Goal: Task Accomplishment & Management: Use online tool/utility

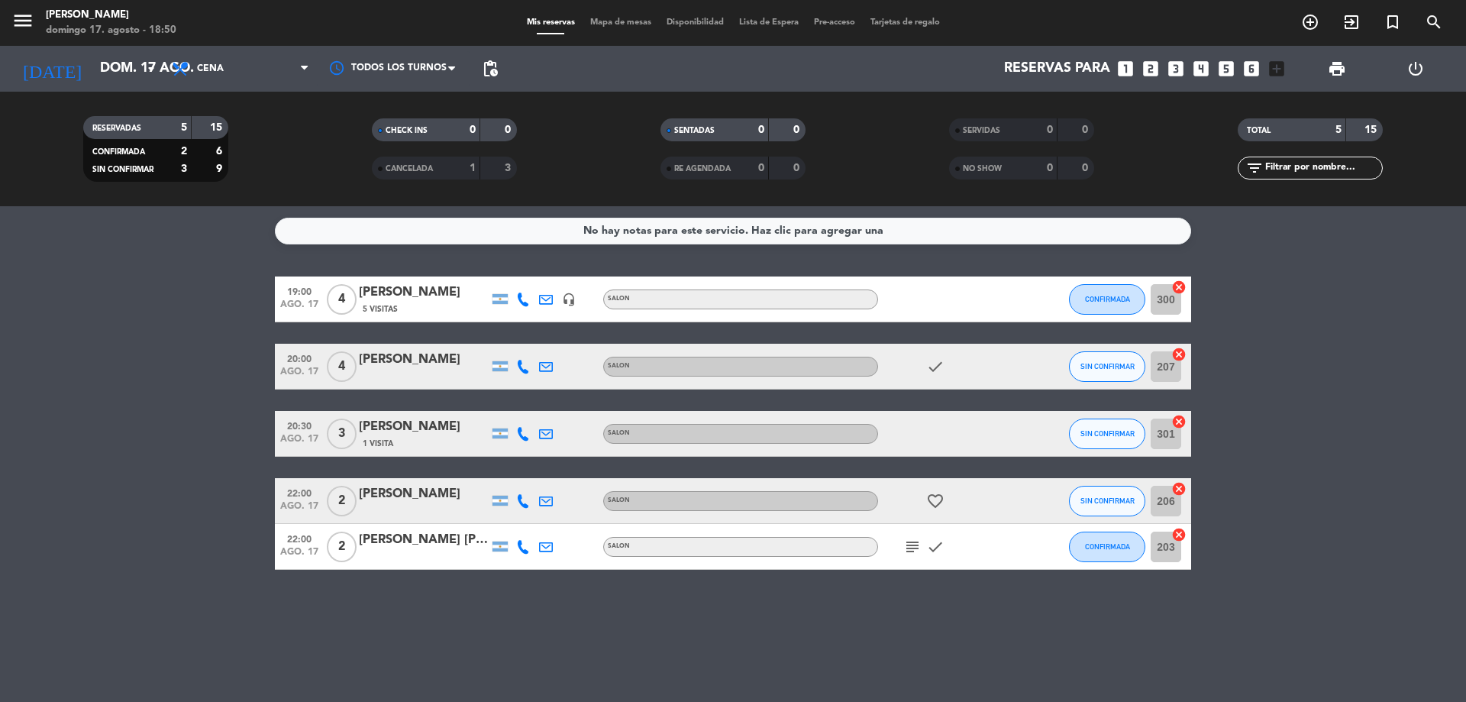
click at [281, 370] on span "ago. 17" at bounding box center [299, 376] width 38 height 18
click at [1103, 296] on span "CONFIRMADA" at bounding box center [1107, 299] width 45 height 8
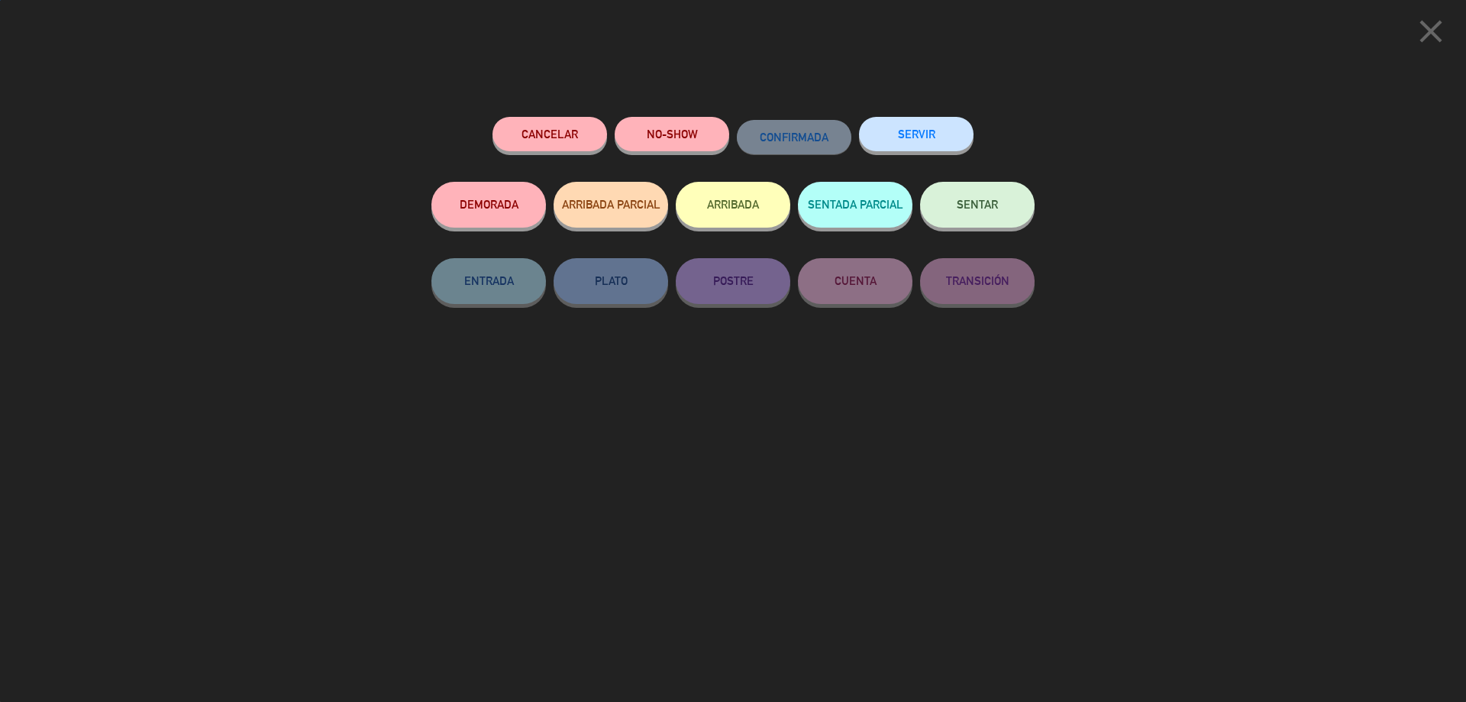
click at [970, 202] on span "SENTAR" at bounding box center [977, 204] width 41 height 13
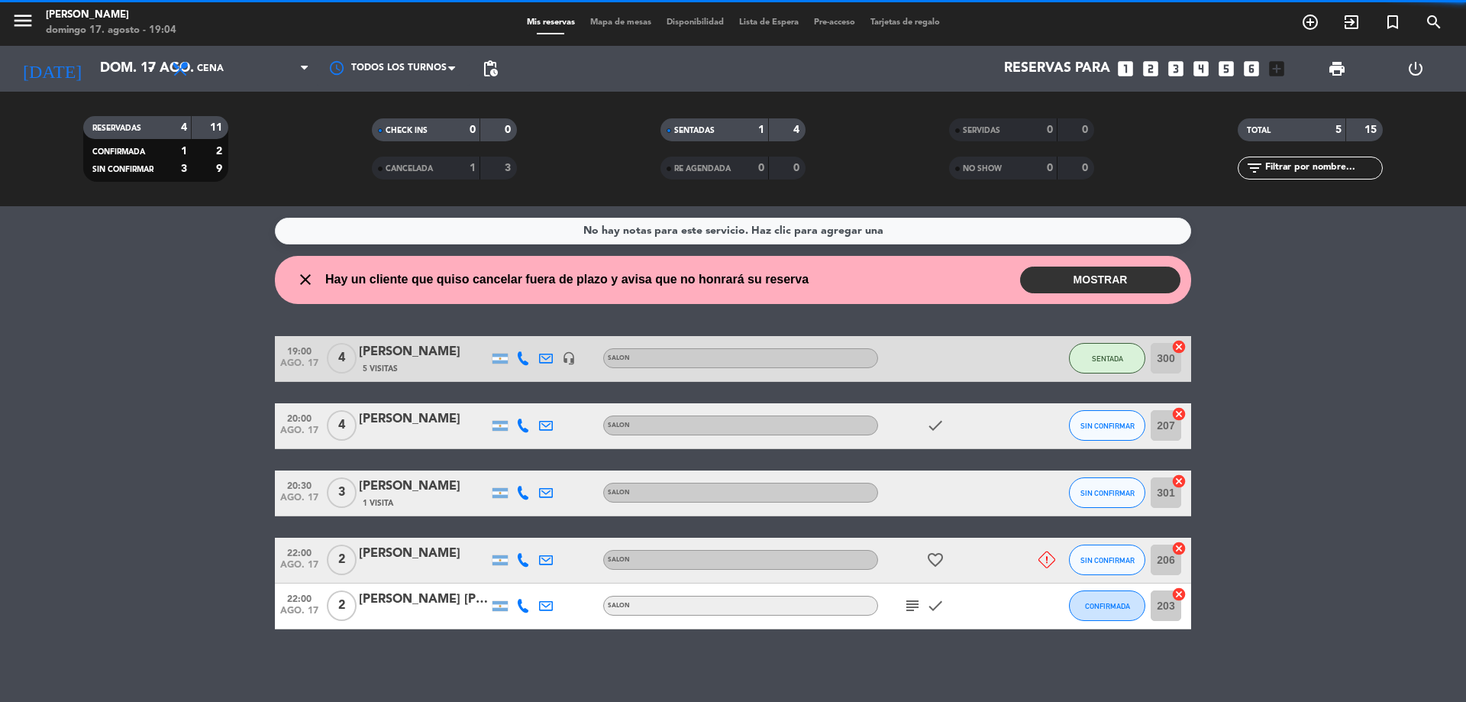
click at [94, 415] on bookings-row "19:00 ago. 17 4 [PERSON_NAME] 5 Visitas headset_mic SALON SENTADA 300 cancel 20…" at bounding box center [733, 482] width 1466 height 293
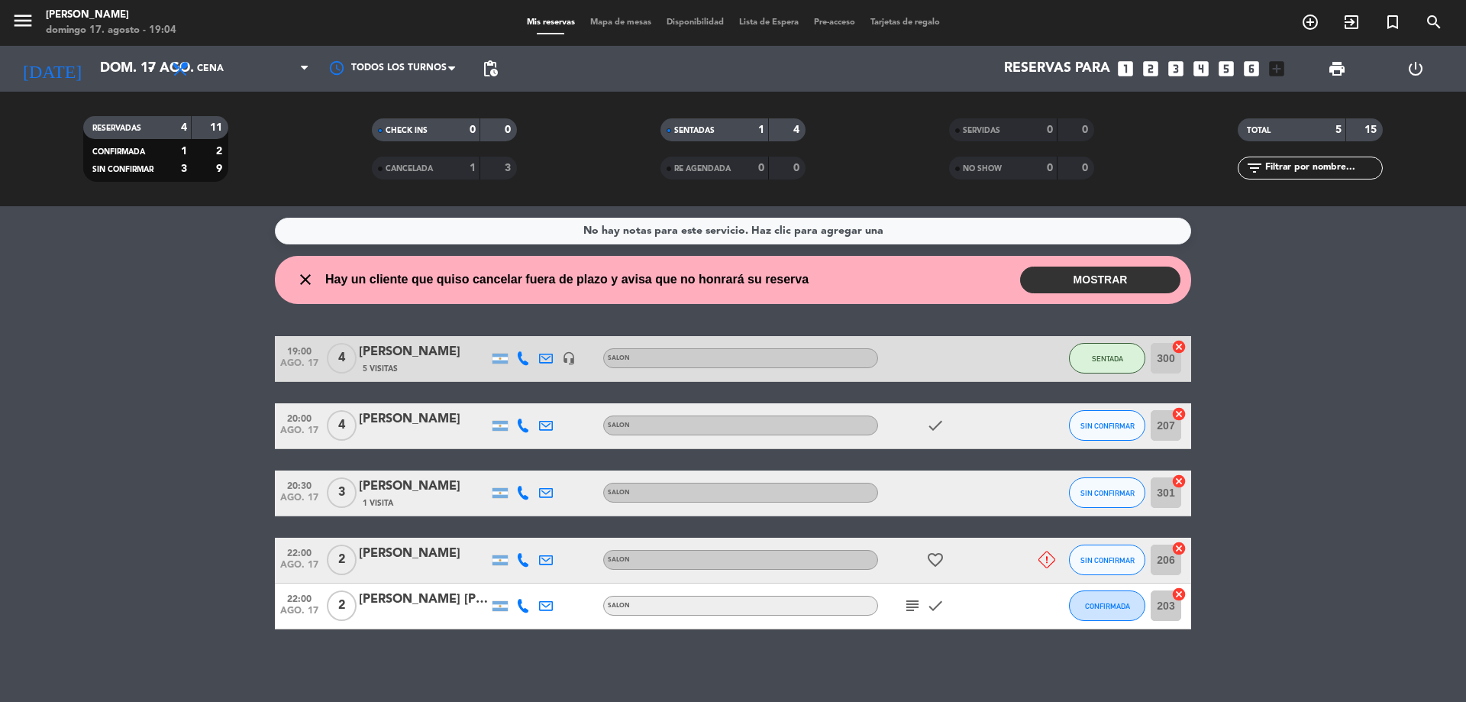
click at [1094, 277] on button "MOSTRAR" at bounding box center [1100, 280] width 160 height 27
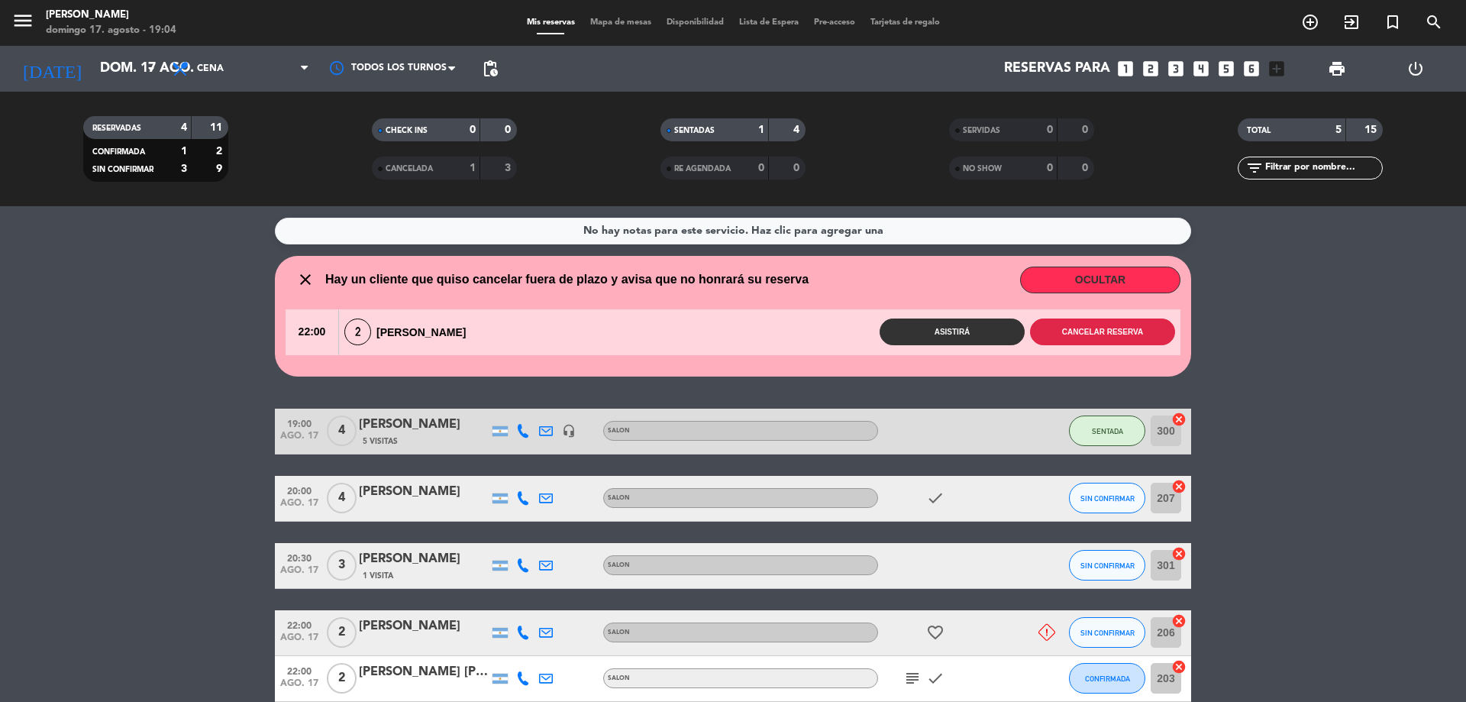
click at [1126, 325] on button "Cancelar reserva" at bounding box center [1102, 331] width 145 height 27
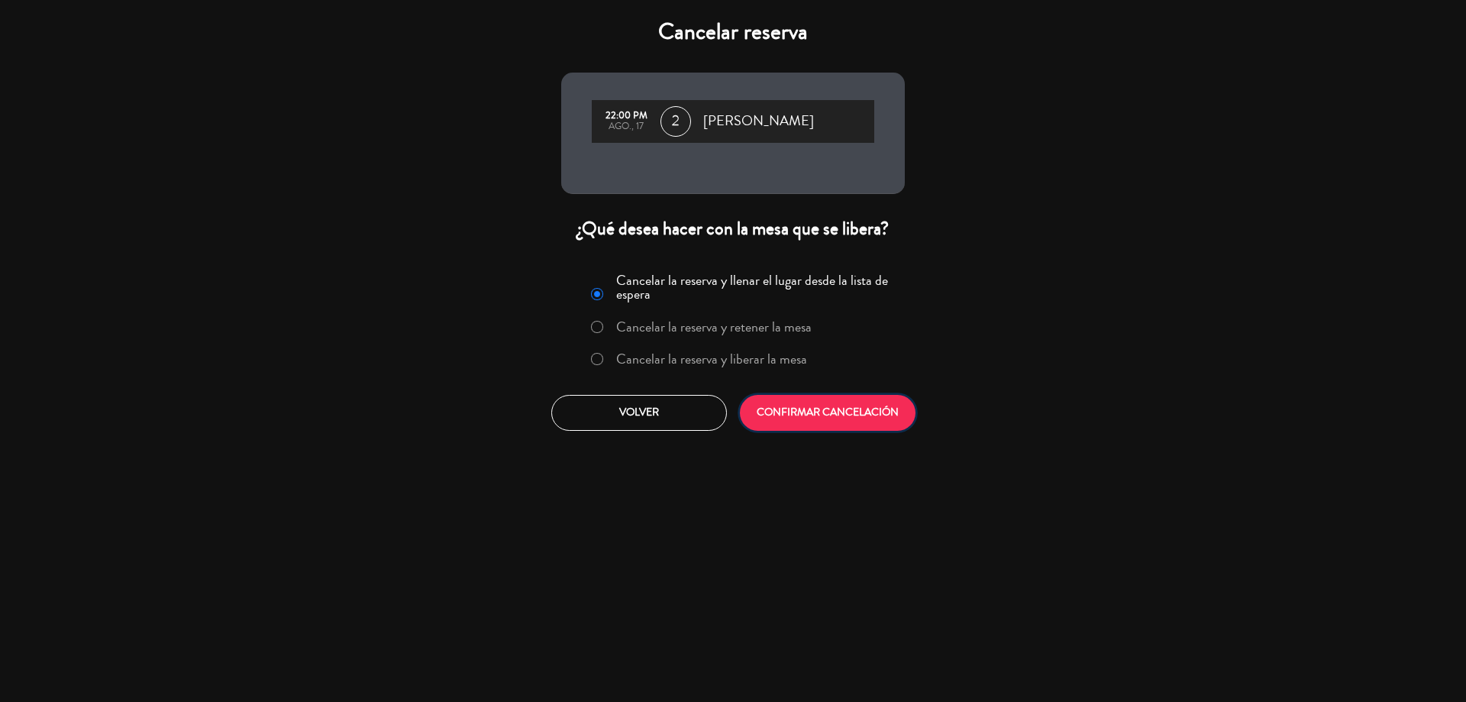
click at [826, 411] on button "CONFIRMAR CANCELACIÓN" at bounding box center [828, 413] width 176 height 36
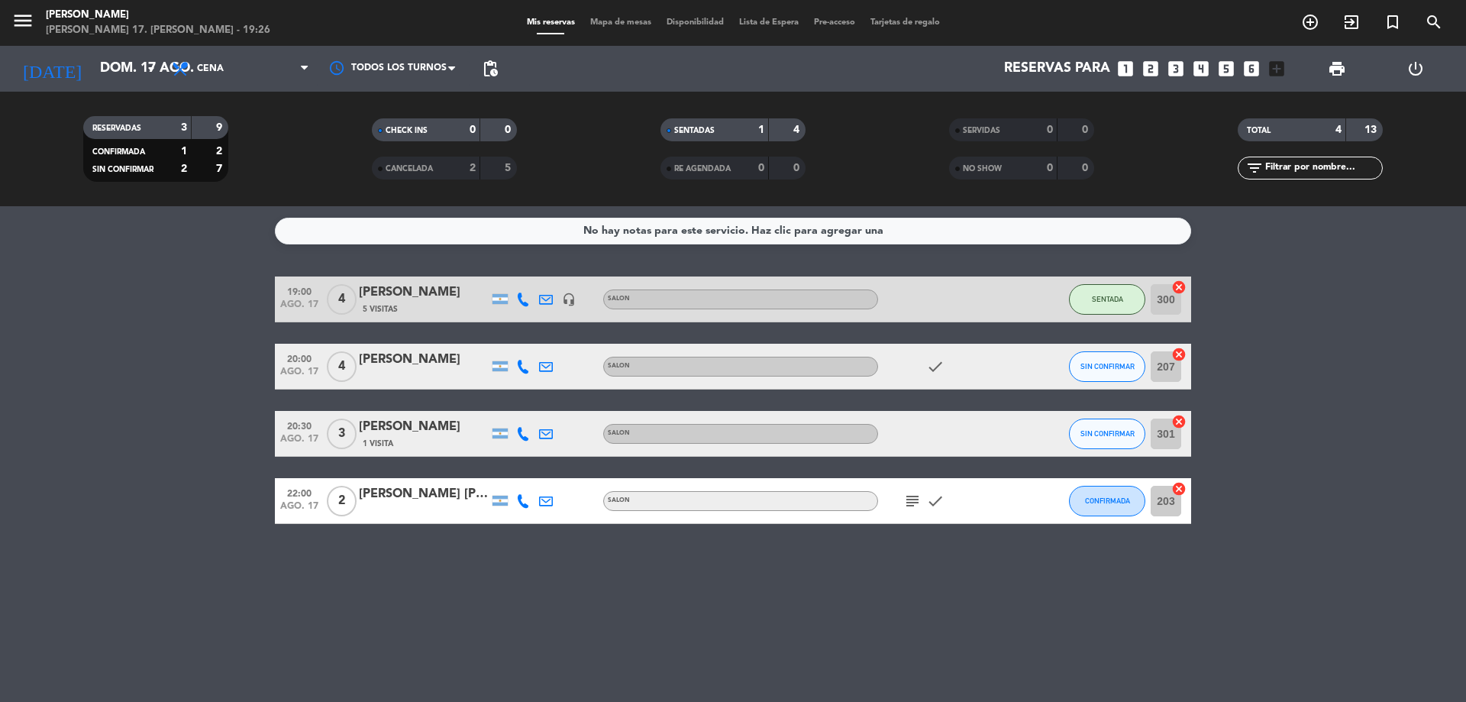
click at [640, 25] on span "Mapa de mesas" at bounding box center [621, 22] width 76 height 8
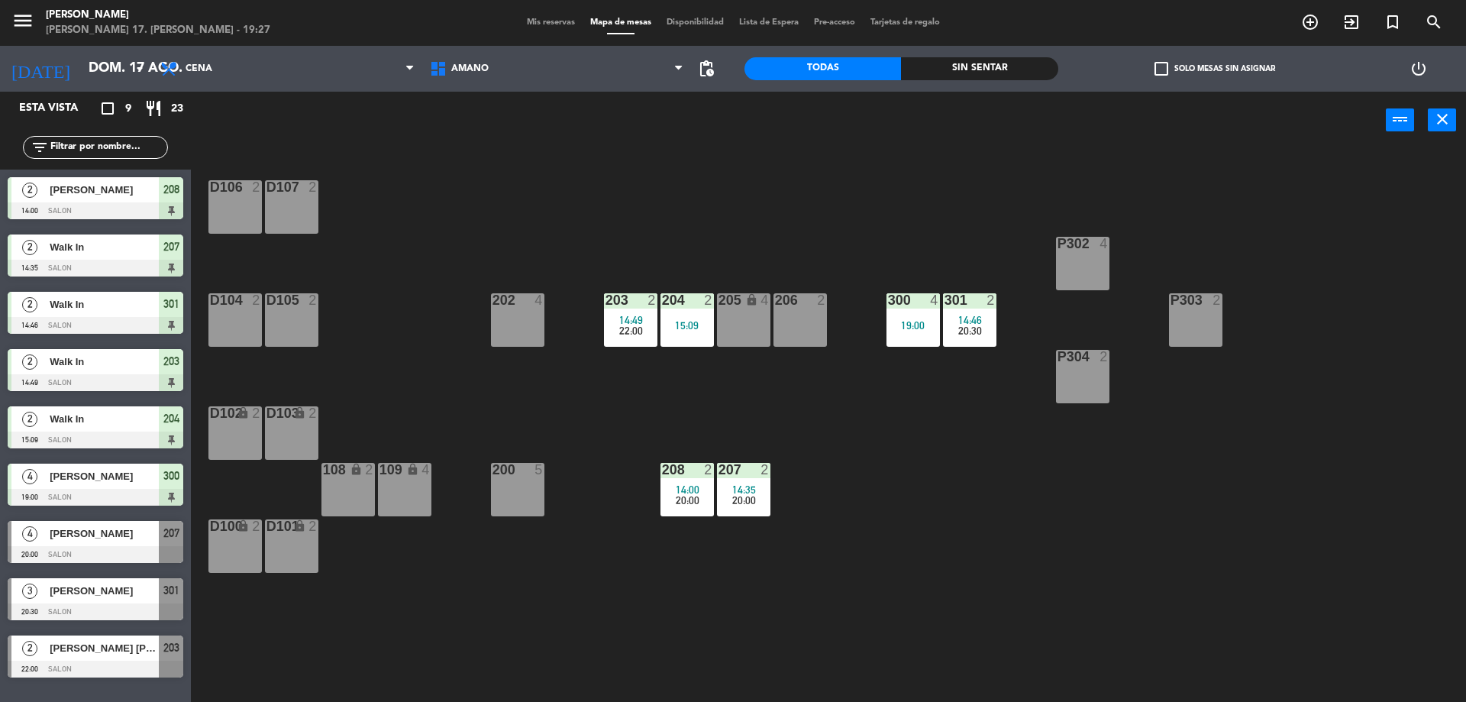
click at [803, 331] on div "206 2" at bounding box center [800, 319] width 53 height 53
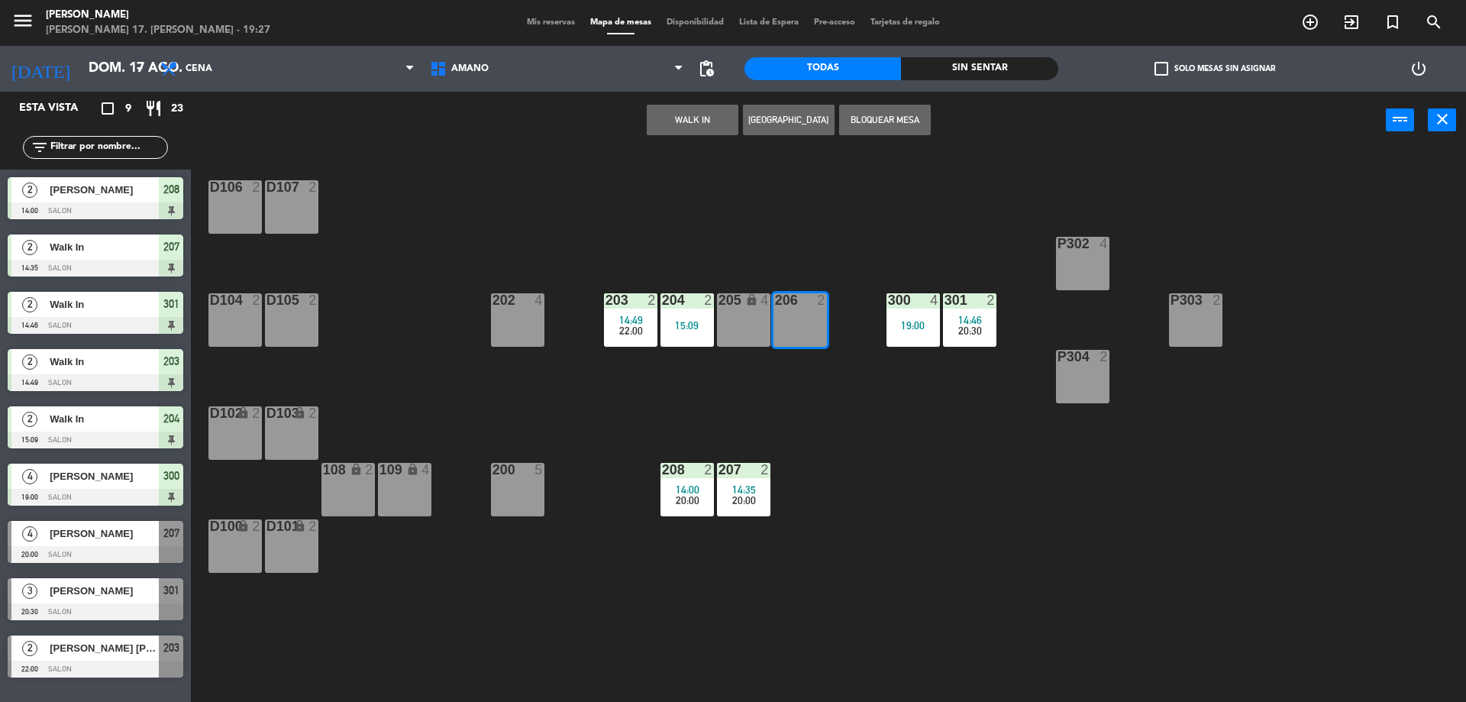
click at [703, 127] on button "WALK IN" at bounding box center [693, 120] width 92 height 31
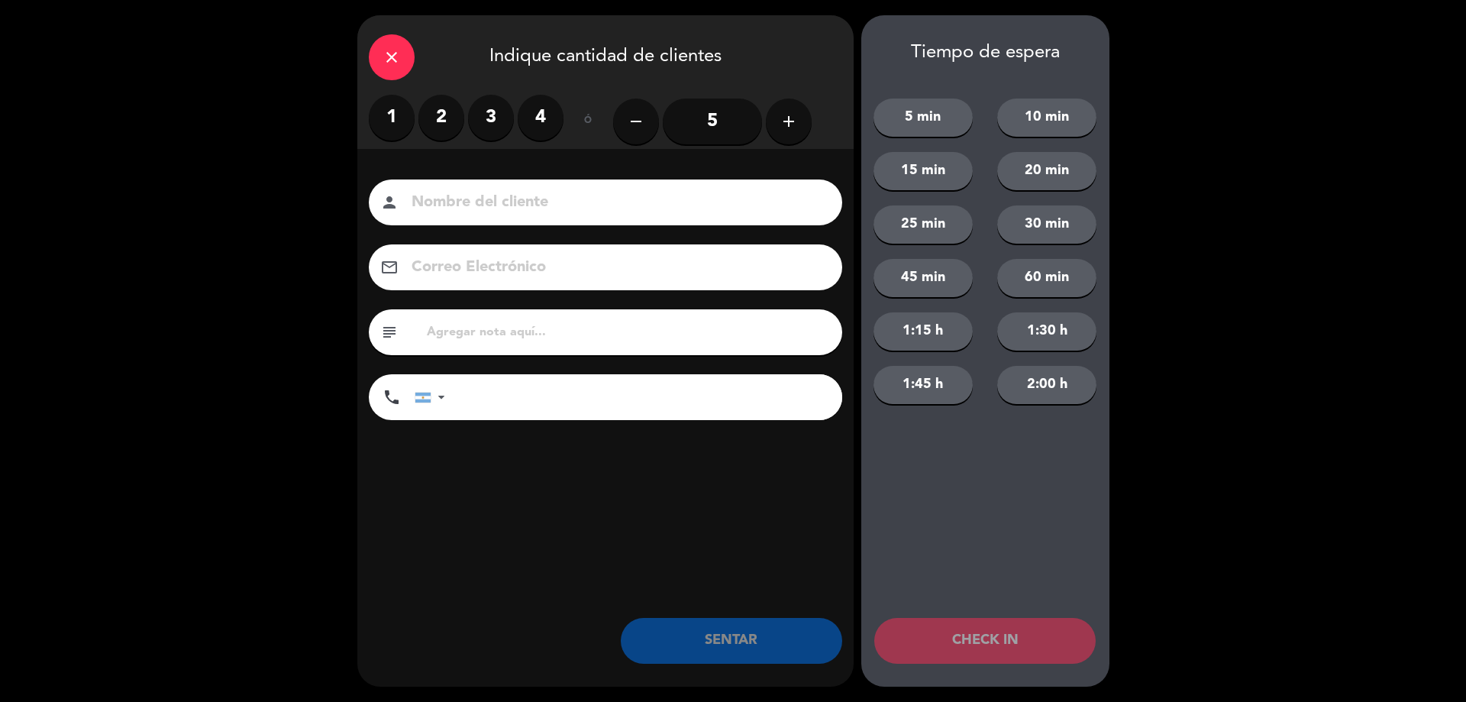
click at [436, 124] on label "2" at bounding box center [442, 118] width 46 height 46
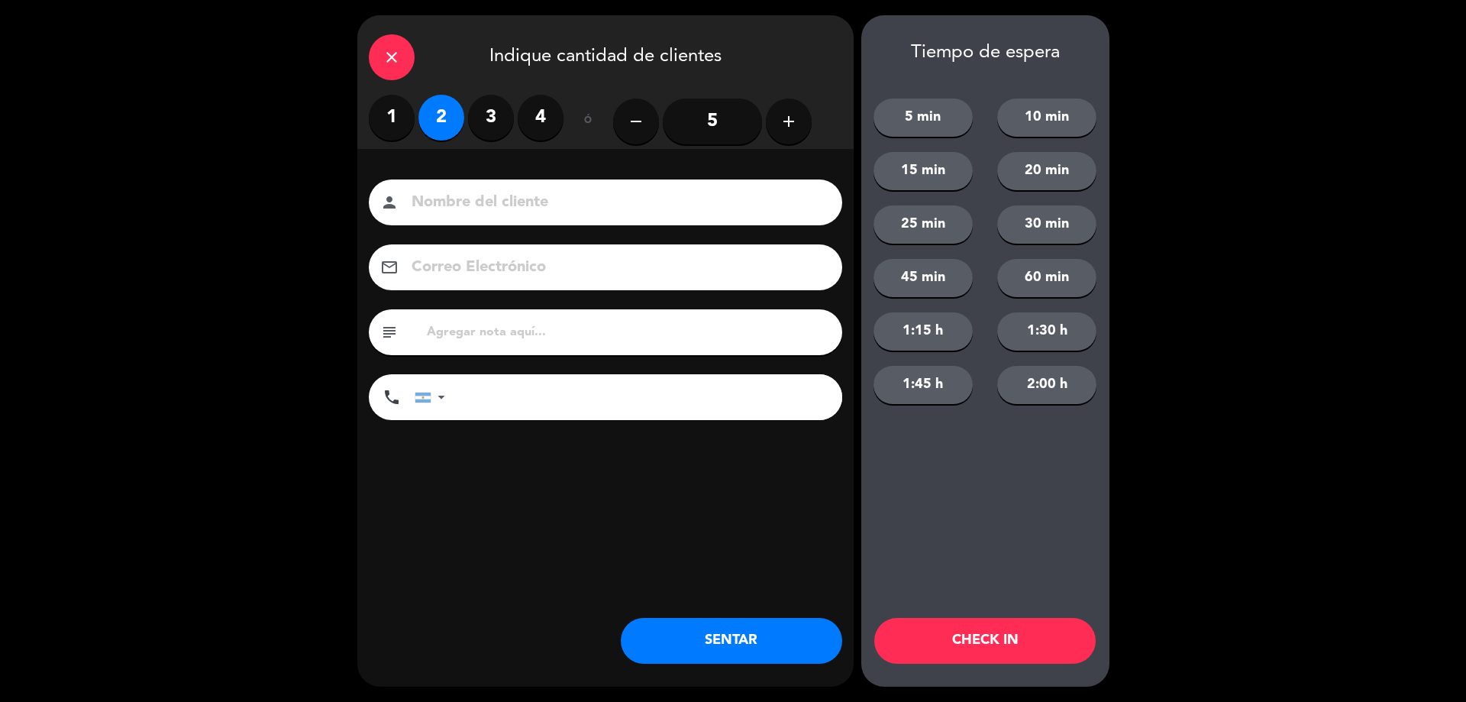
click at [720, 636] on button "SENTAR" at bounding box center [731, 641] width 221 height 46
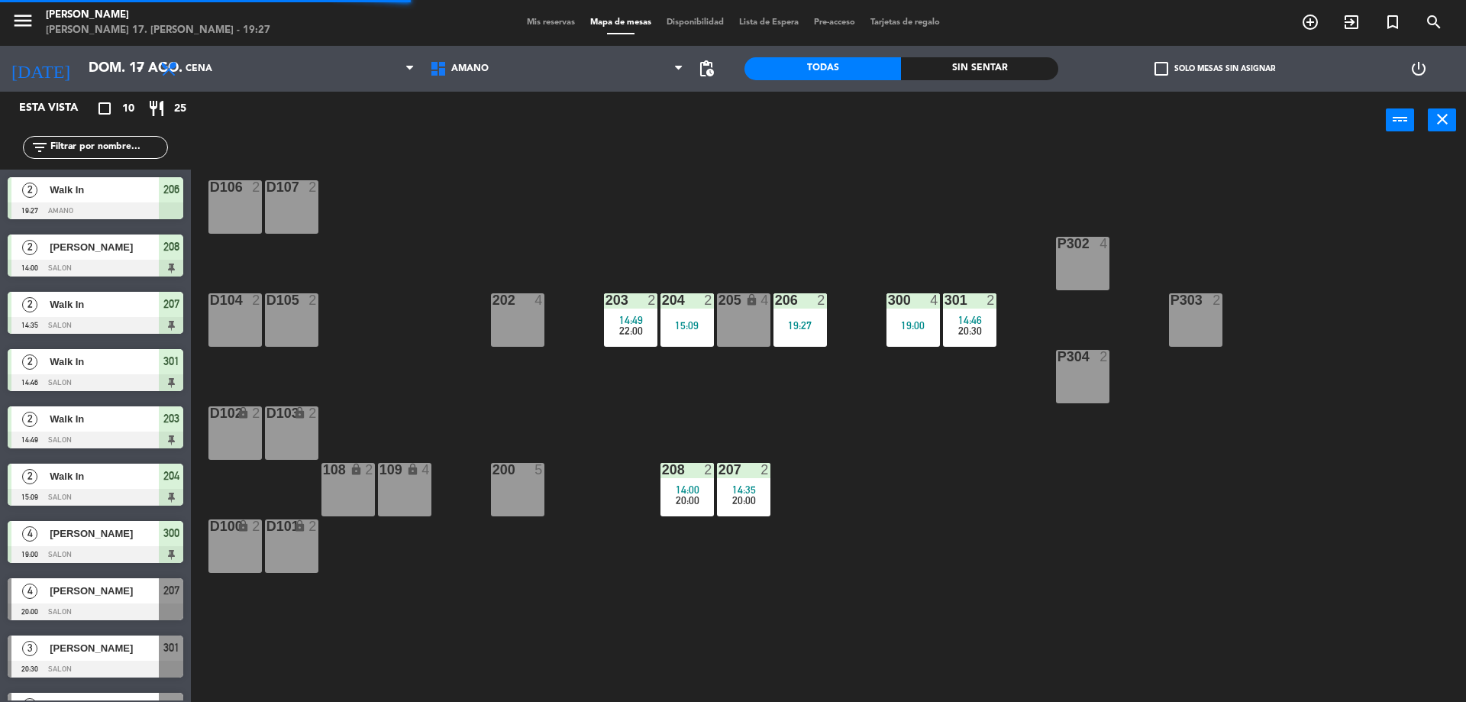
click at [641, 309] on div "203 2 14:49 22:00" at bounding box center [630, 319] width 53 height 53
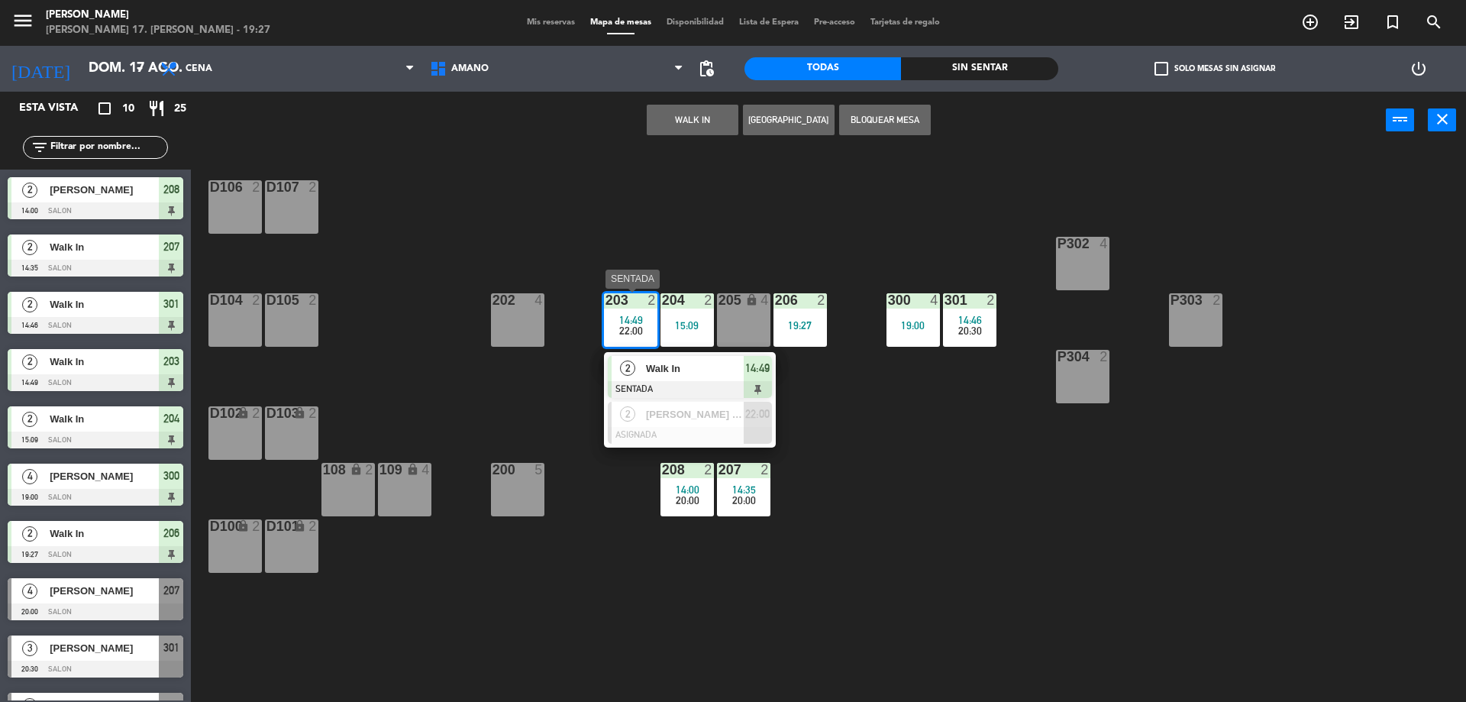
click at [717, 387] on div at bounding box center [690, 389] width 164 height 17
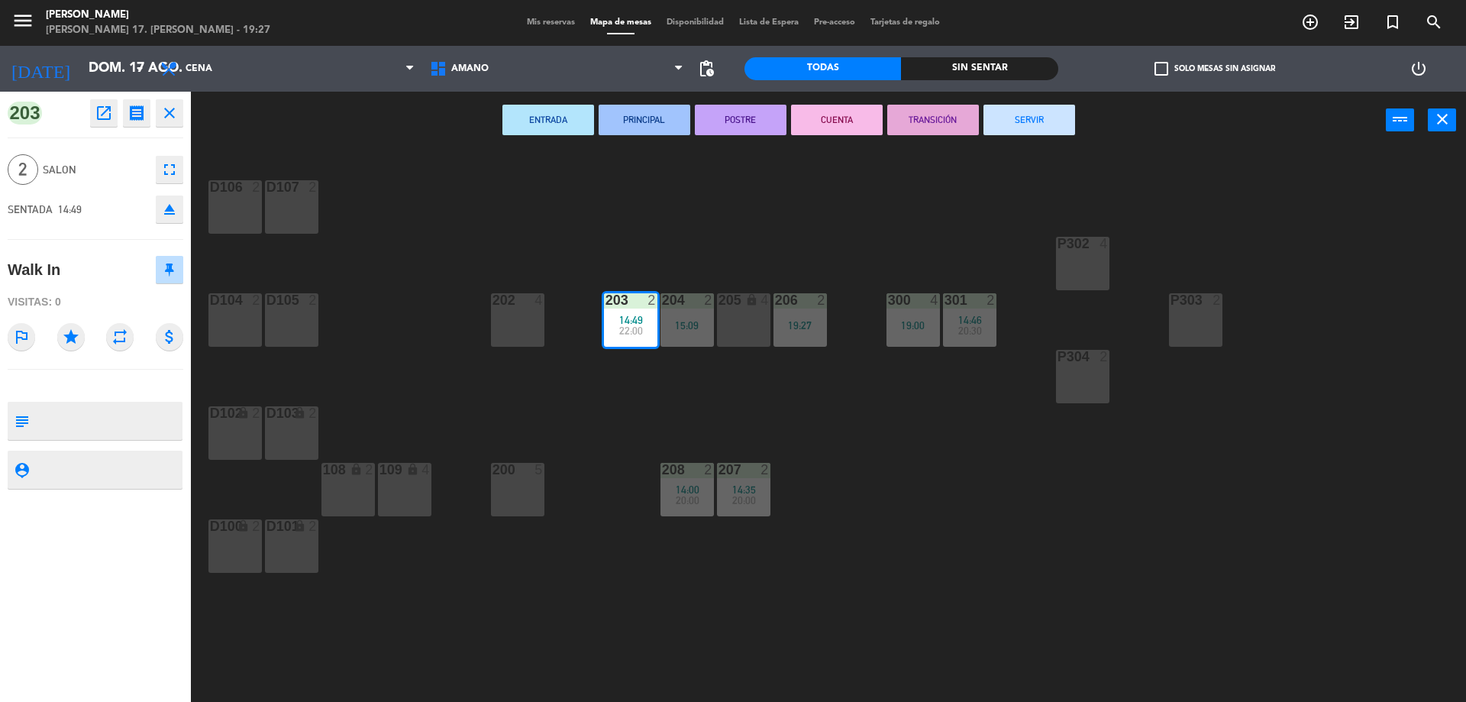
click at [1027, 111] on button "SERVIR" at bounding box center [1030, 120] width 92 height 31
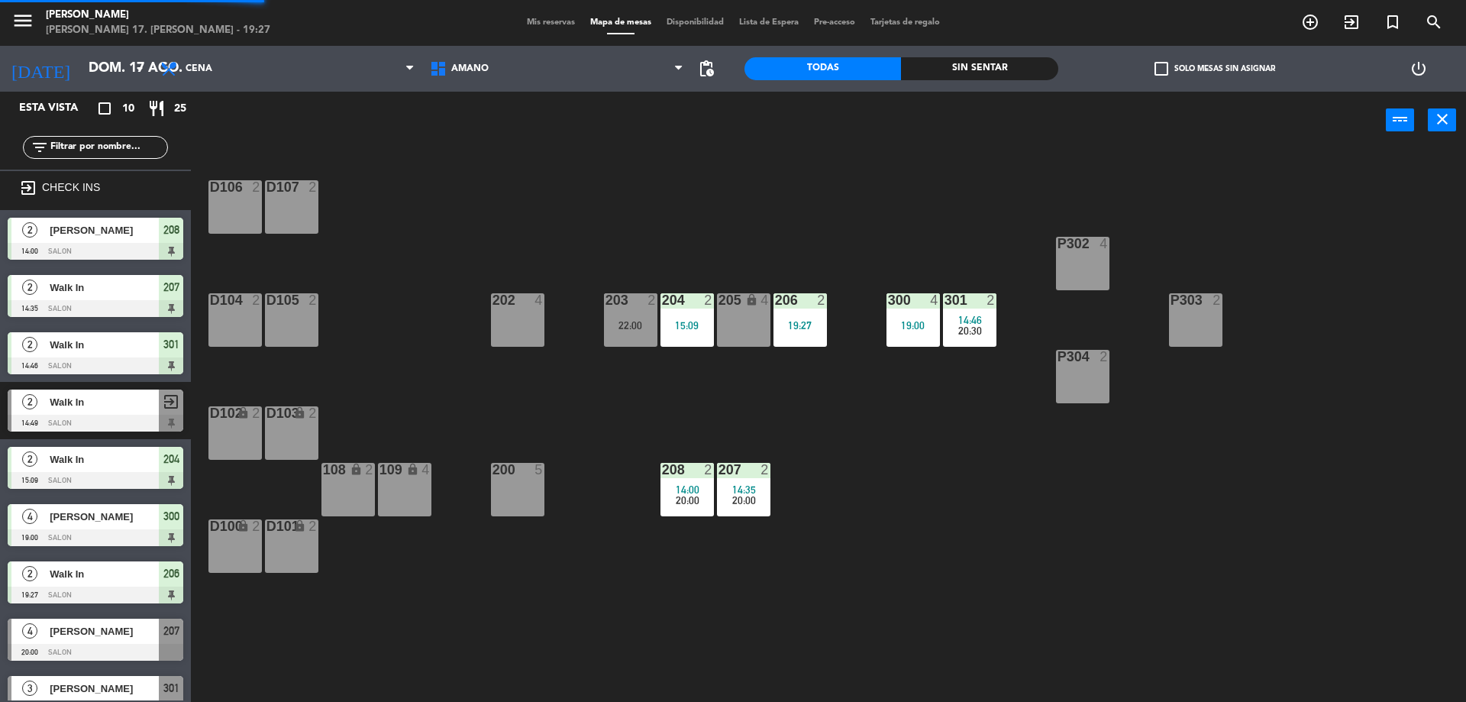
click at [712, 294] on div "205" at bounding box center [718, 300] width 25 height 15
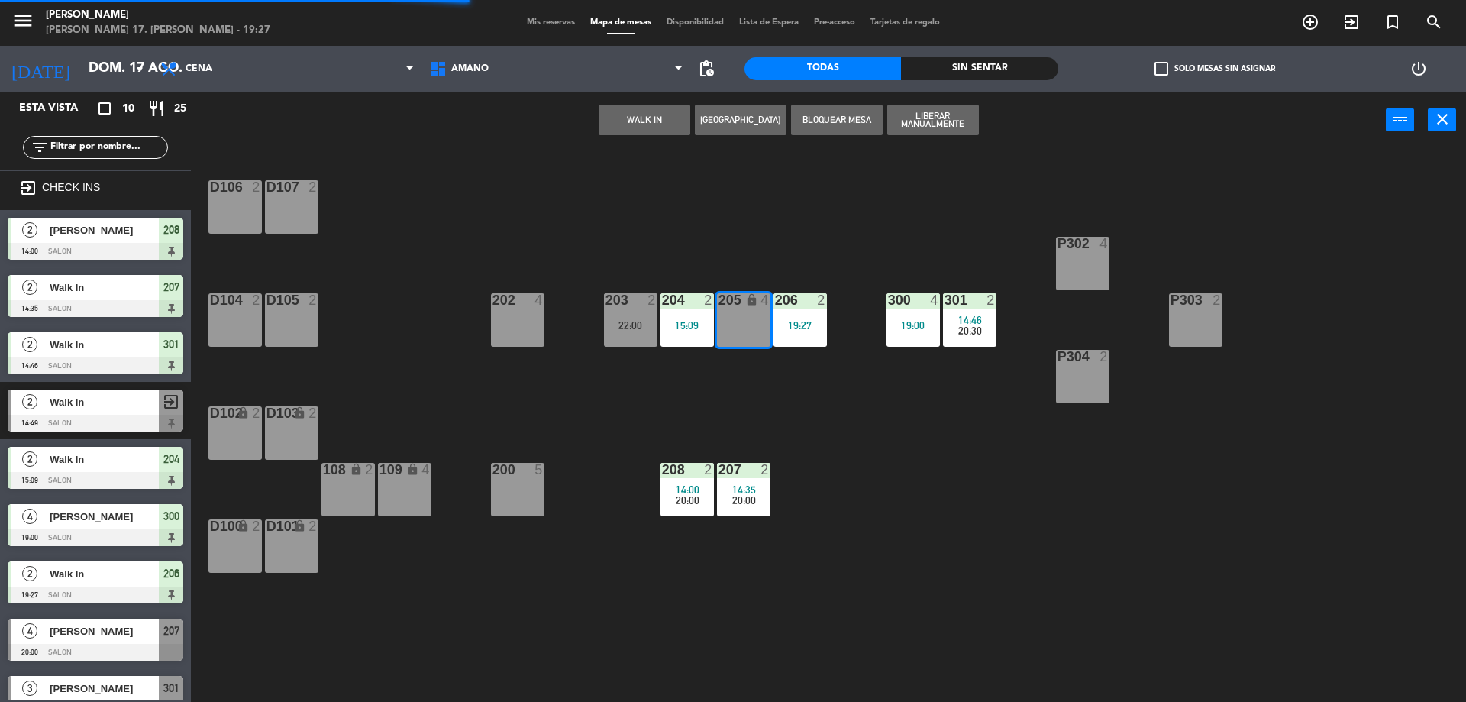
click at [703, 306] on div "2" at bounding box center [712, 300] width 25 height 14
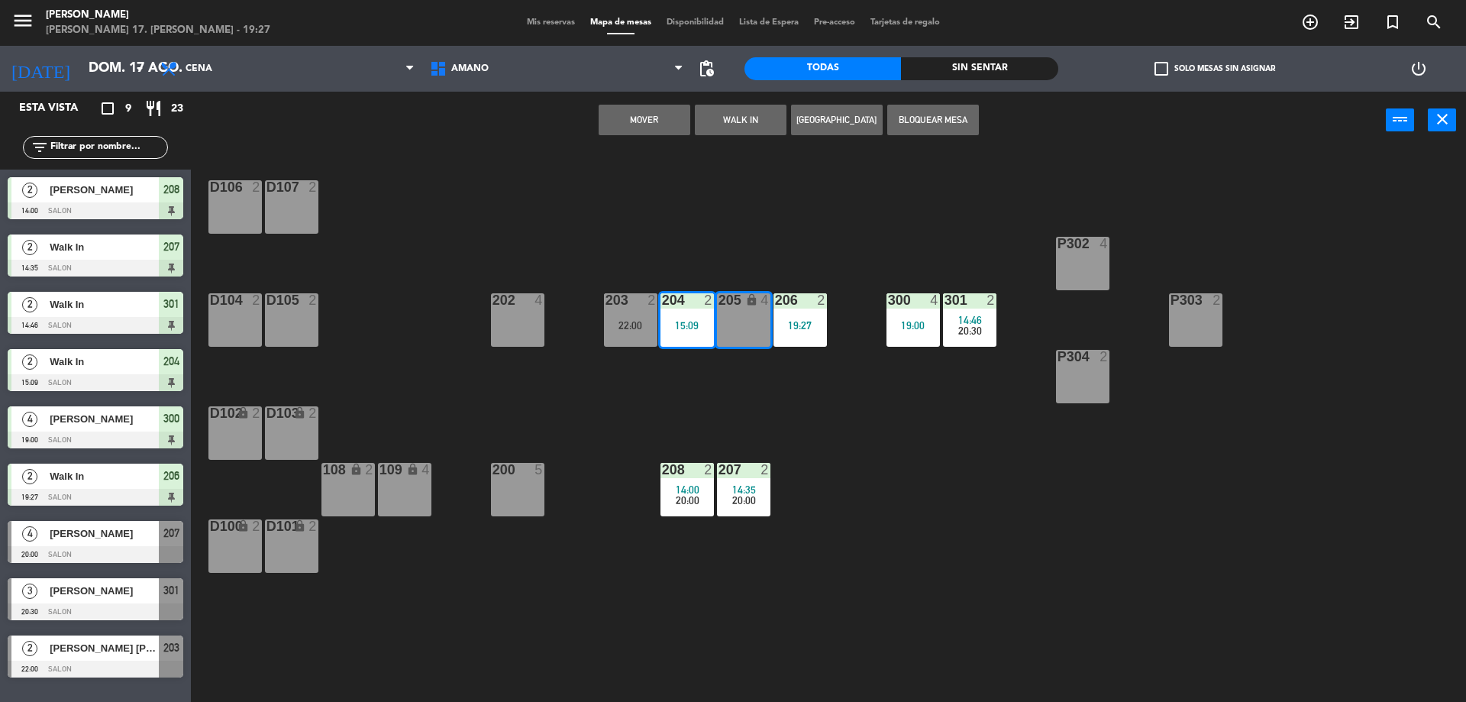
click at [751, 320] on div "205 lock 4" at bounding box center [743, 319] width 53 height 53
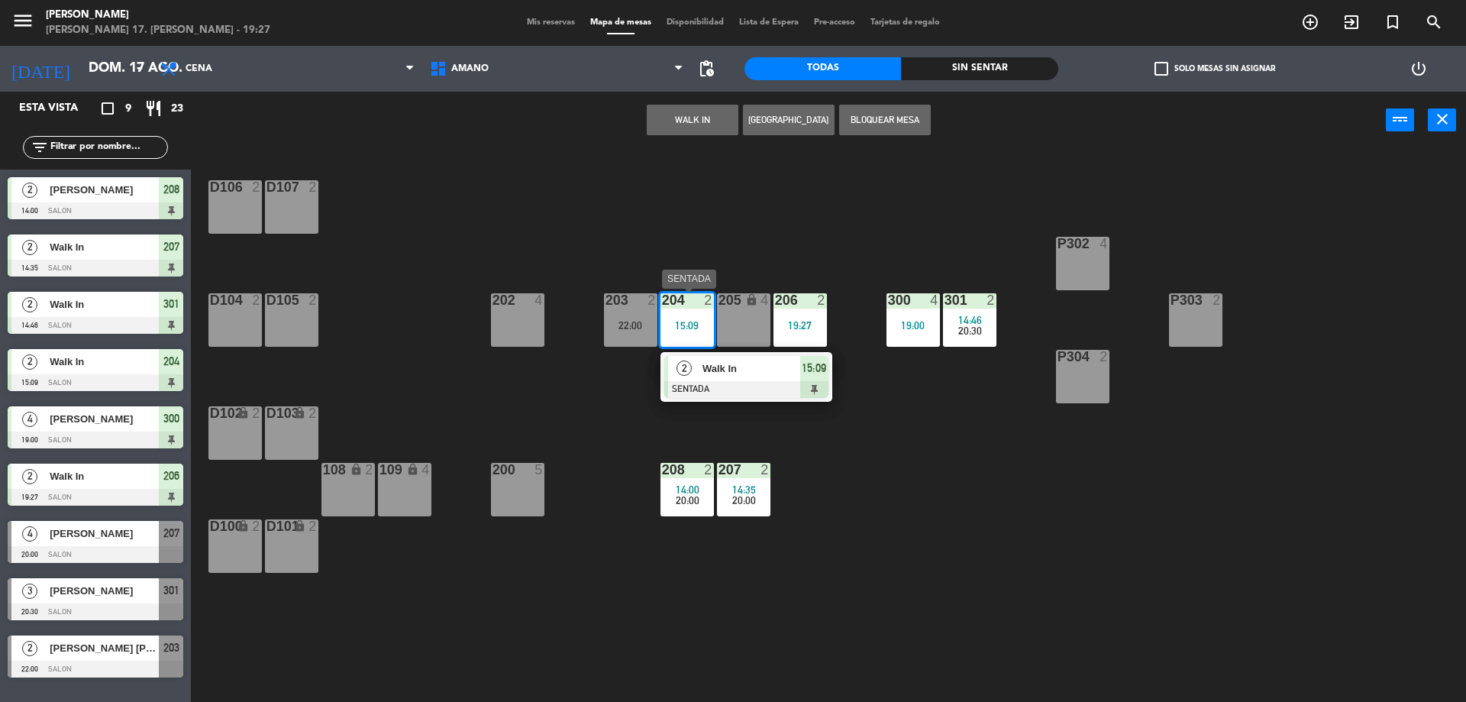
click at [743, 367] on span "Walk In" at bounding box center [752, 368] width 98 height 16
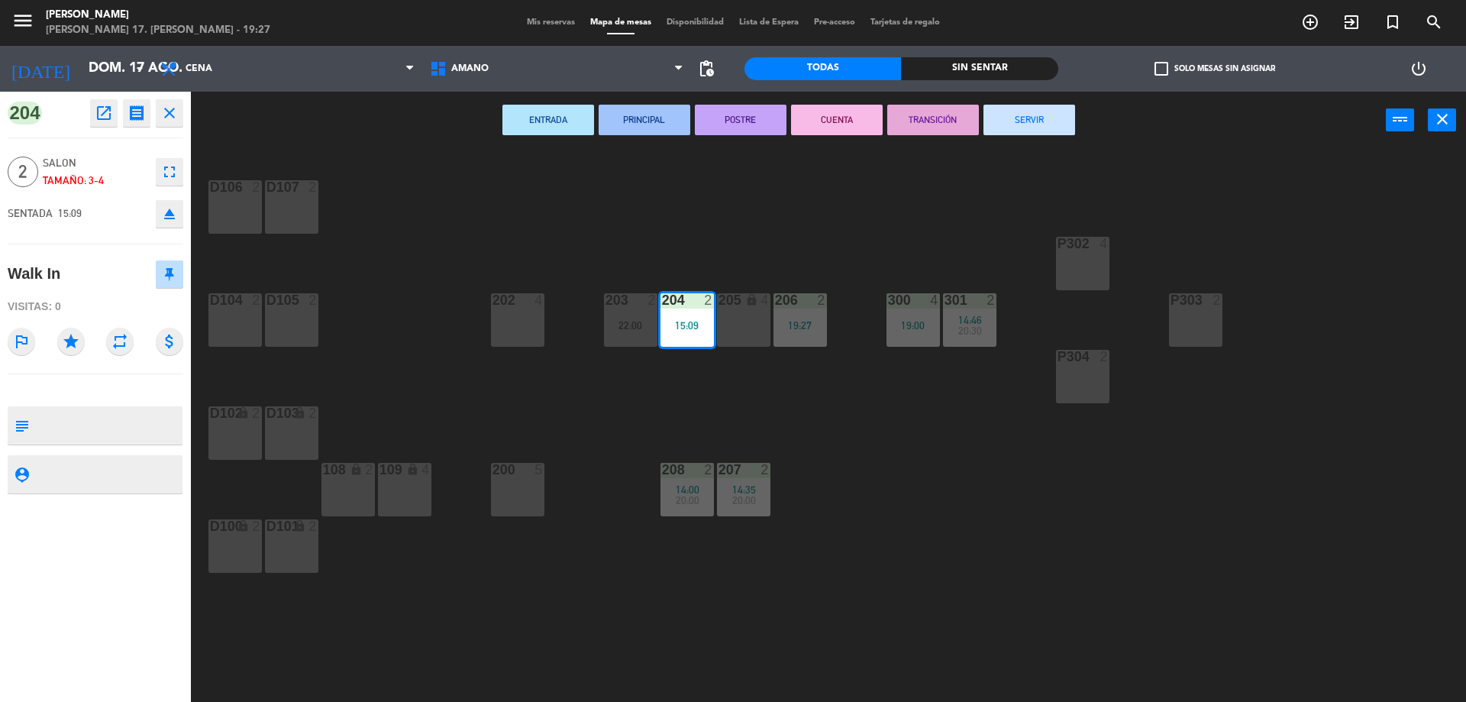
click at [1060, 117] on button "SERVIR" at bounding box center [1030, 120] width 92 height 31
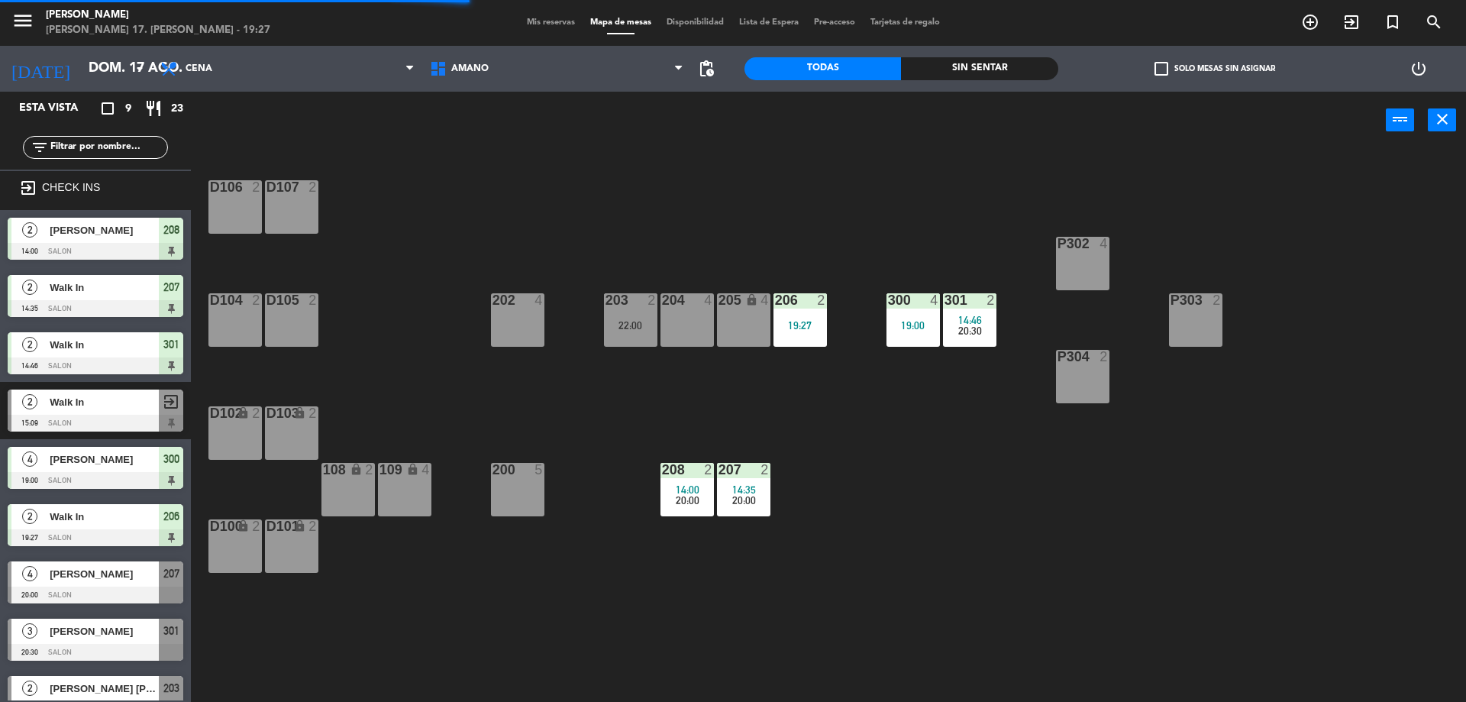
click at [696, 499] on span "20:00" at bounding box center [688, 500] width 24 height 12
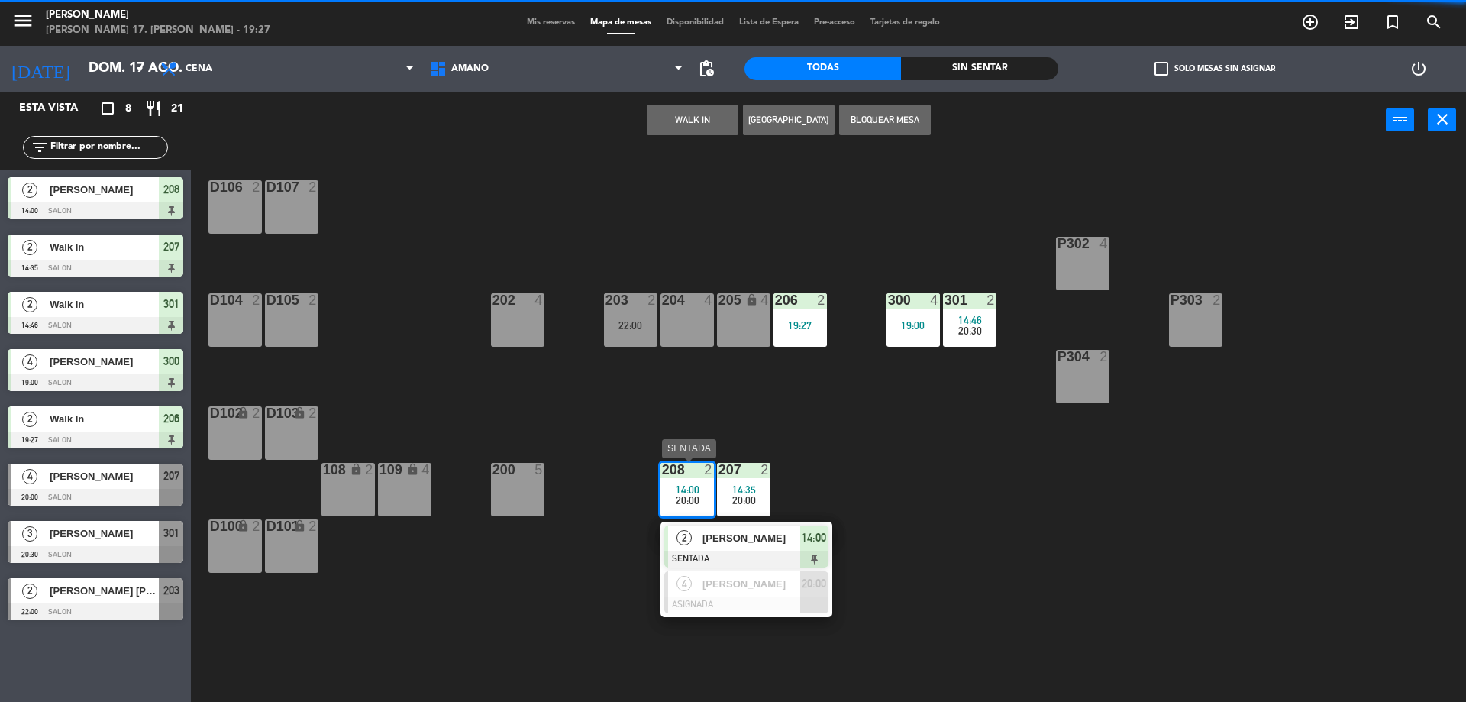
click at [762, 541] on span "[PERSON_NAME]" at bounding box center [752, 538] width 98 height 16
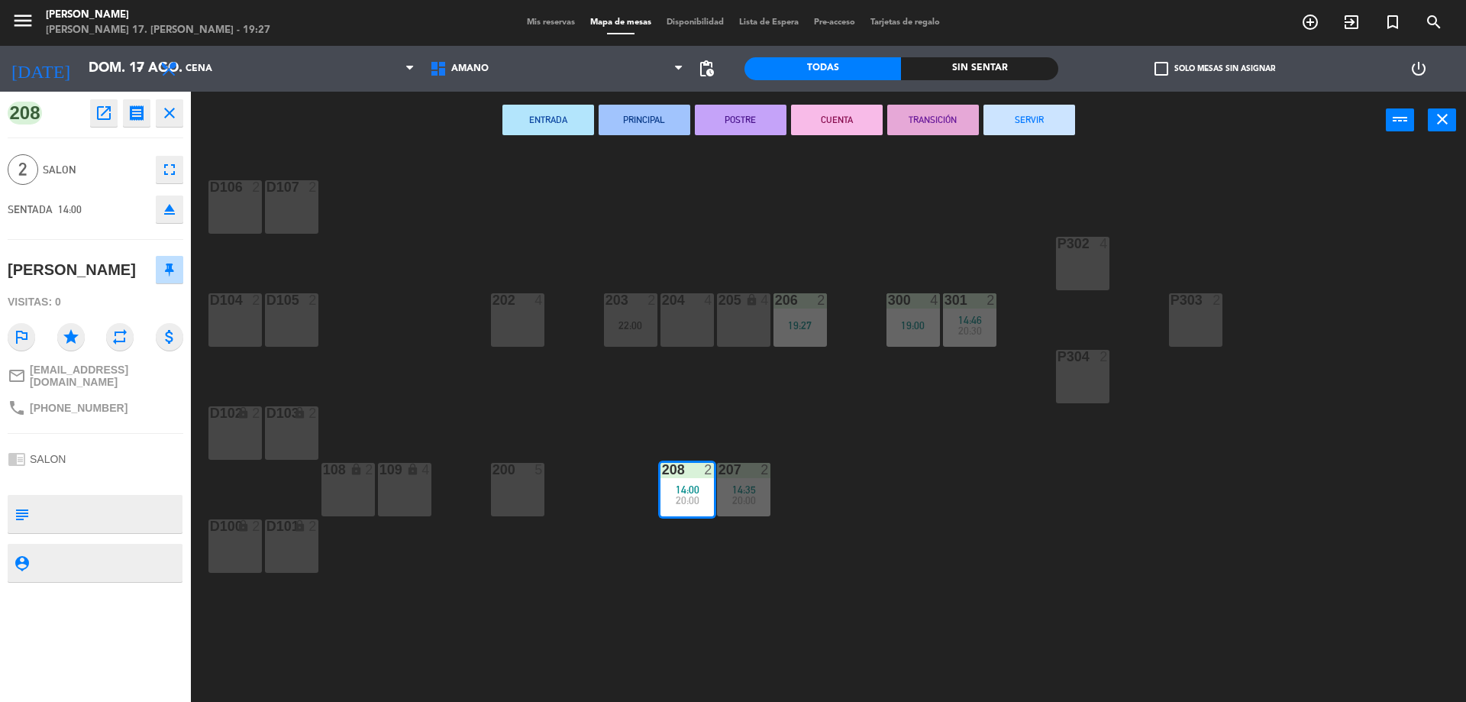
click at [1052, 121] on button "SERVIR" at bounding box center [1030, 120] width 92 height 31
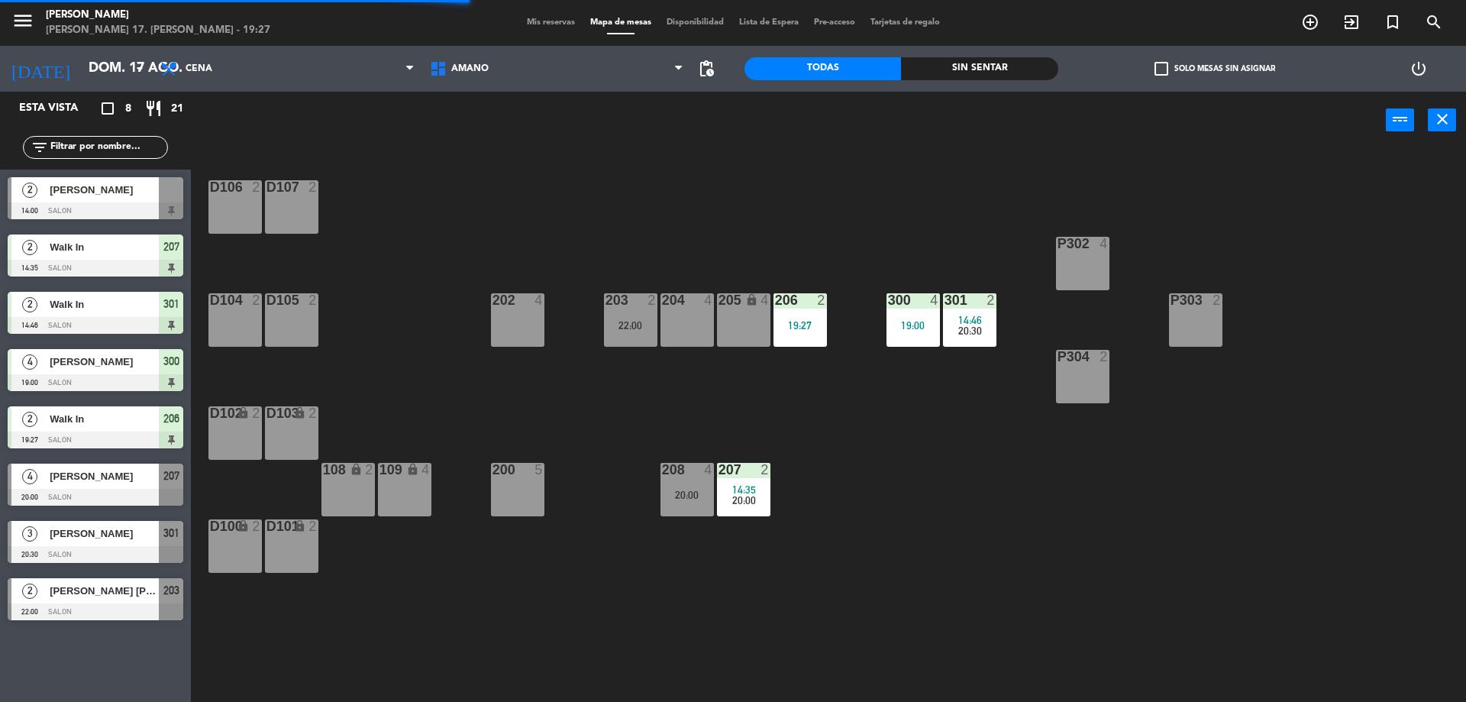
click at [752, 483] on div "207 2 14:35 20:00" at bounding box center [743, 489] width 53 height 53
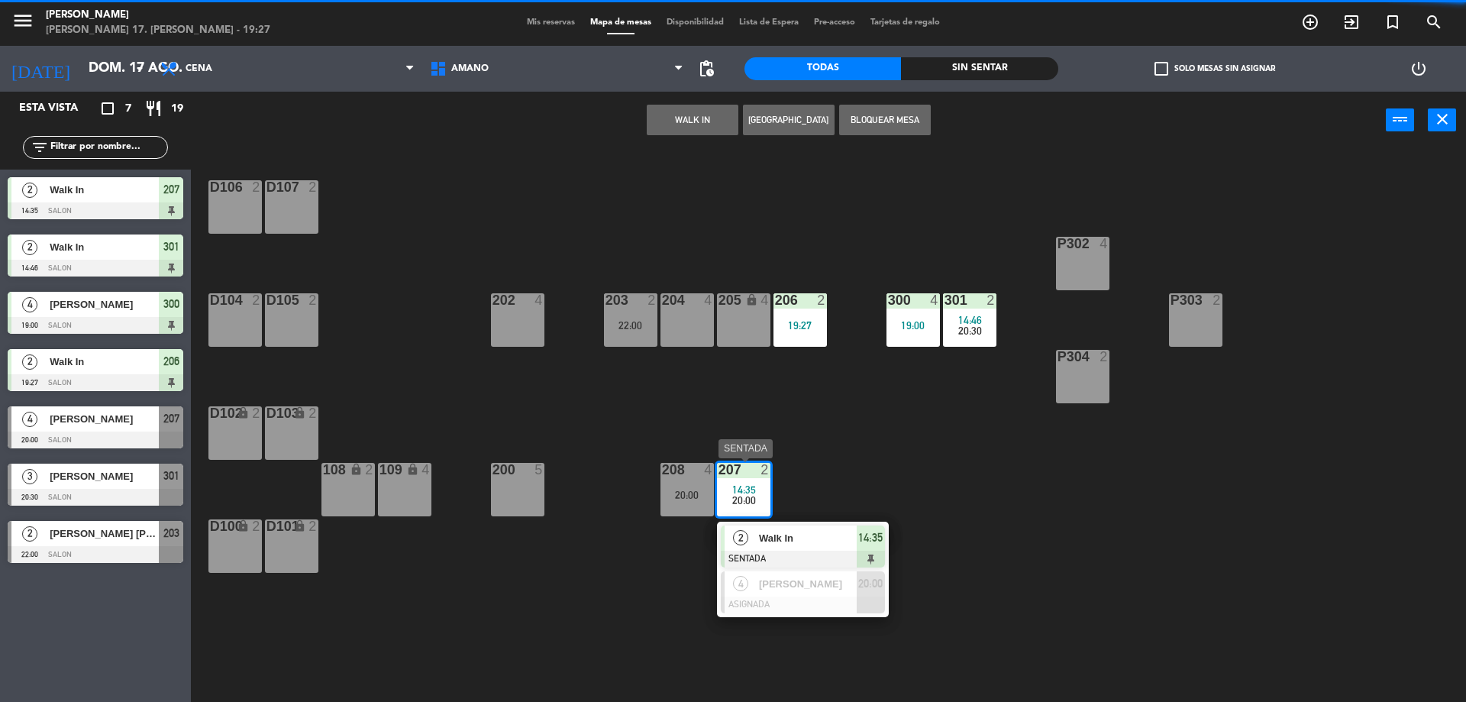
click at [787, 541] on span "Walk In" at bounding box center [808, 538] width 98 height 16
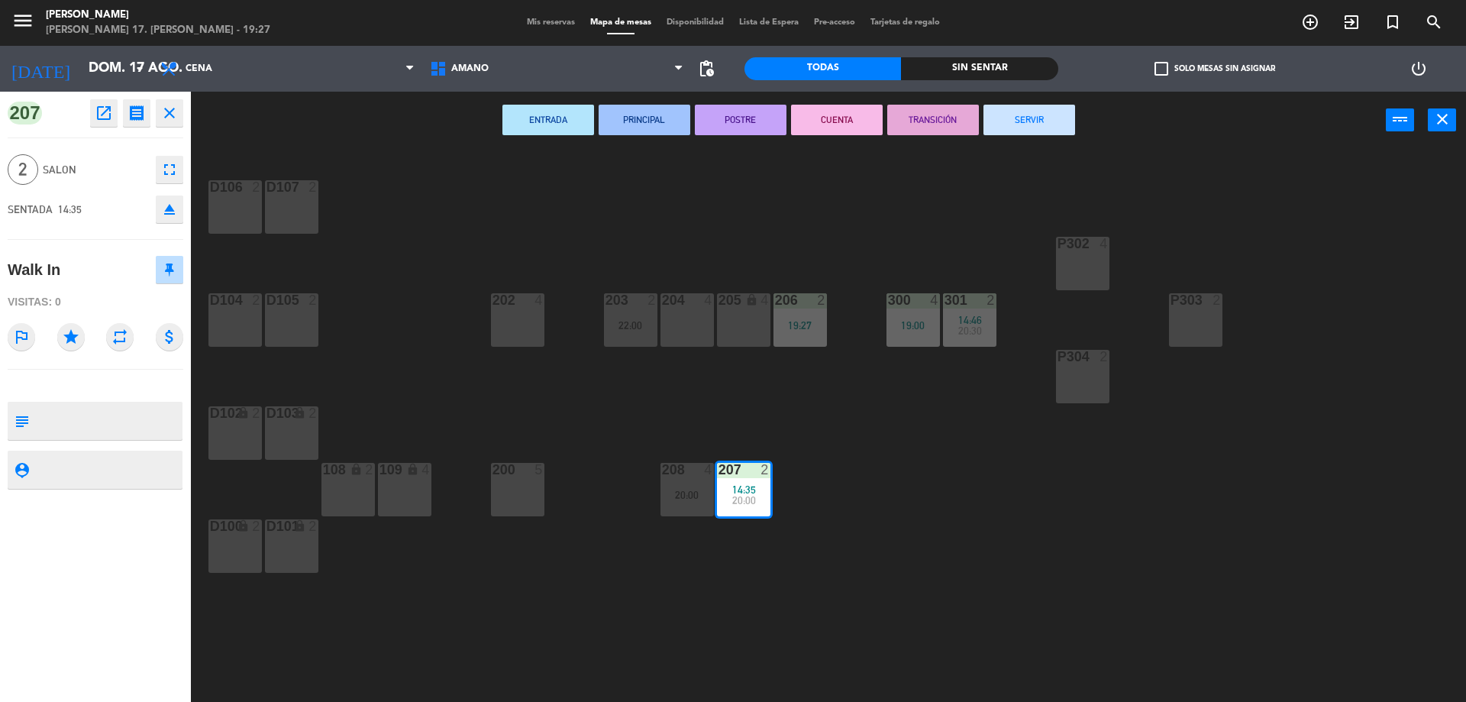
click at [1043, 114] on button "SERVIR" at bounding box center [1030, 120] width 92 height 31
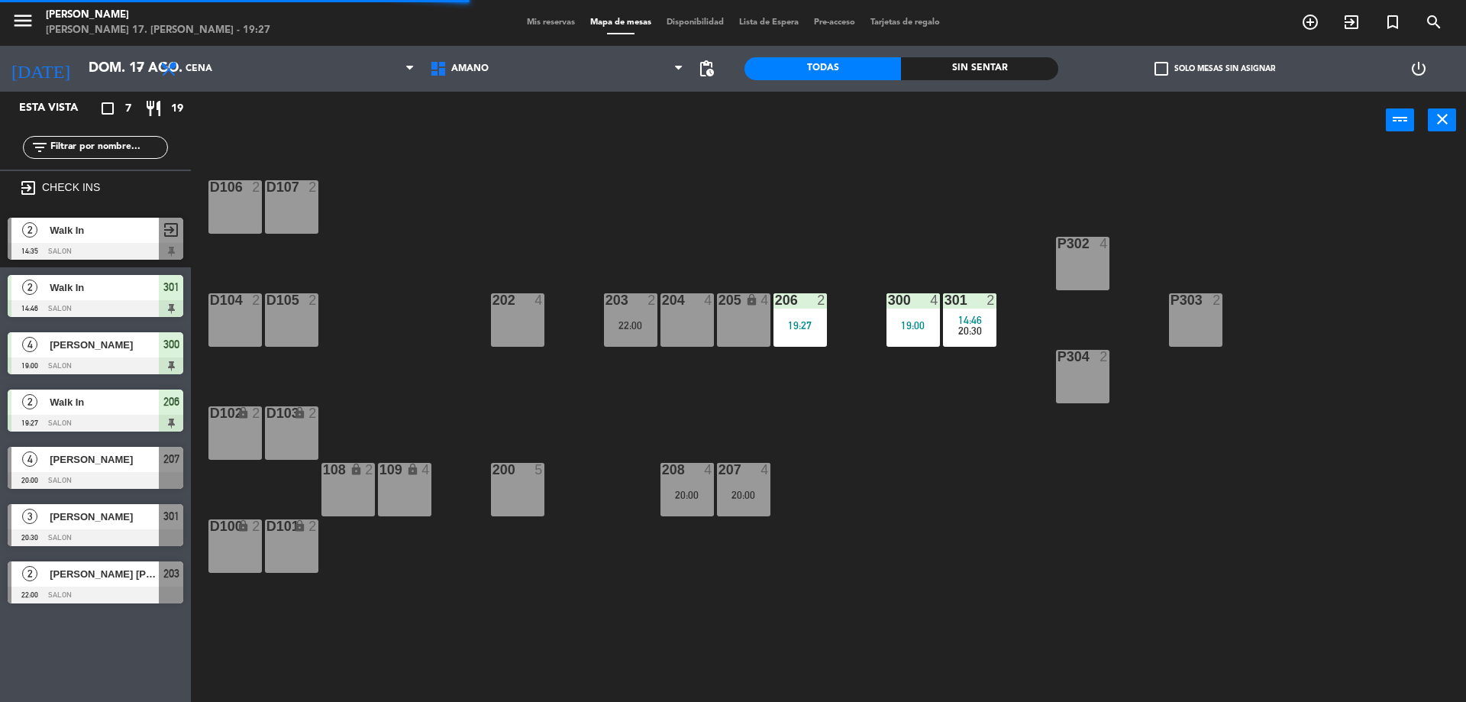
click at [800, 308] on div "206 2 19:27" at bounding box center [800, 319] width 53 height 53
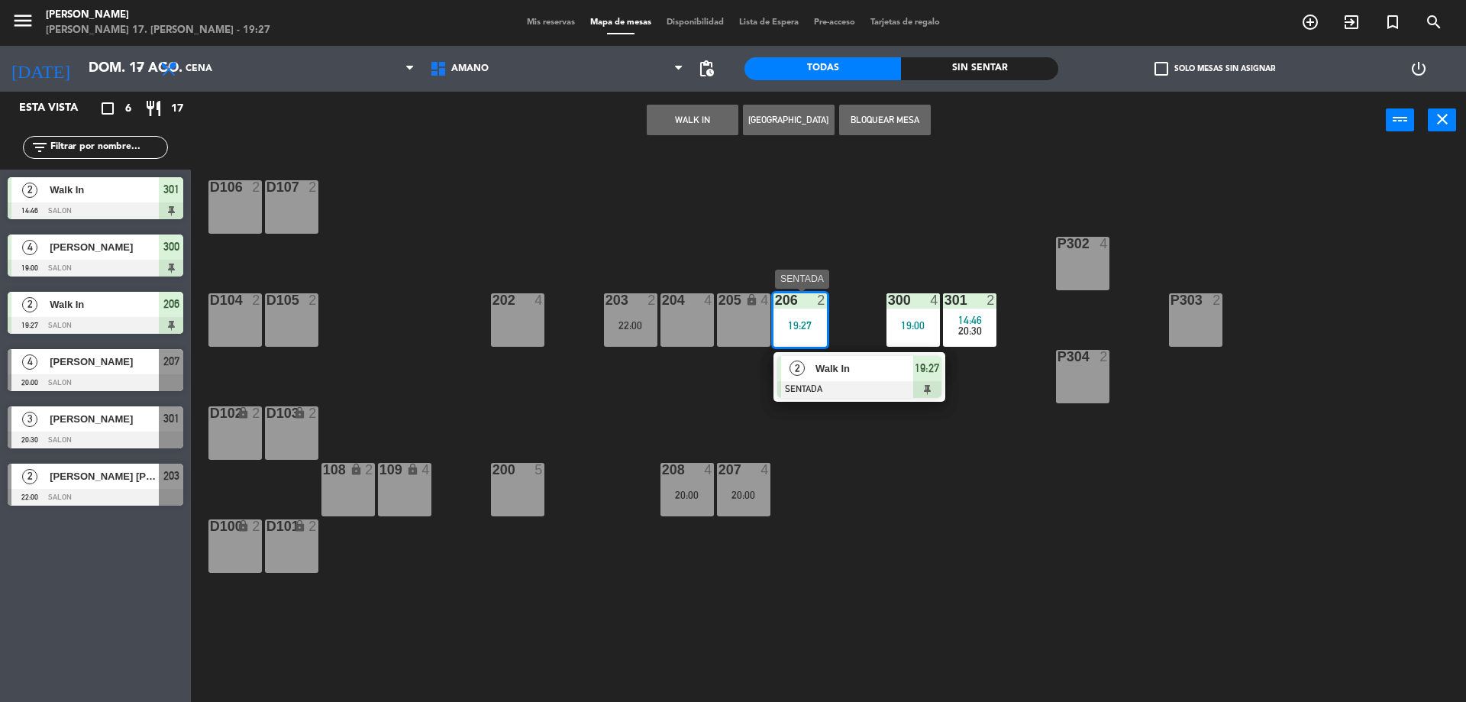
click at [814, 382] on div at bounding box center [859, 389] width 164 height 17
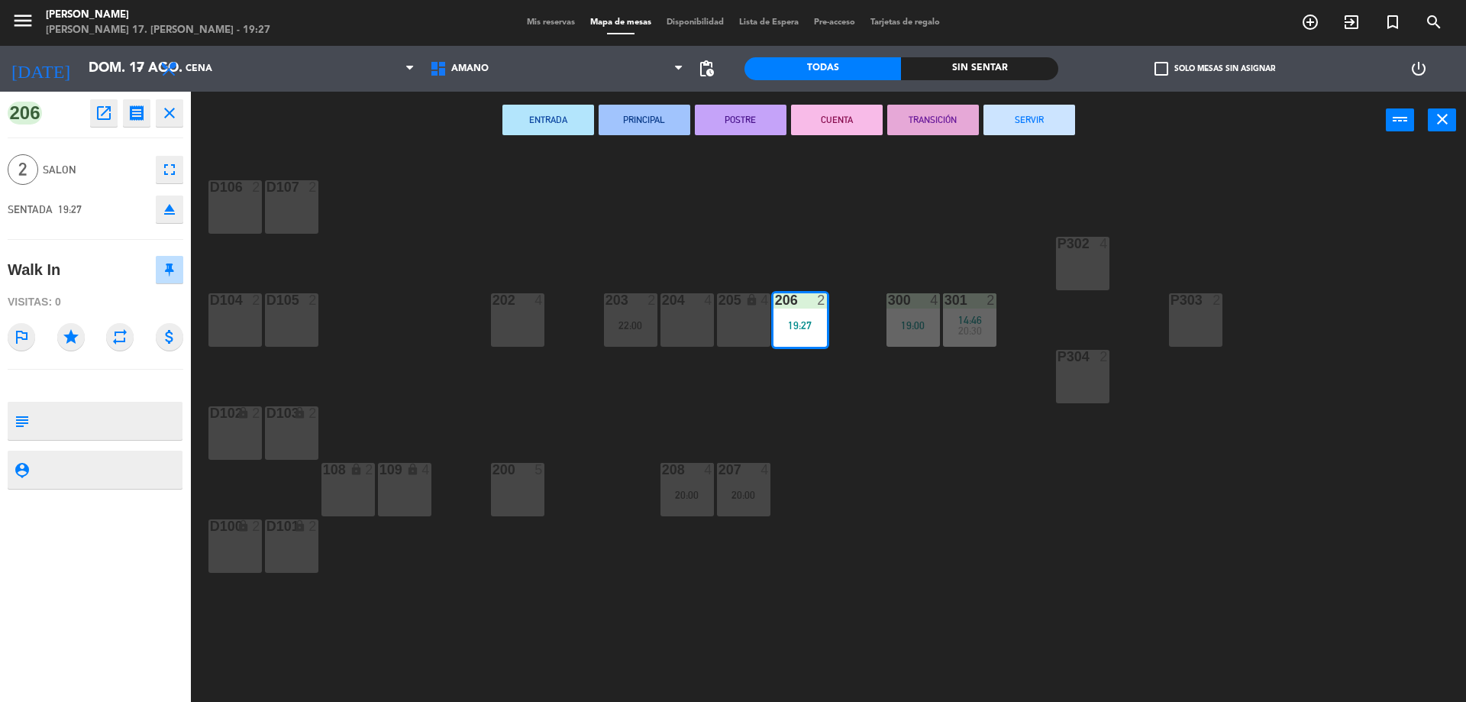
click at [814, 382] on div "D106 2 D107 2 P302 4 202 4 203 2 22:00 204 4 206 2 19:27 300 4 19:00 301 2 14:4…" at bounding box center [835, 429] width 1261 height 553
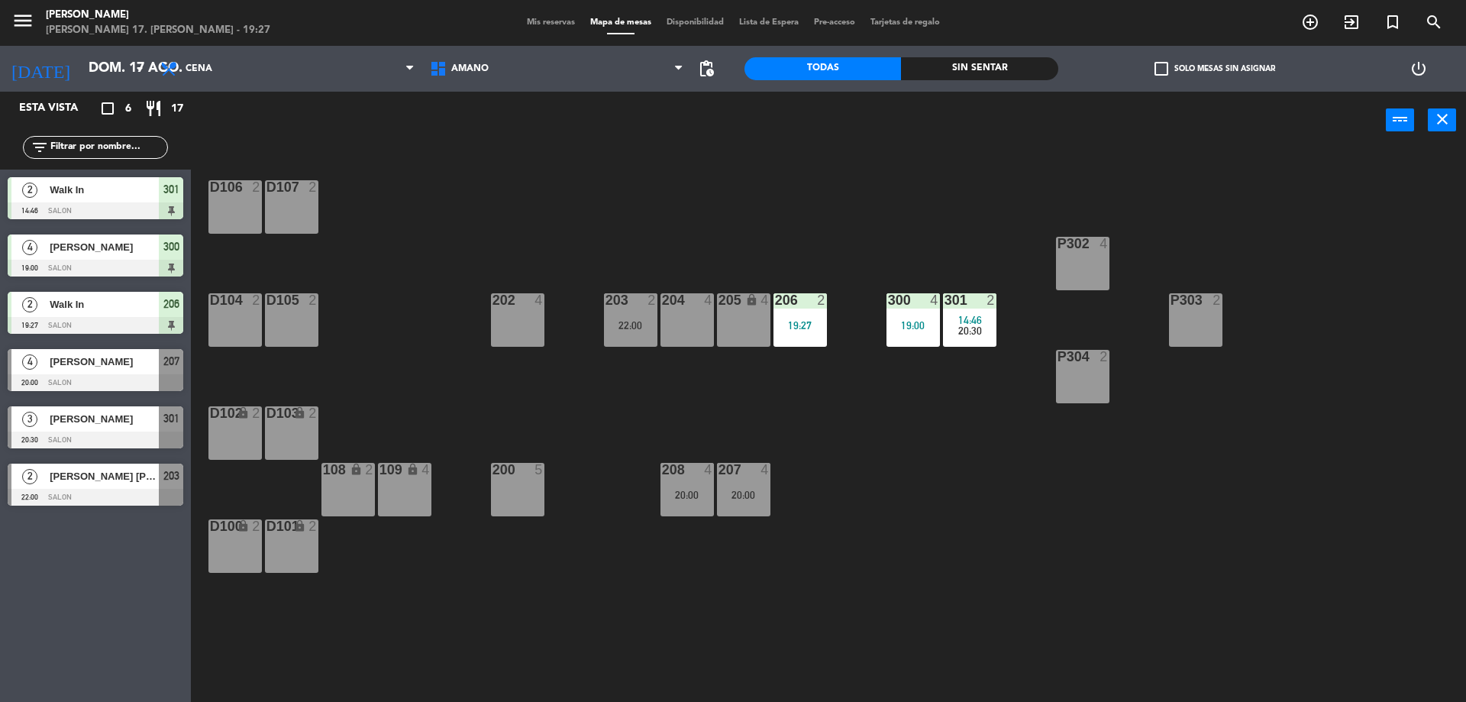
click at [909, 334] on div "300 4 19:00" at bounding box center [913, 319] width 53 height 53
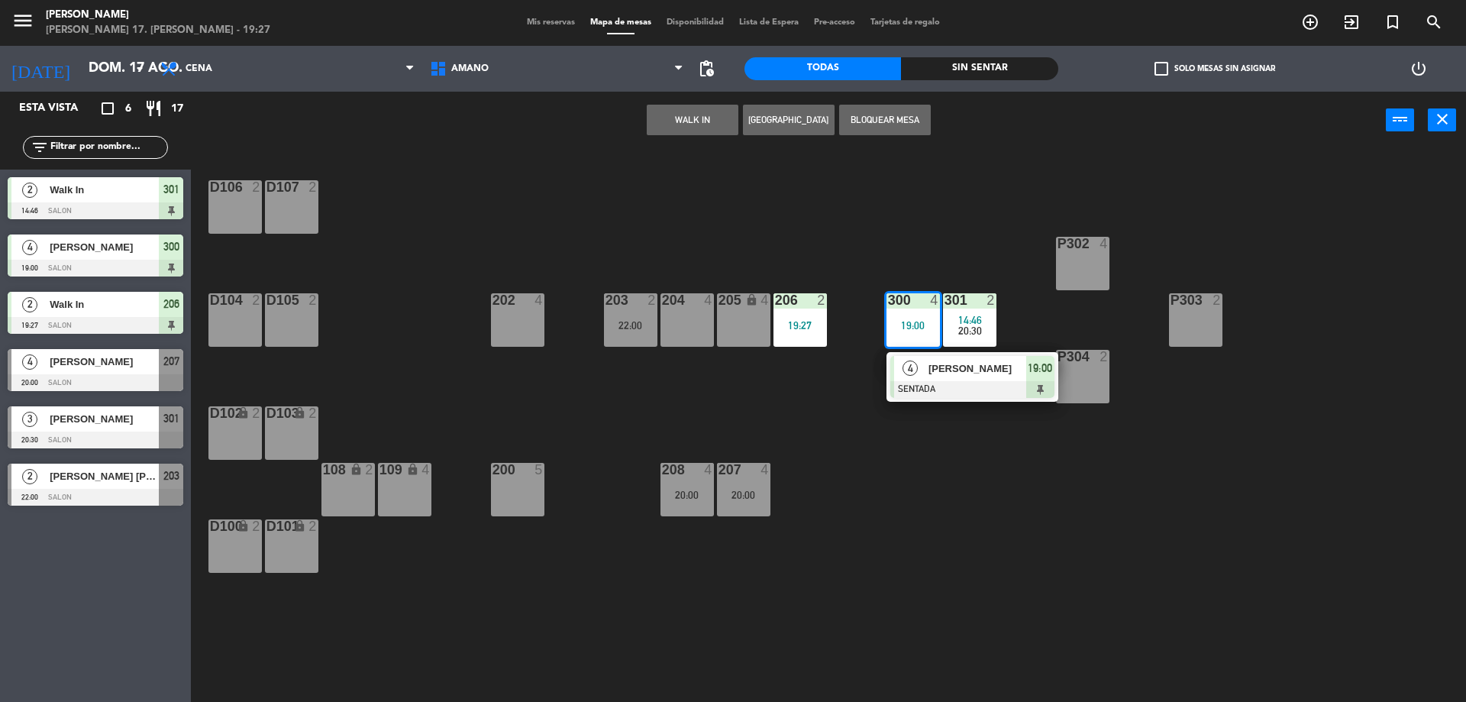
click at [962, 368] on div "4 [PERSON_NAME] SENTADA 19:00" at bounding box center [972, 377] width 195 height 50
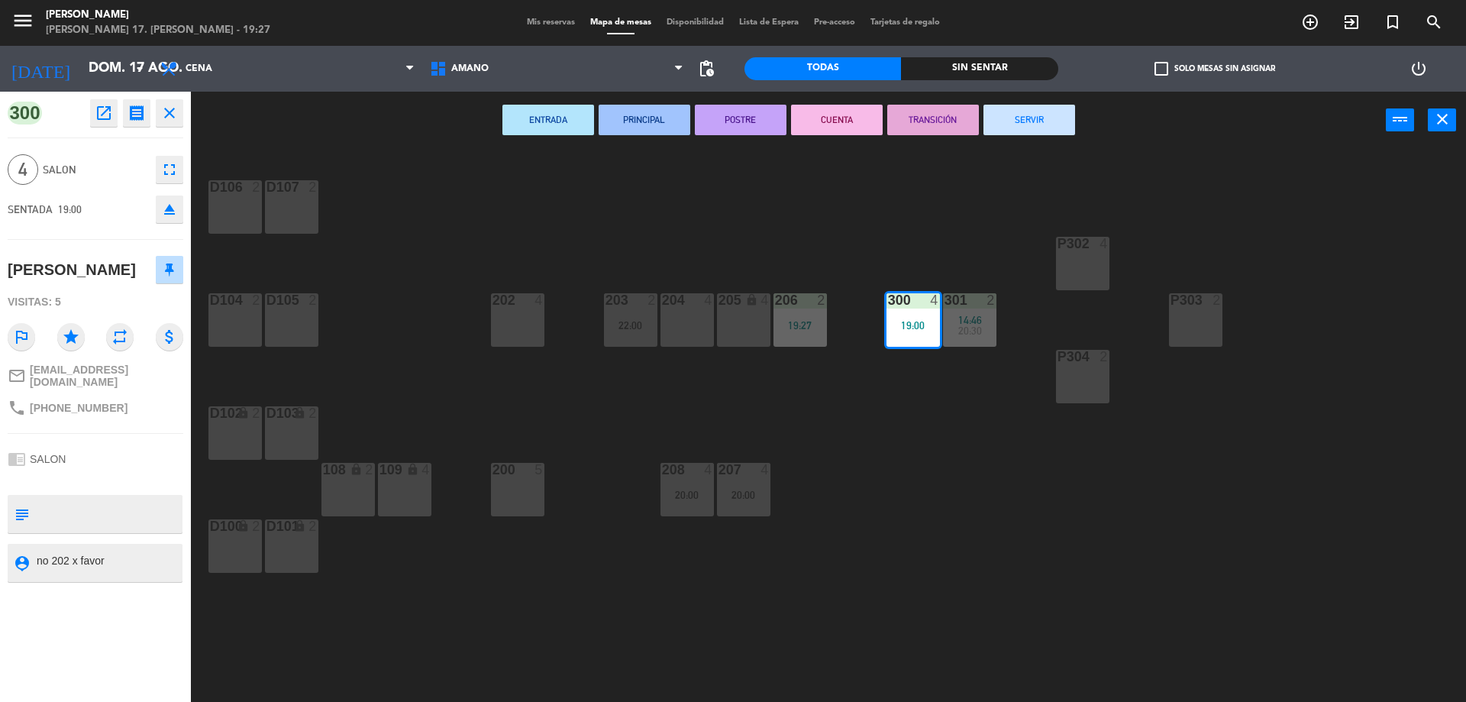
click at [1020, 403] on div "D106 2 D107 2 P302 4 202 4 203 2 22:00 204 4 206 2 19:27 300 4 19:00 301 2 14:4…" at bounding box center [835, 429] width 1261 height 553
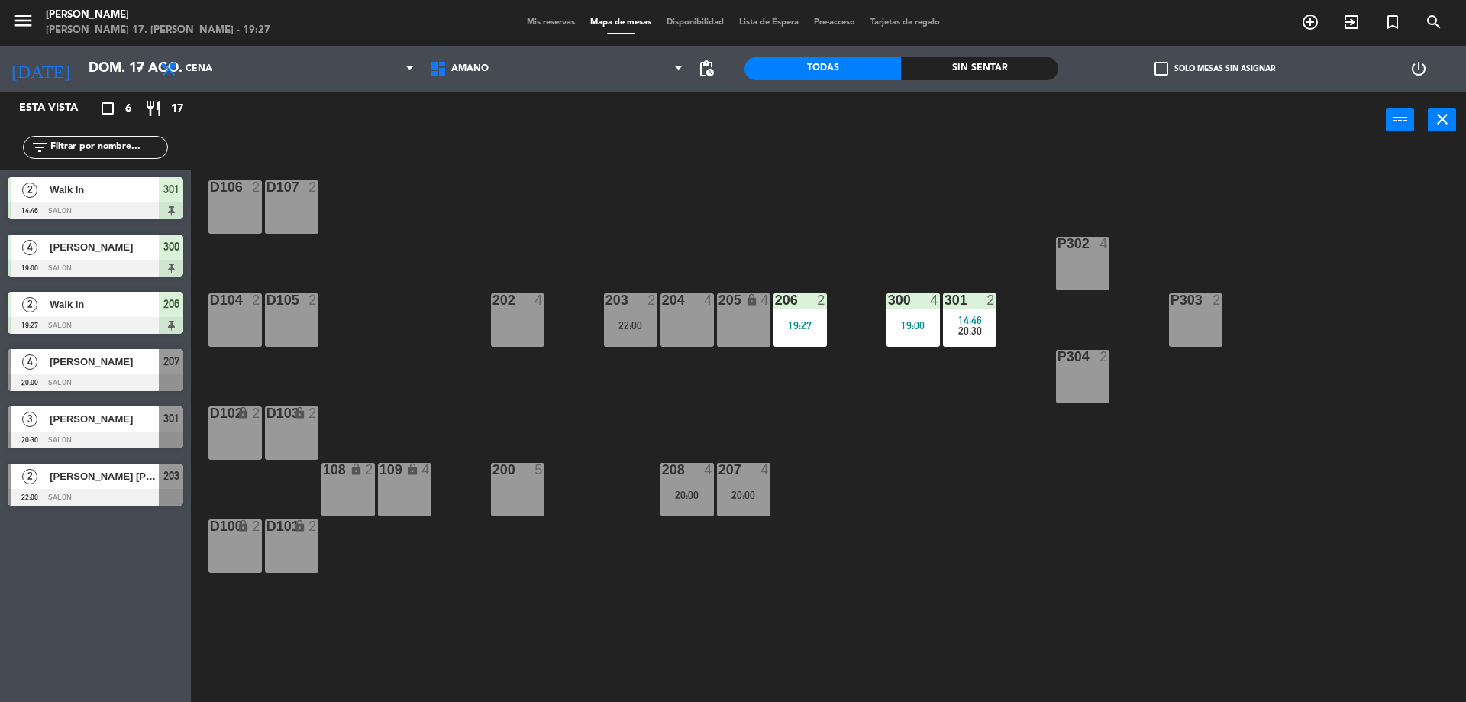
click at [974, 314] on span "14:46" at bounding box center [970, 320] width 24 height 12
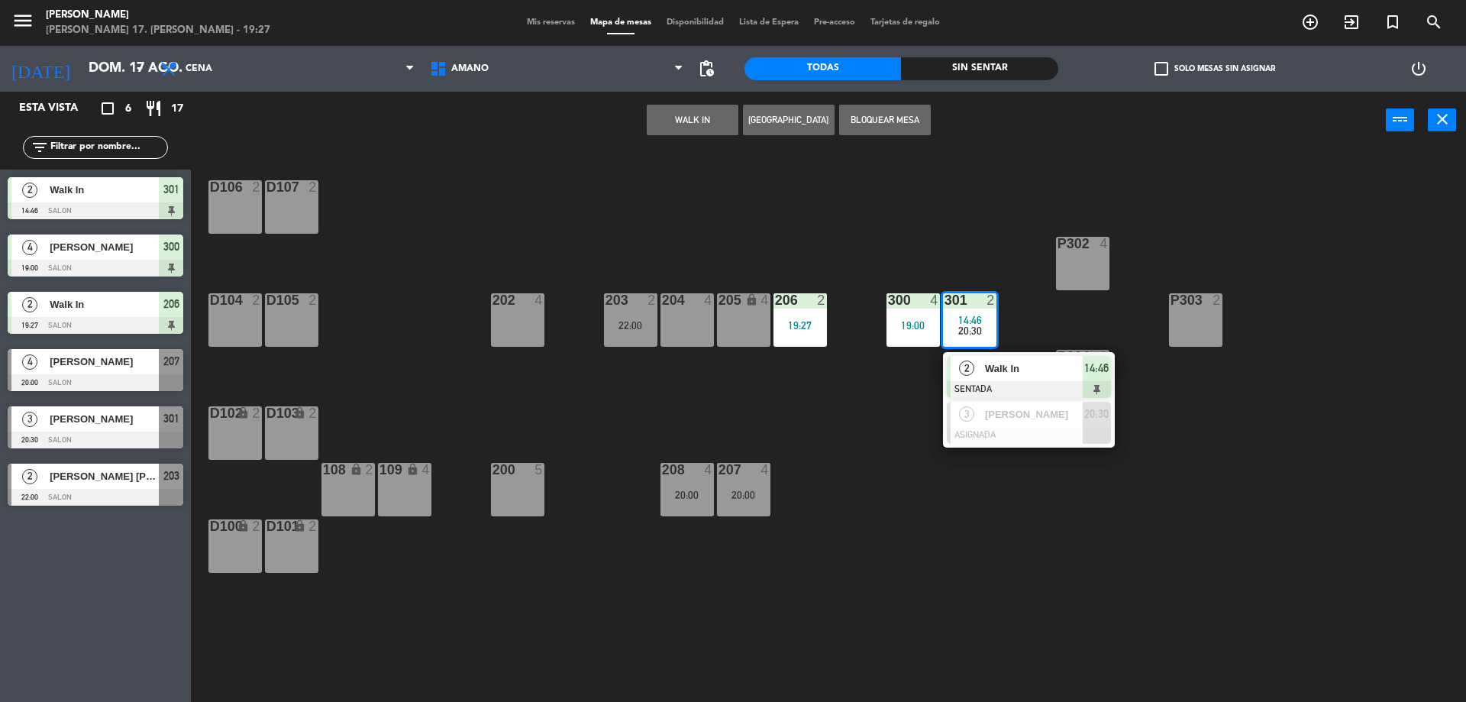
click at [1007, 373] on span "Walk In" at bounding box center [1034, 368] width 98 height 16
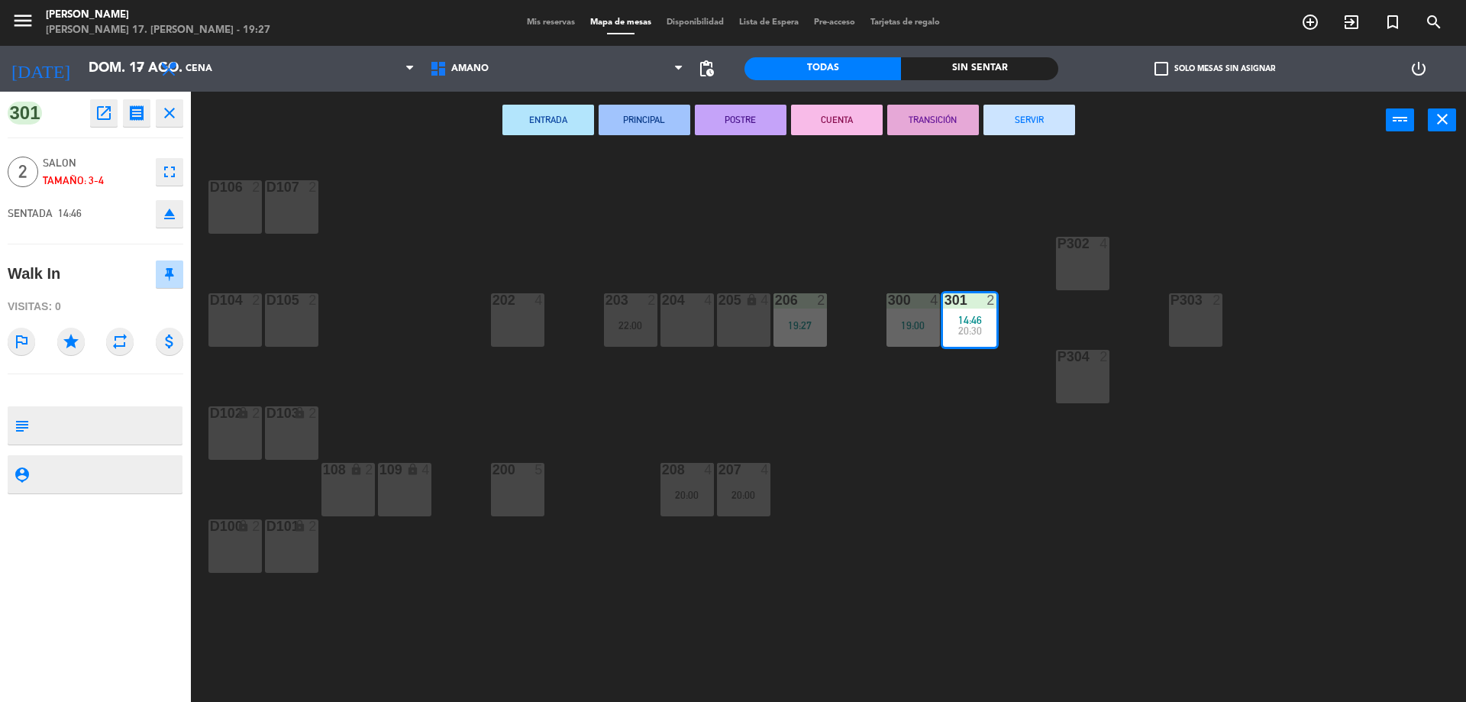
click at [1033, 108] on button "SERVIR" at bounding box center [1030, 120] width 92 height 31
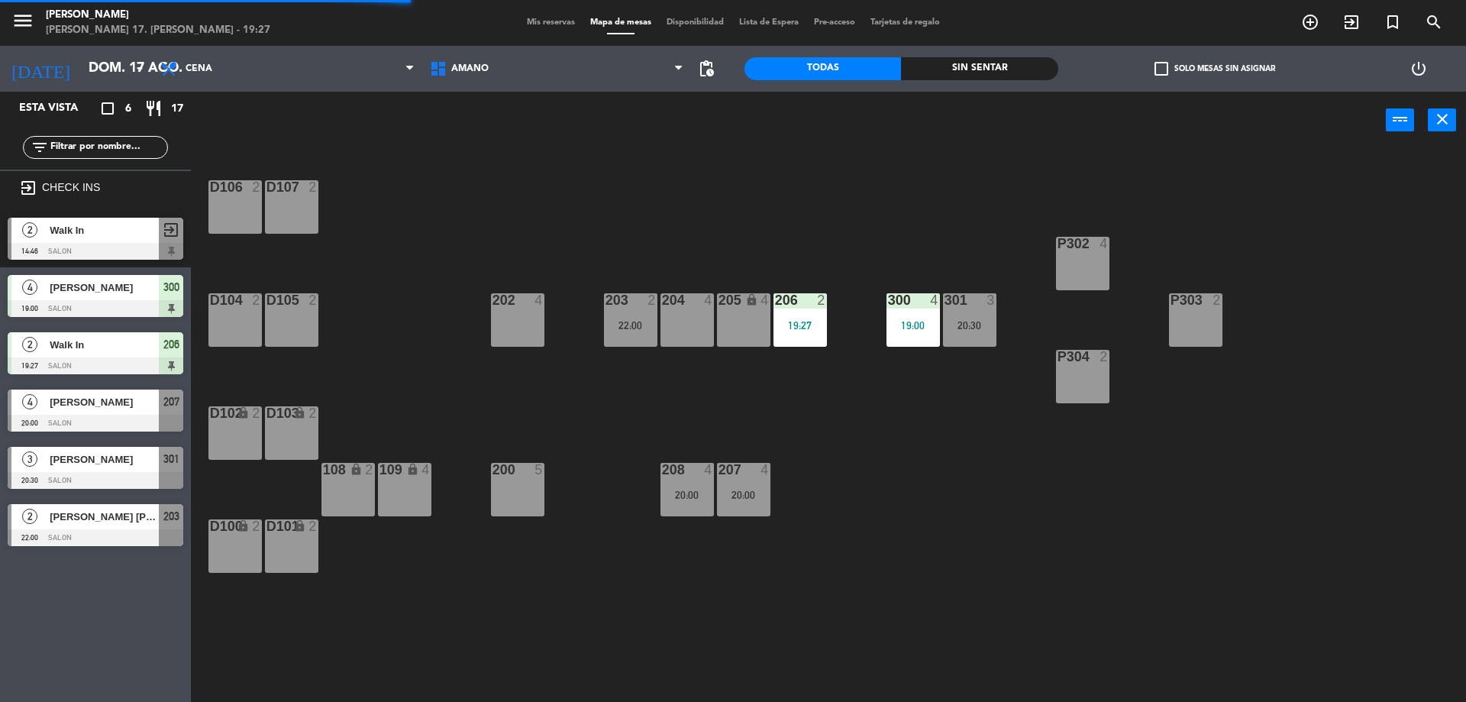
click at [973, 396] on div "D106 2 D107 2 P302 4 202 4 203 2 22:00 204 4 206 2 19:27 300 4 19:00 301 3 20:3…" at bounding box center [835, 429] width 1261 height 553
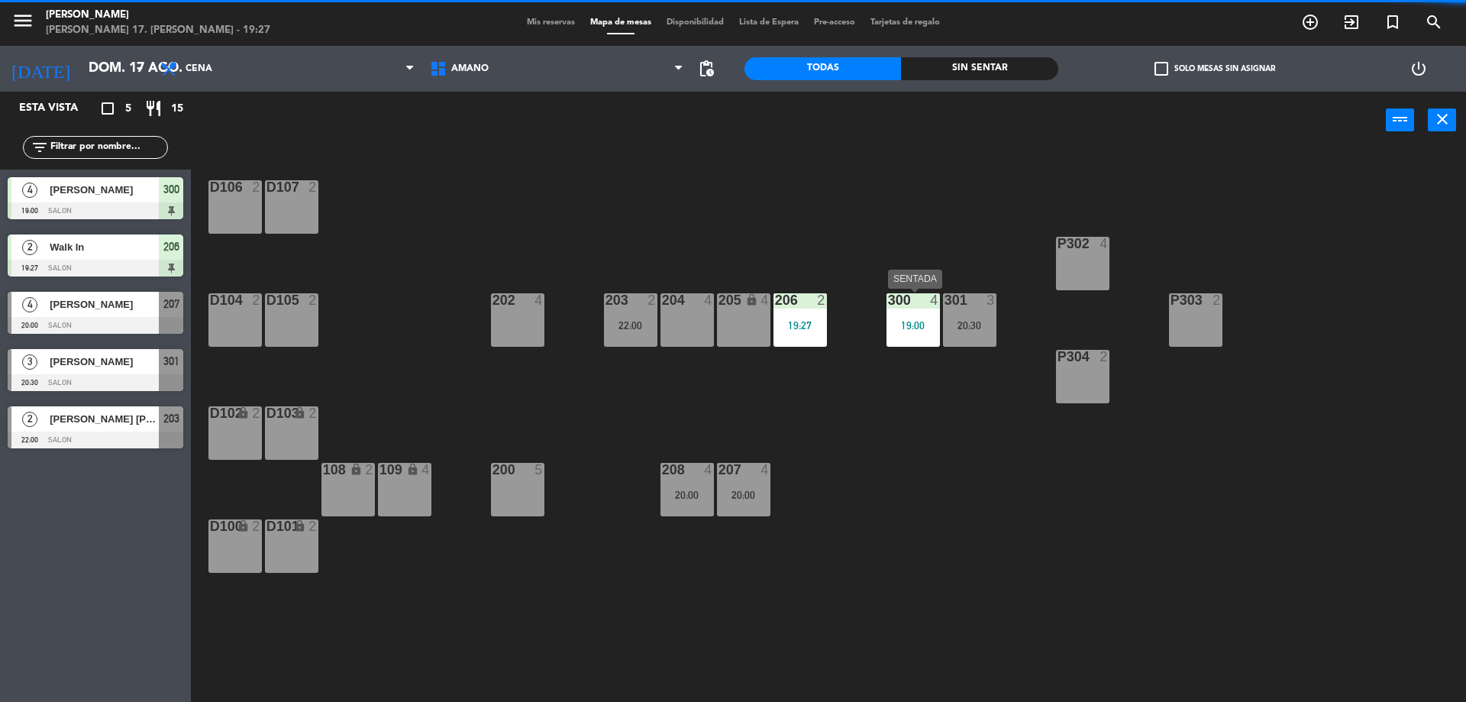
click at [926, 332] on div "300 4 19:00" at bounding box center [913, 319] width 53 height 53
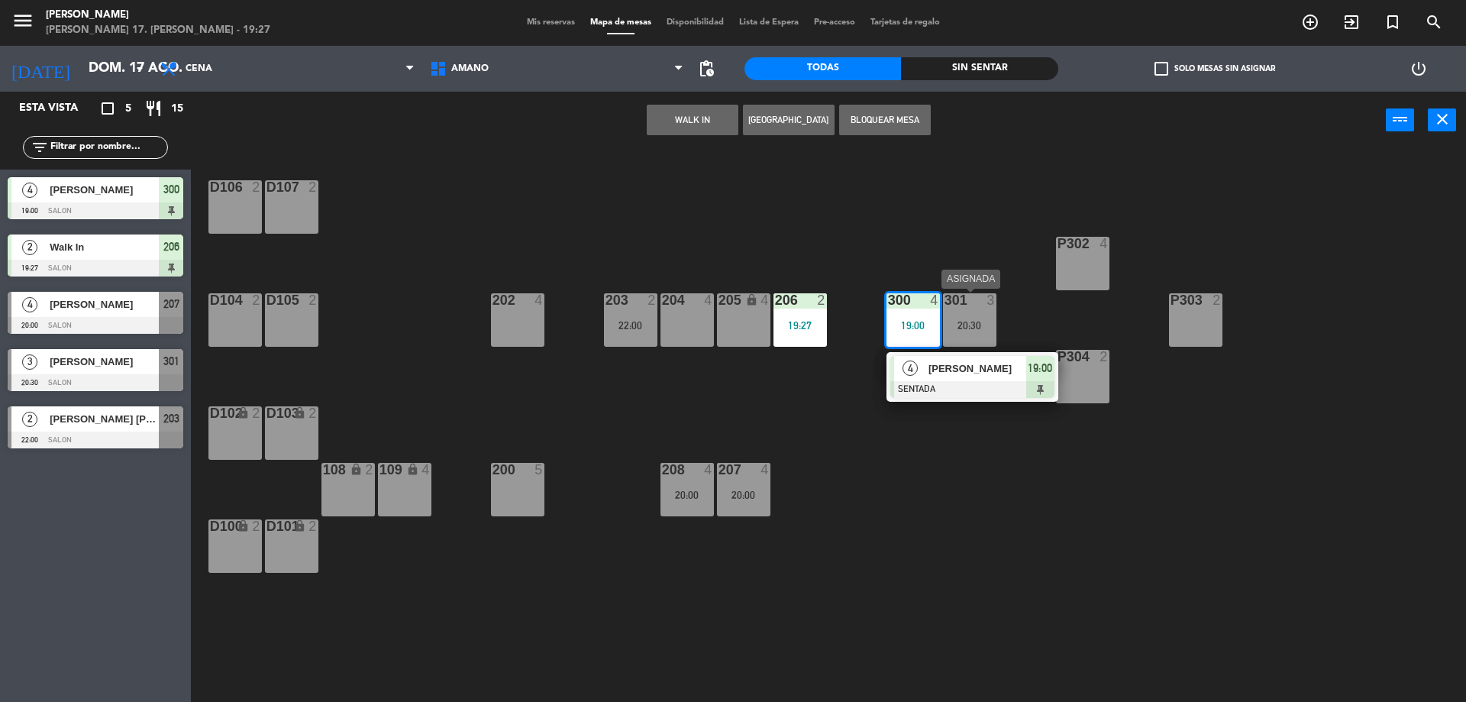
click at [967, 312] on div "301 3 20:30" at bounding box center [969, 319] width 53 height 53
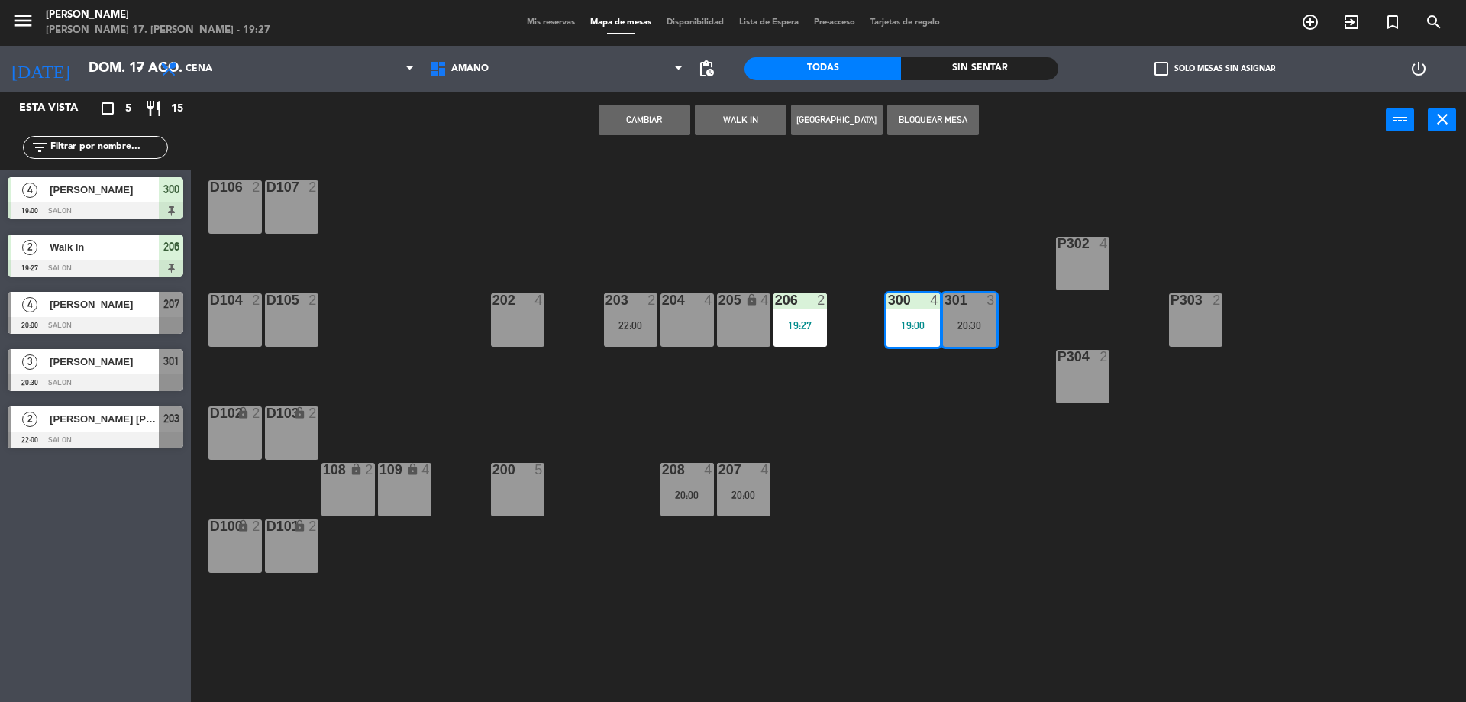
click at [677, 123] on button "Cambiar" at bounding box center [645, 120] width 92 height 31
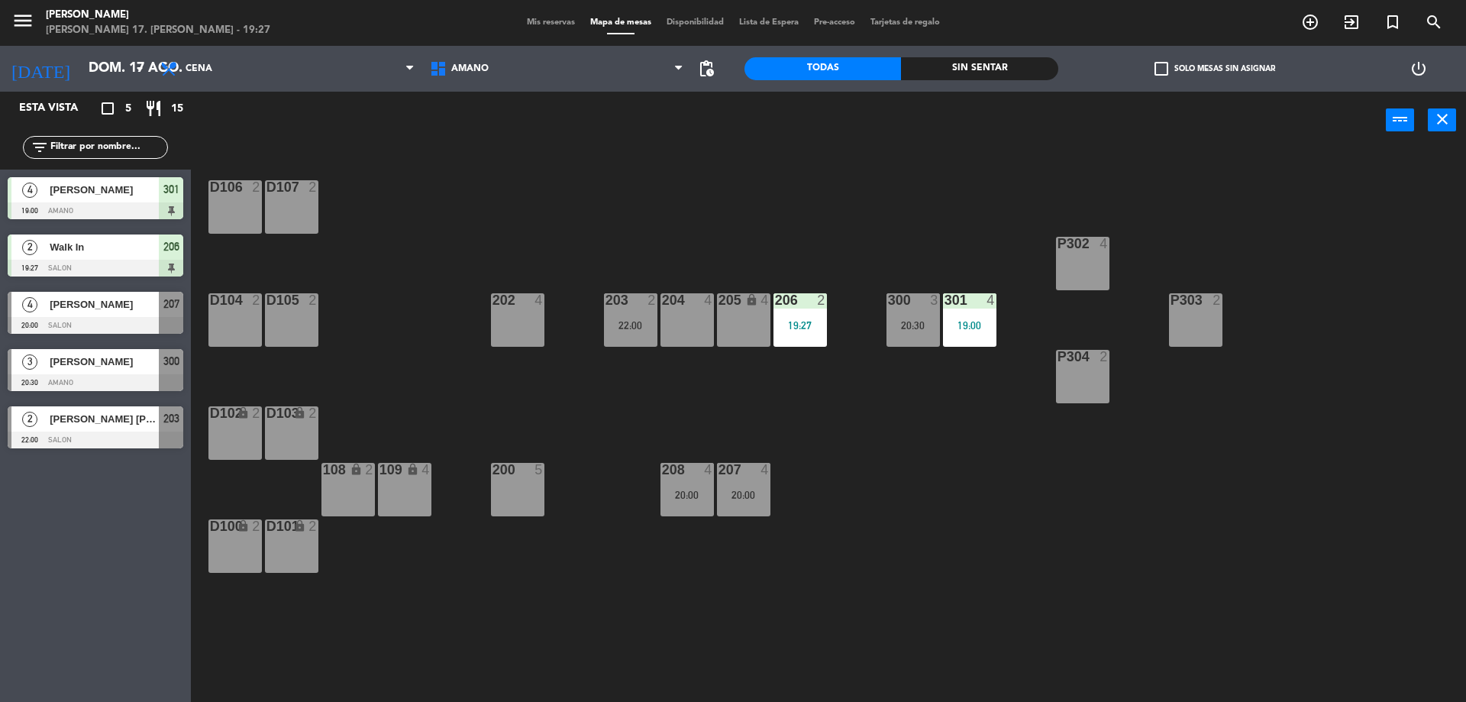
click at [968, 444] on div "D106 2 D107 2 P302 4 202 4 203 2 22:00 204 4 206 2 19:27 300 3 20:30 301 4 19:0…" at bounding box center [835, 429] width 1261 height 553
click at [923, 325] on div "20:30" at bounding box center [913, 325] width 53 height 11
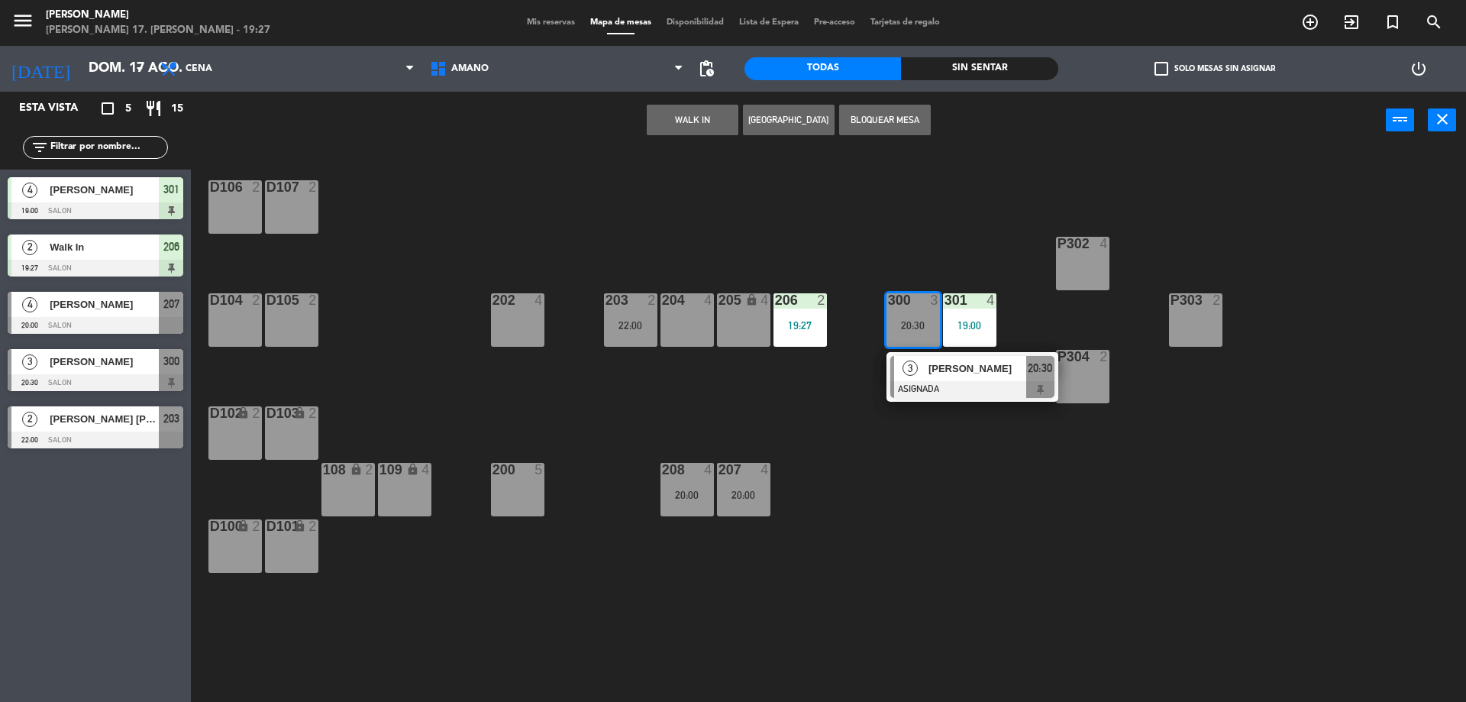
click at [898, 451] on div "D106 2 D107 2 P302 4 202 4 203 2 22:00 204 4 206 2 19:27 300 3 20:30 3 [PERSON_…" at bounding box center [835, 429] width 1261 height 553
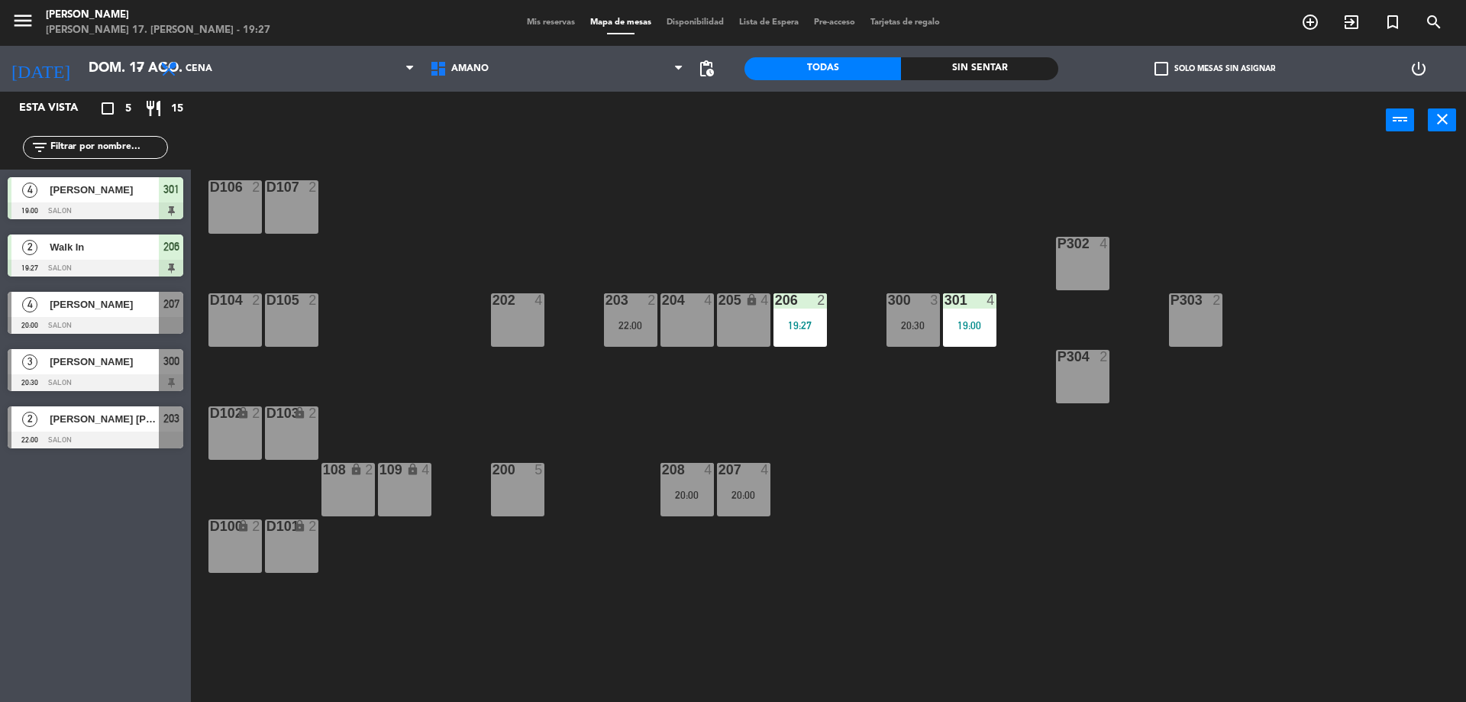
click at [709, 513] on div "208 4 20:00" at bounding box center [687, 489] width 53 height 53
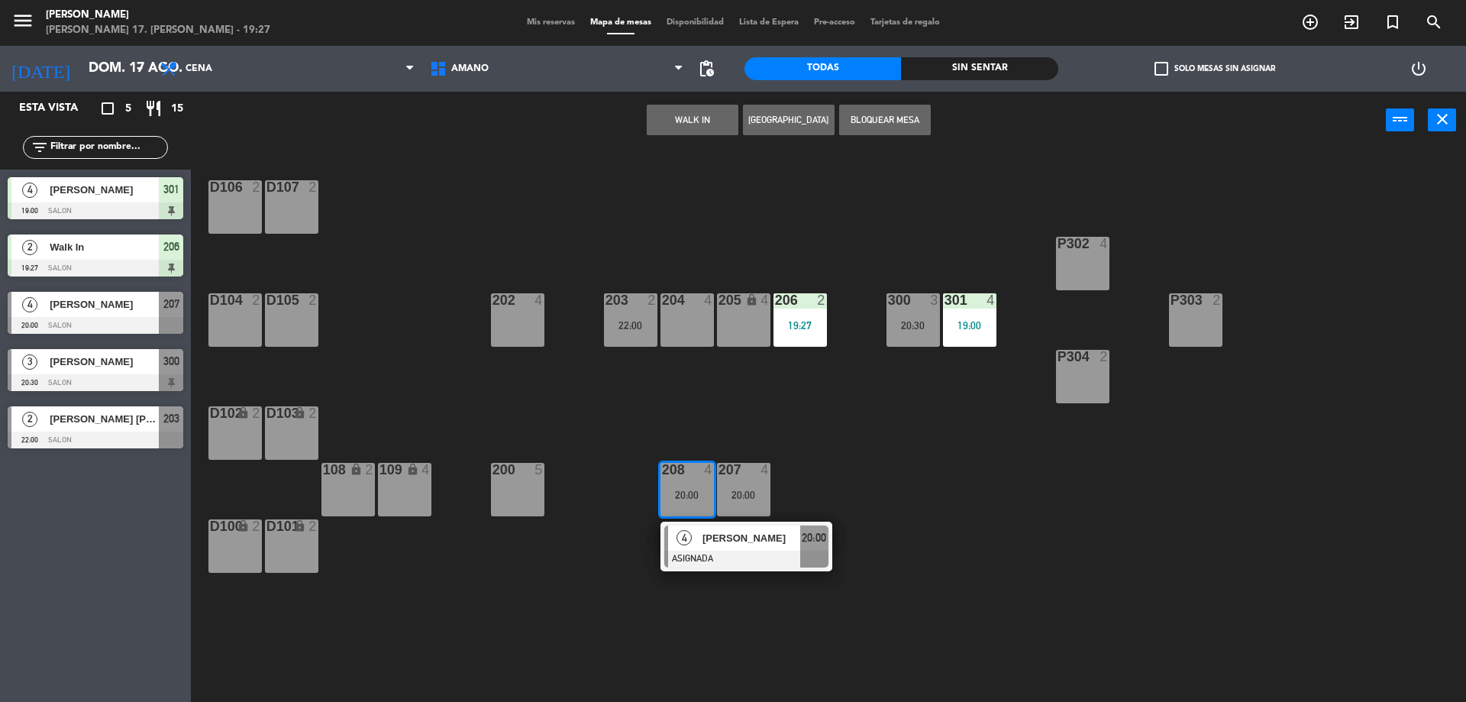
click at [734, 505] on div "207 4 20:00" at bounding box center [743, 489] width 53 height 53
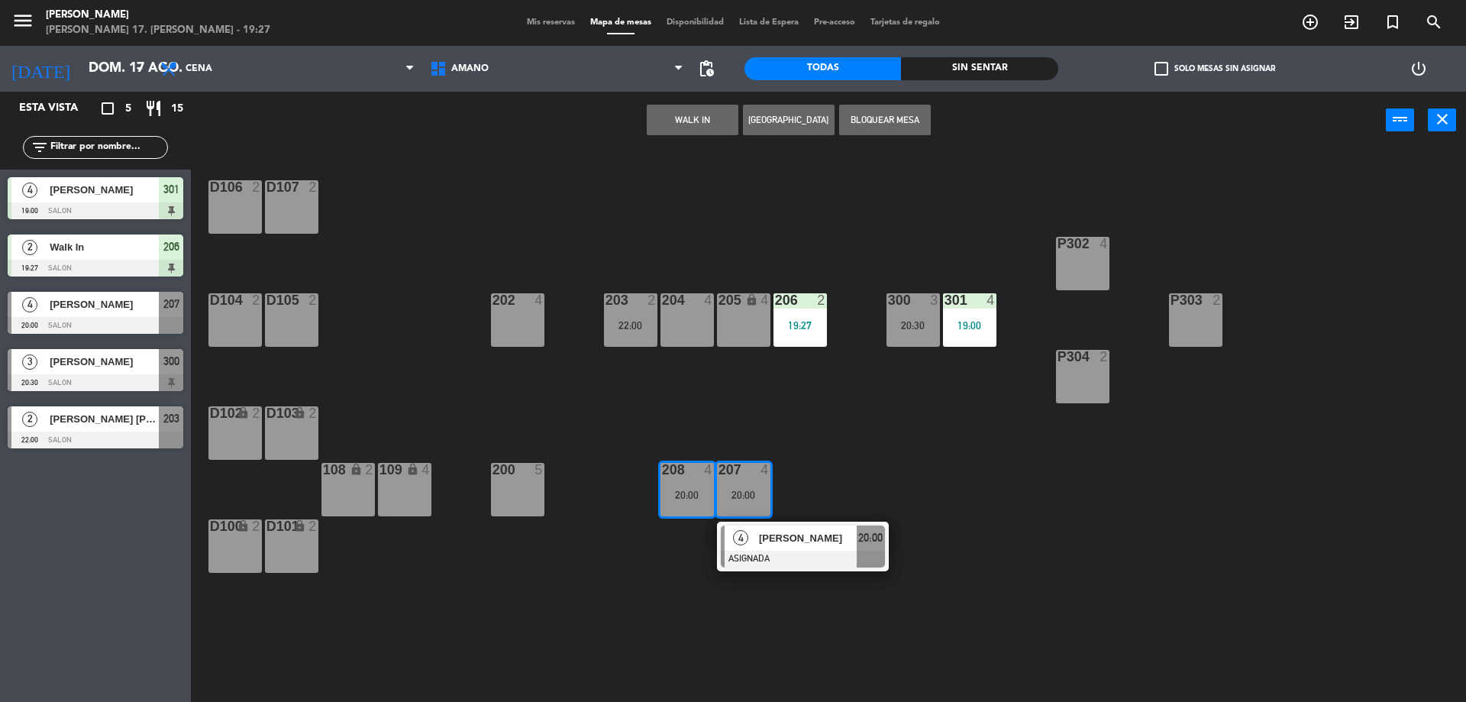
click at [949, 462] on div "D106 2 D107 2 P302 4 202 4 203 2 22:00 204 4 206 2 19:27 300 3 20:30 301 4 19:0…" at bounding box center [835, 429] width 1261 height 553
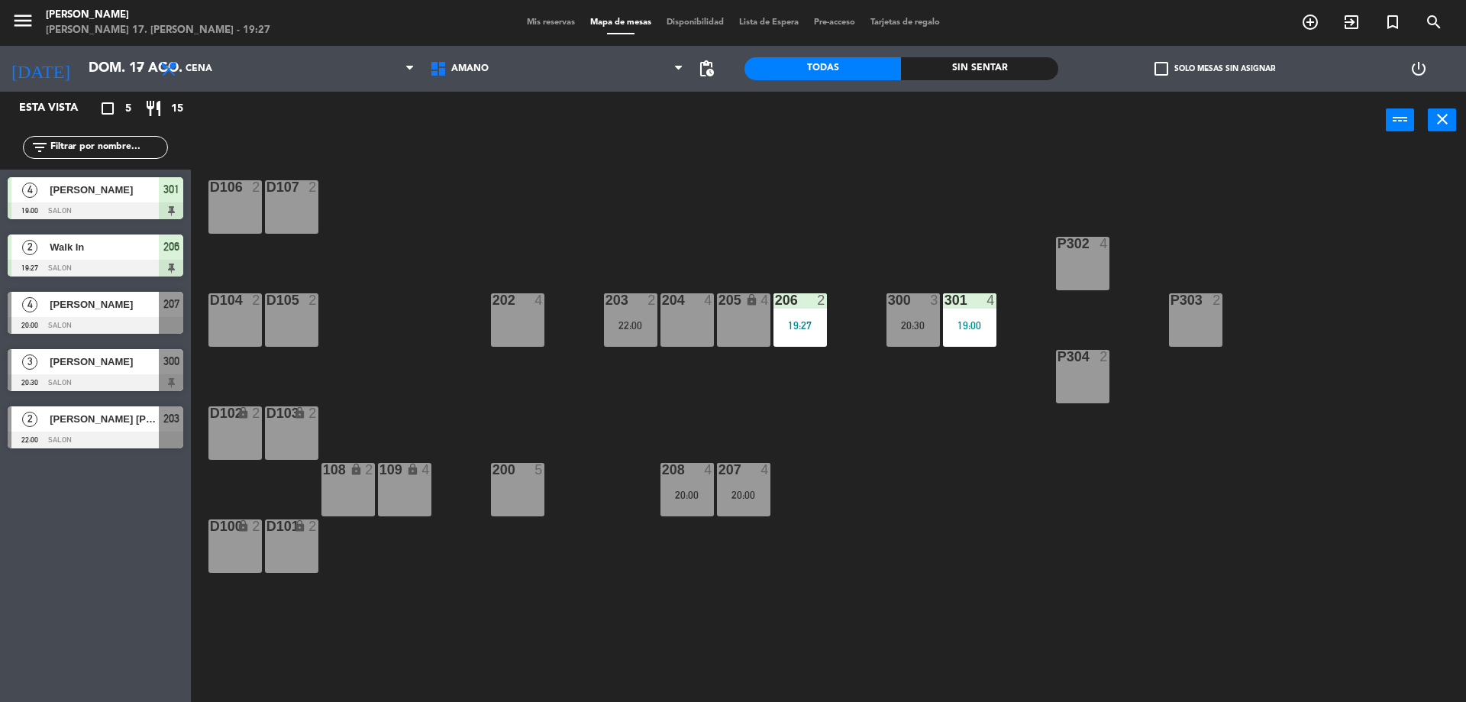
click at [624, 322] on div "22:00" at bounding box center [630, 325] width 53 height 11
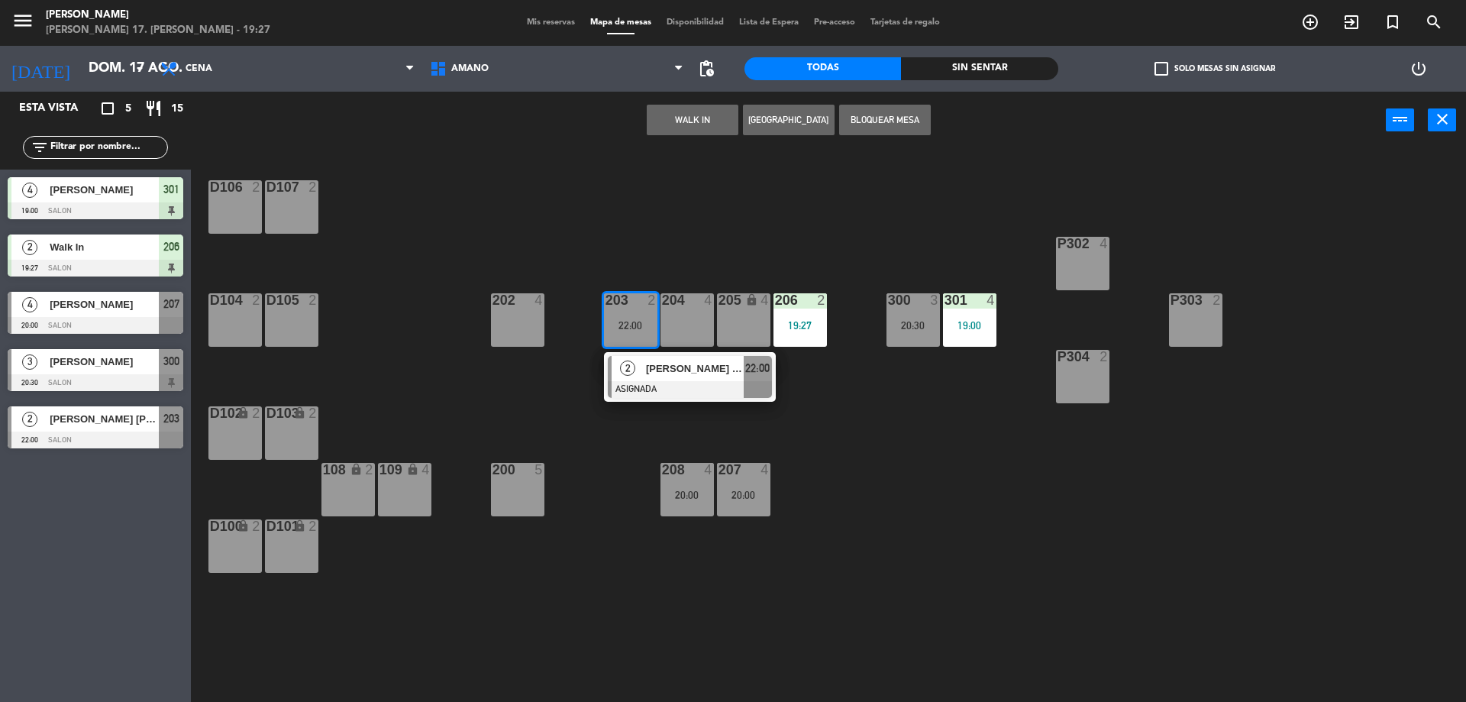
click at [620, 440] on div "D106 2 D107 2 P302 4 202 4 203 2 22:00 2 [PERSON_NAME] [PERSON_NAME] ASIGNADA 2…" at bounding box center [835, 429] width 1261 height 553
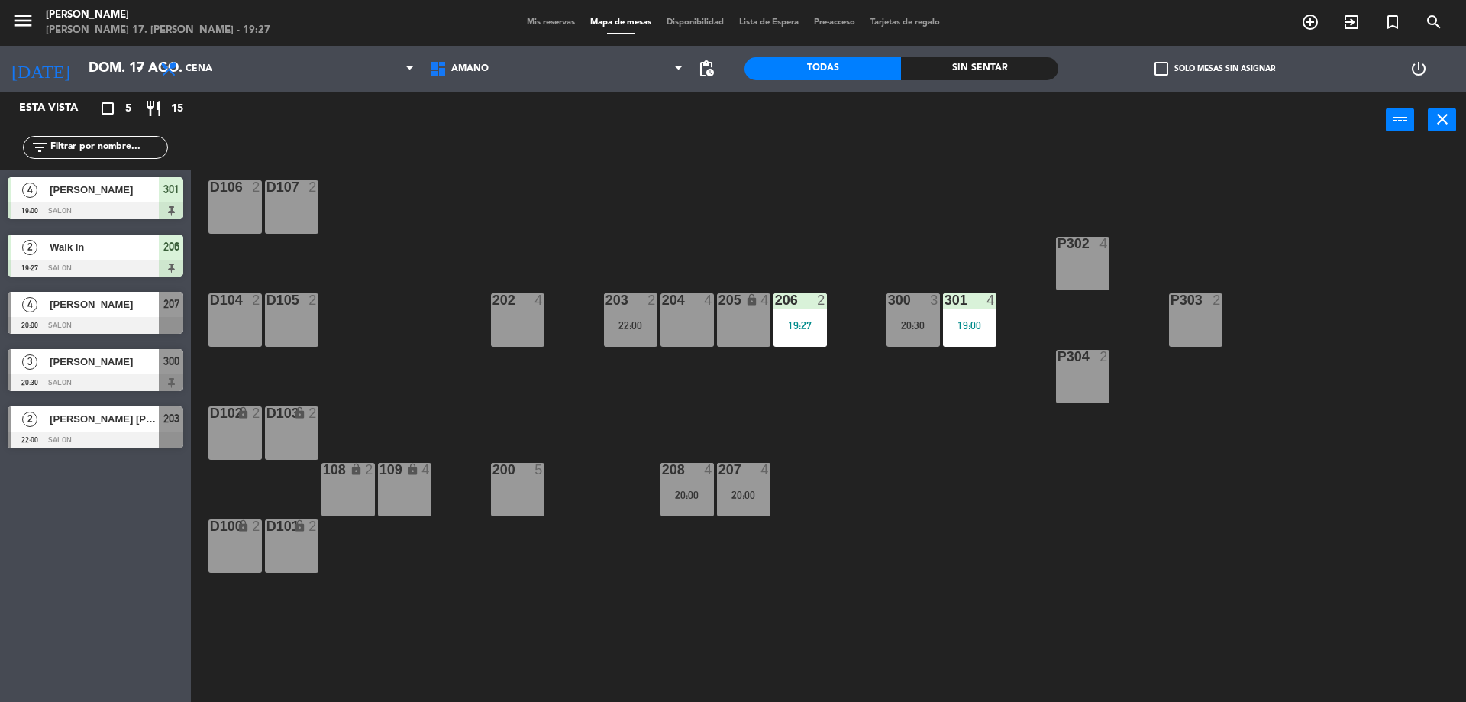
click at [532, 10] on div "menu [PERSON_NAME] [PERSON_NAME] 17. [PERSON_NAME] - 19:27 Mis reservas Mapa de…" at bounding box center [733, 23] width 1466 height 46
click at [535, 14] on div "menu [PERSON_NAME] [PERSON_NAME] 17. [PERSON_NAME] - 19:27 Mis reservas Mapa de…" at bounding box center [733, 23] width 1466 height 46
click at [538, 18] on span "Mis reservas" at bounding box center [550, 22] width 63 height 8
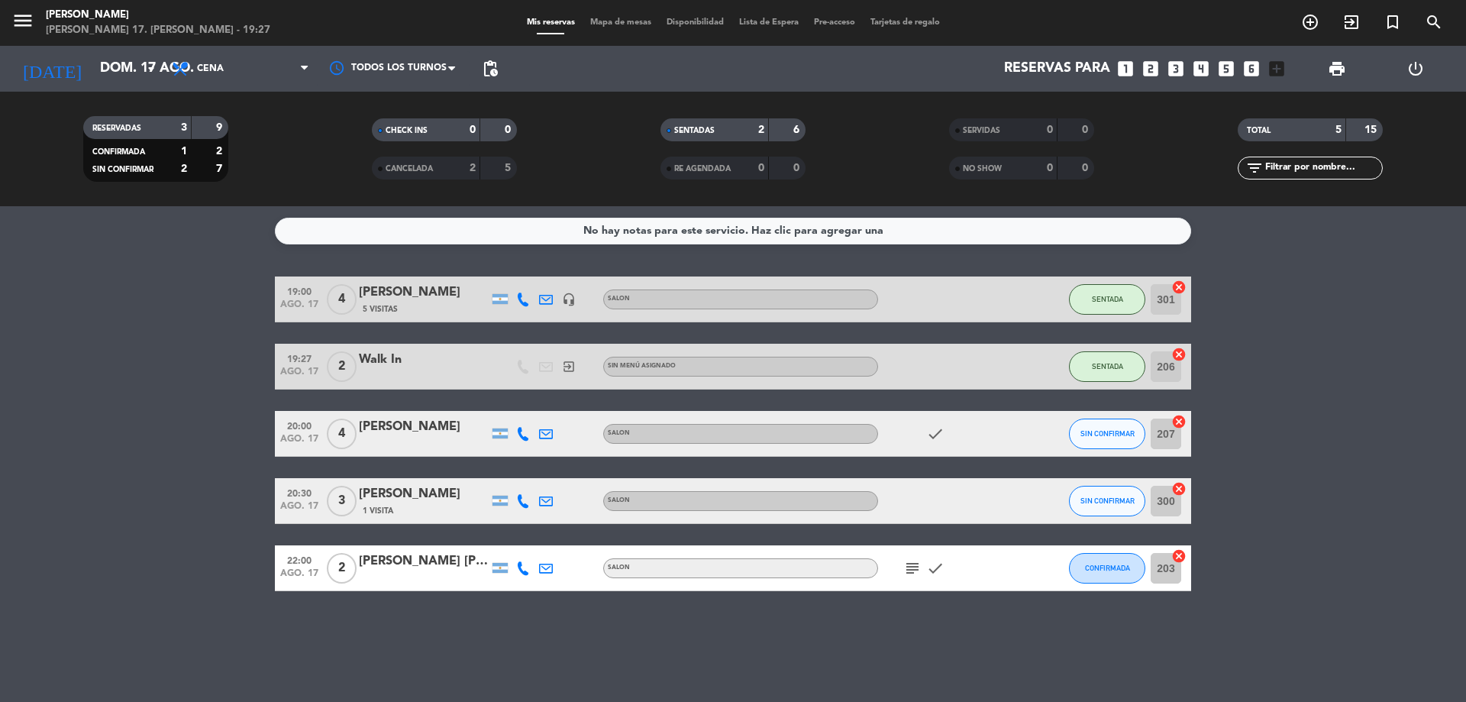
click at [625, 23] on span "Mapa de mesas" at bounding box center [621, 22] width 76 height 8
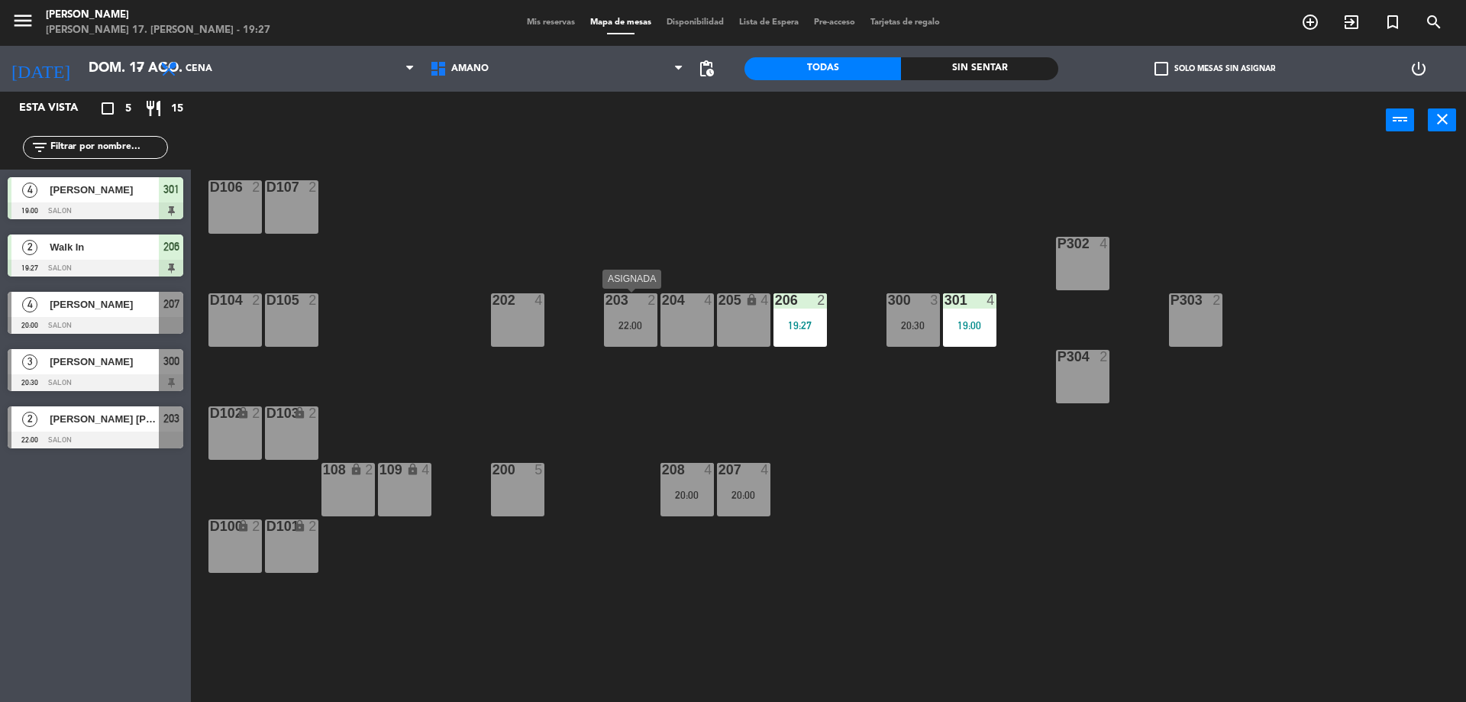
click at [630, 298] on div at bounding box center [630, 300] width 25 height 14
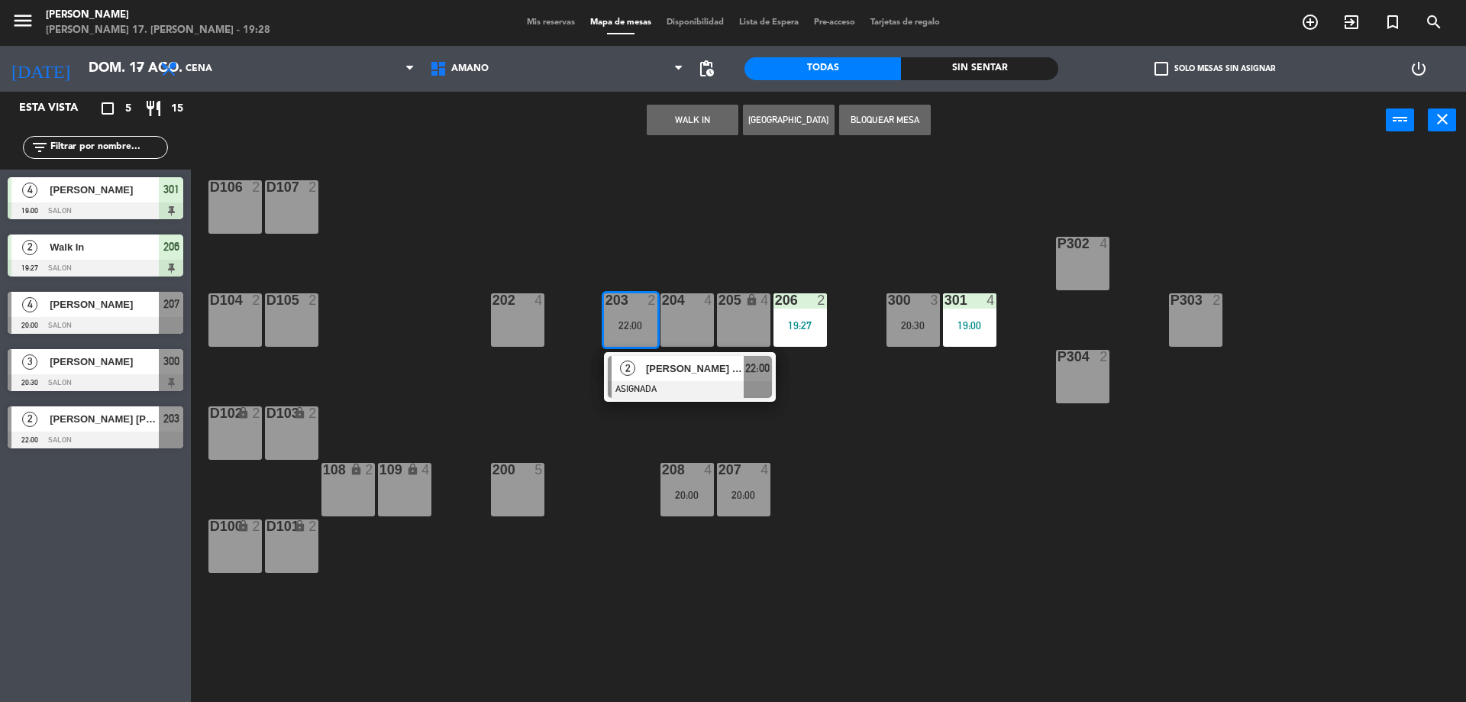
click at [694, 131] on button "WALK IN" at bounding box center [693, 120] width 92 height 31
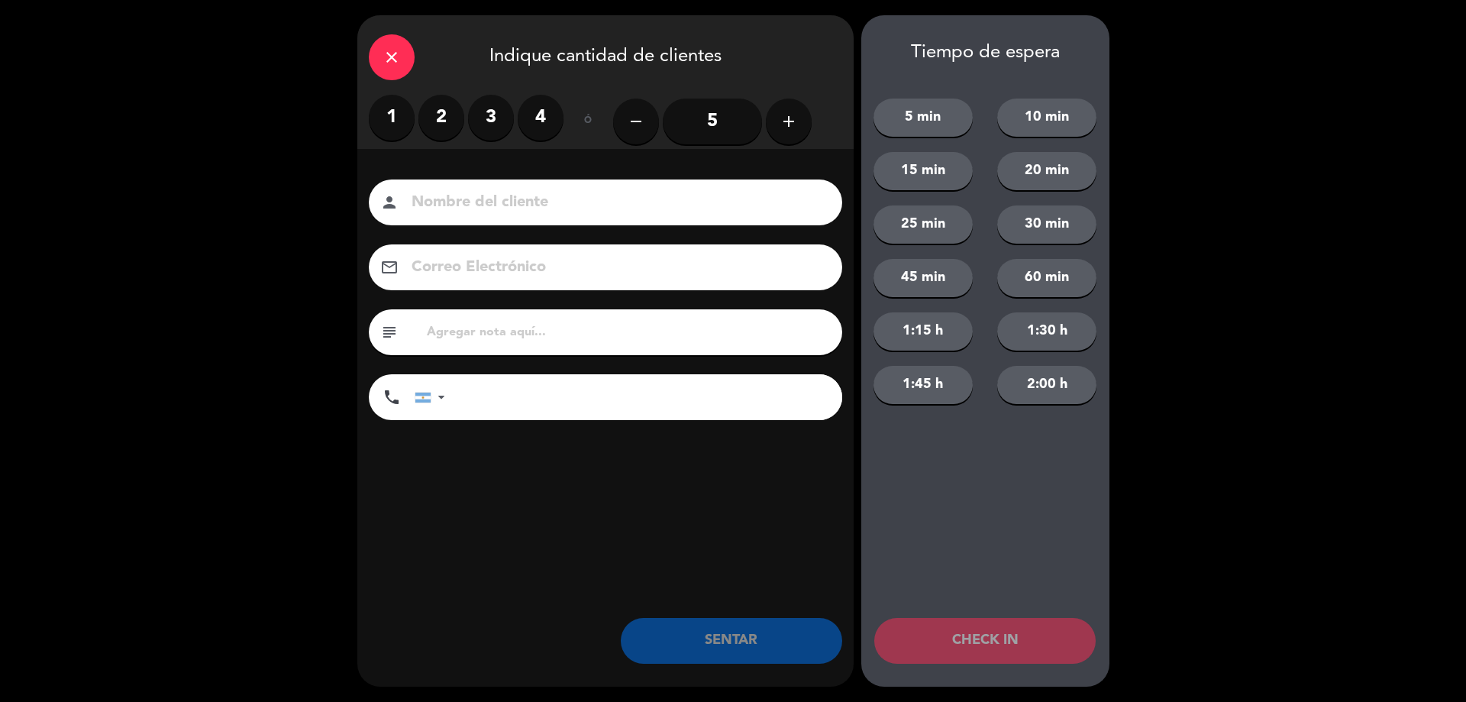
click at [447, 118] on label "2" at bounding box center [442, 118] width 46 height 46
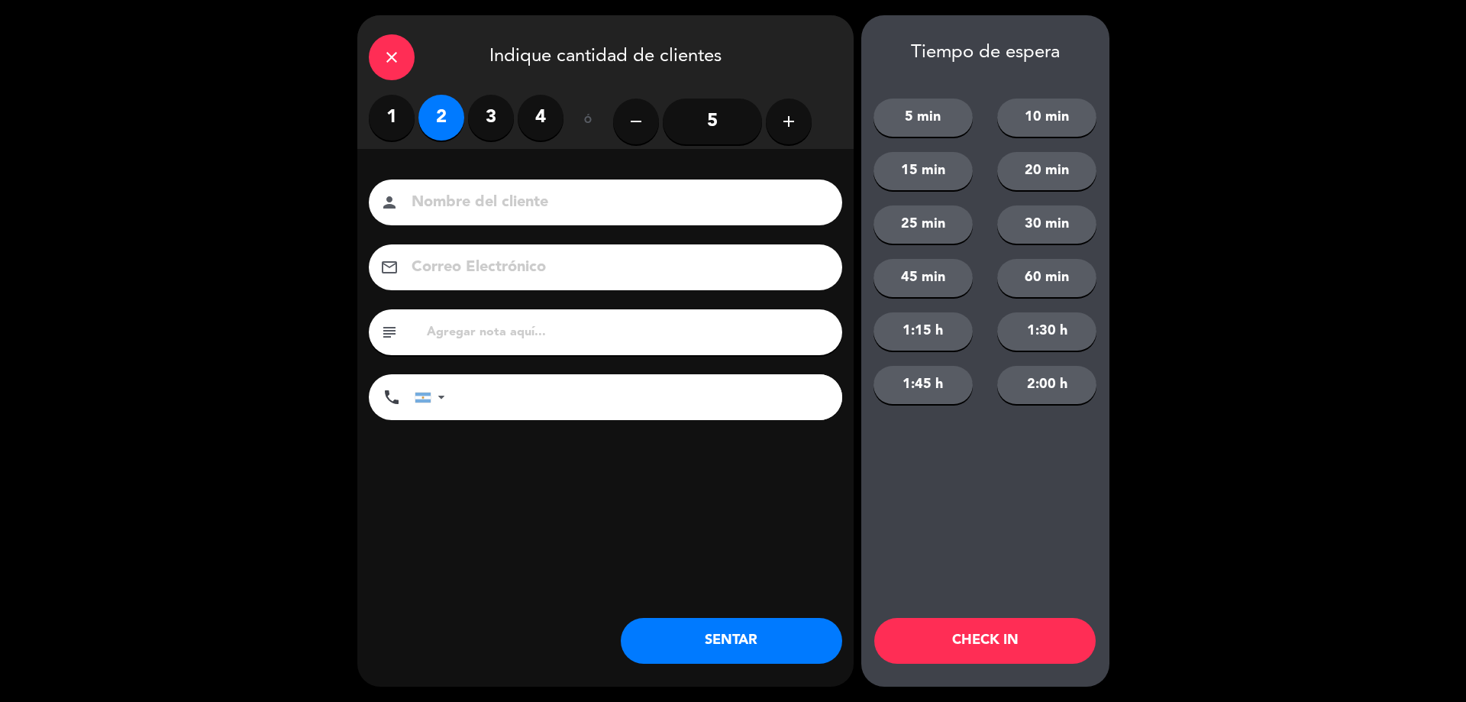
click at [764, 624] on button "SENTAR" at bounding box center [731, 641] width 221 height 46
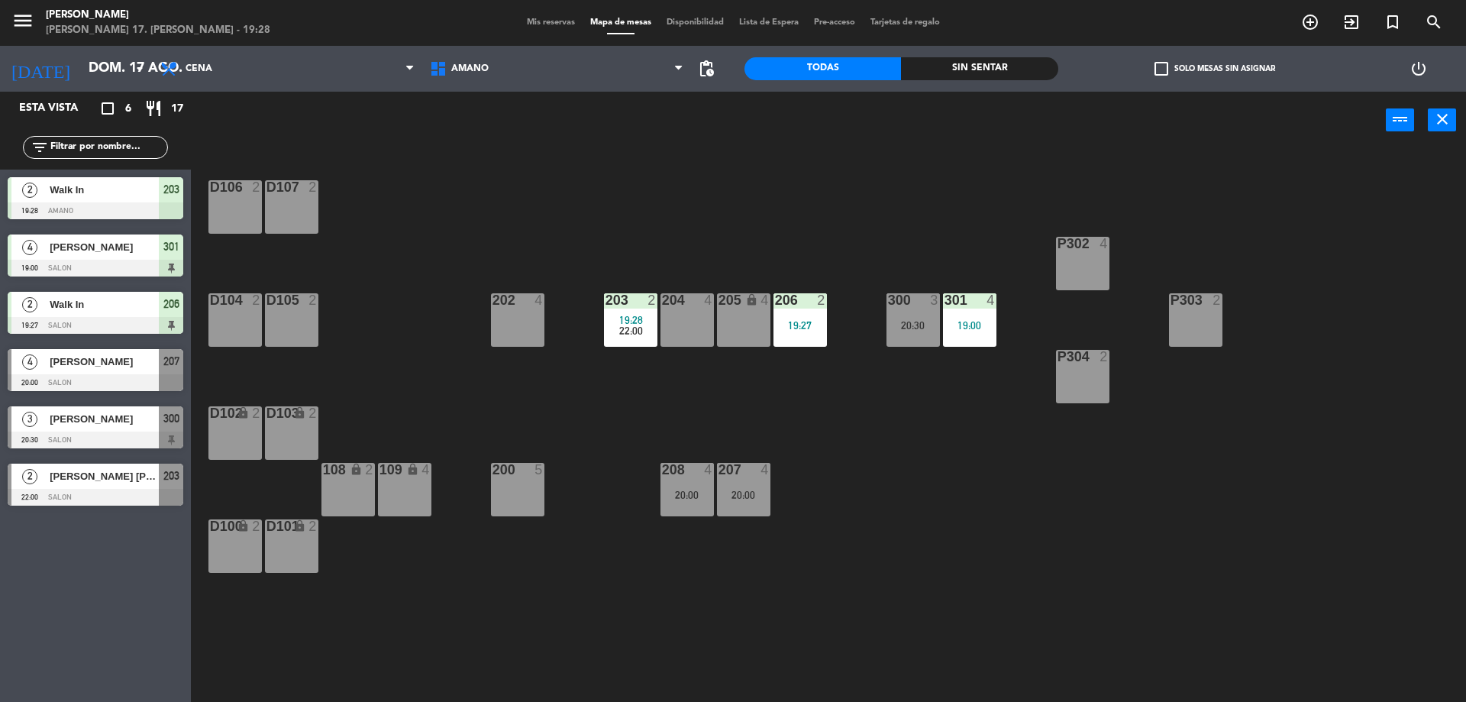
click at [857, 573] on div "D106 2 D107 2 P302 4 202 4 203 2 19:28 22:00 204 4 206 2 19:27 300 3 20:30 301 …" at bounding box center [835, 429] width 1261 height 553
click at [919, 642] on div "D106 2 D107 2 P302 4 202 4 203 2 19:28 | 22:00 204 4 206 2 19:27 300 3 20:30 30…" at bounding box center [835, 429] width 1261 height 553
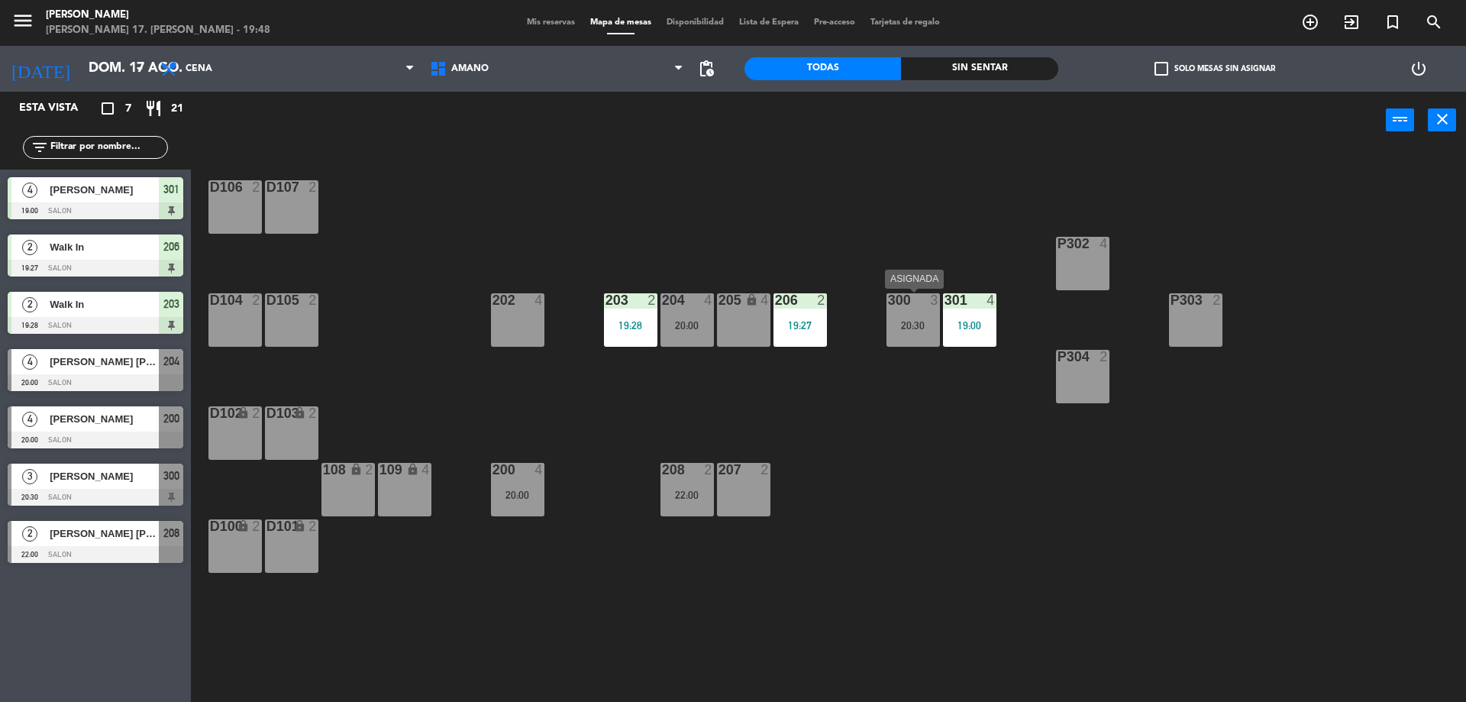
click at [897, 322] on div "20:30" at bounding box center [913, 325] width 53 height 11
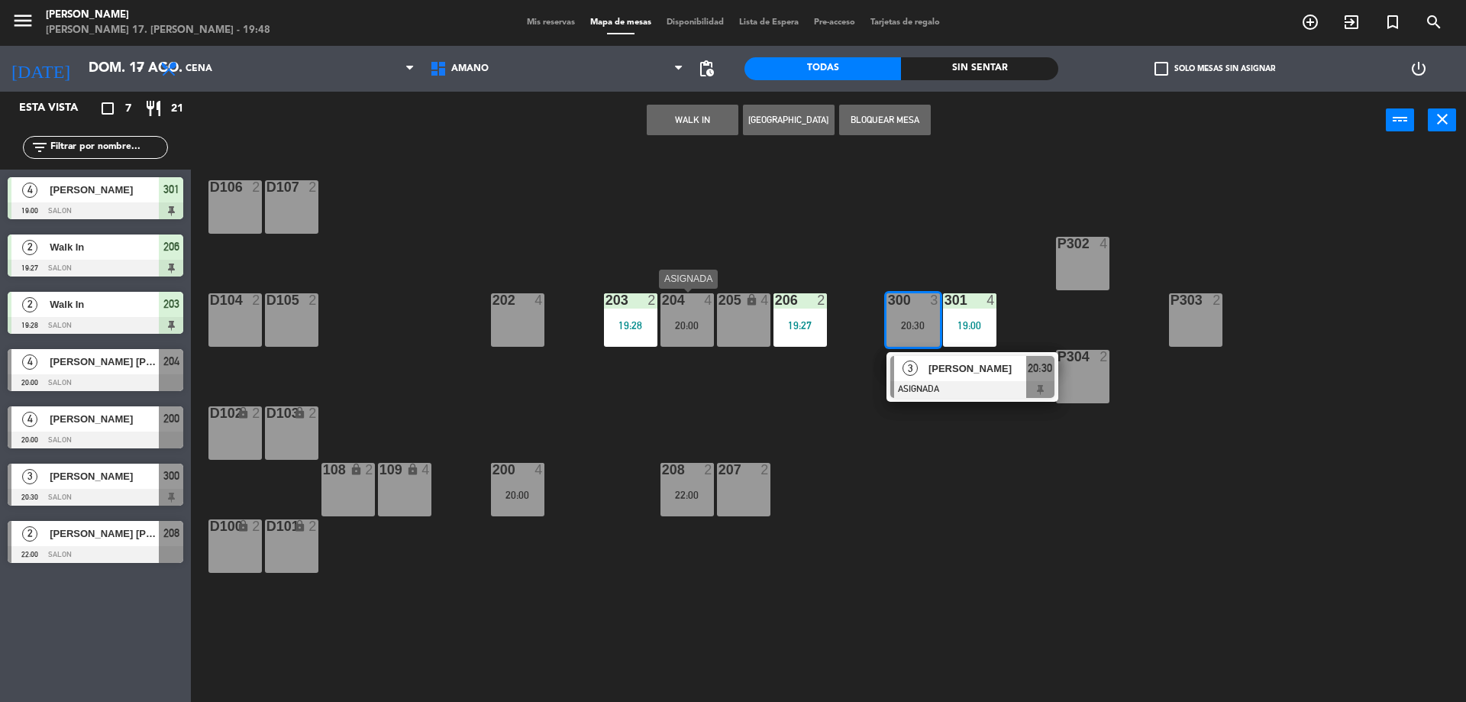
click at [692, 326] on div "20:00" at bounding box center [687, 325] width 53 height 11
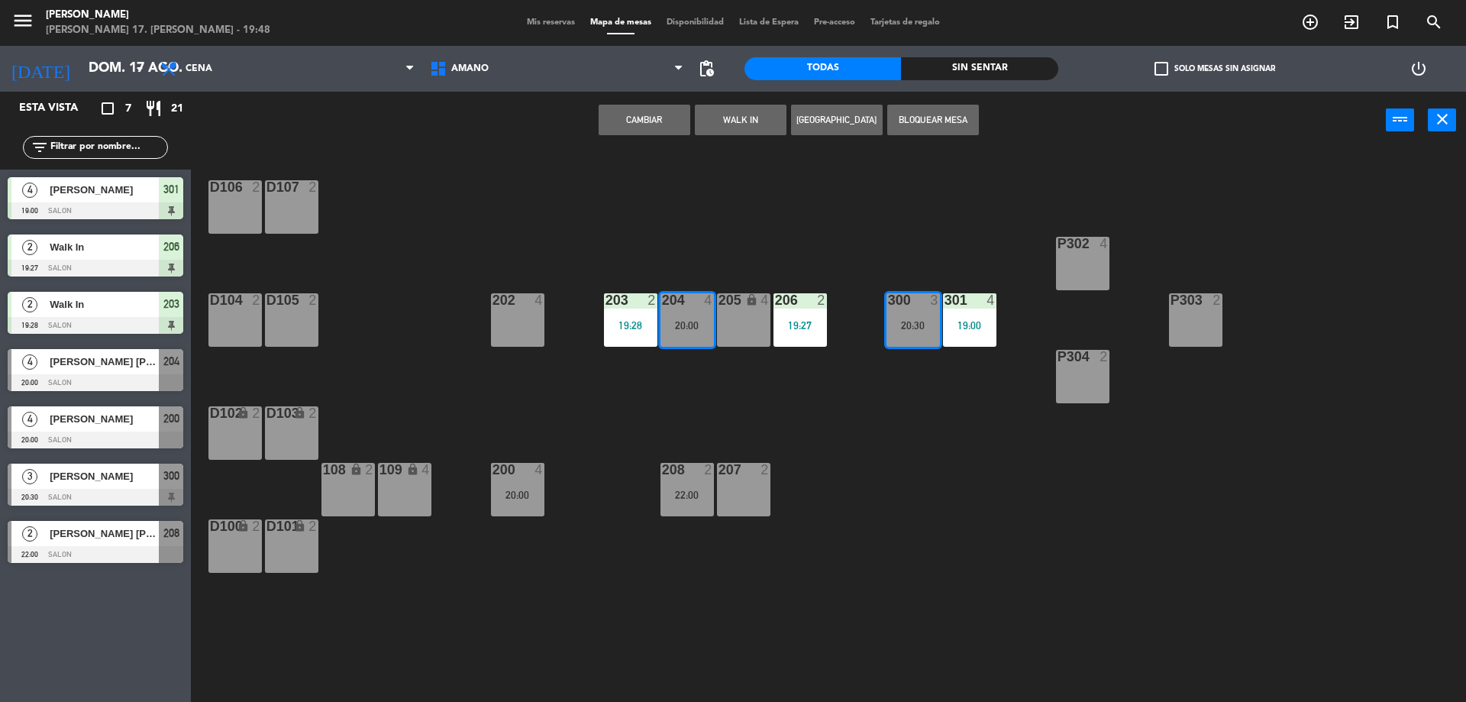
click at [692, 326] on div "20:00" at bounding box center [687, 325] width 53 height 11
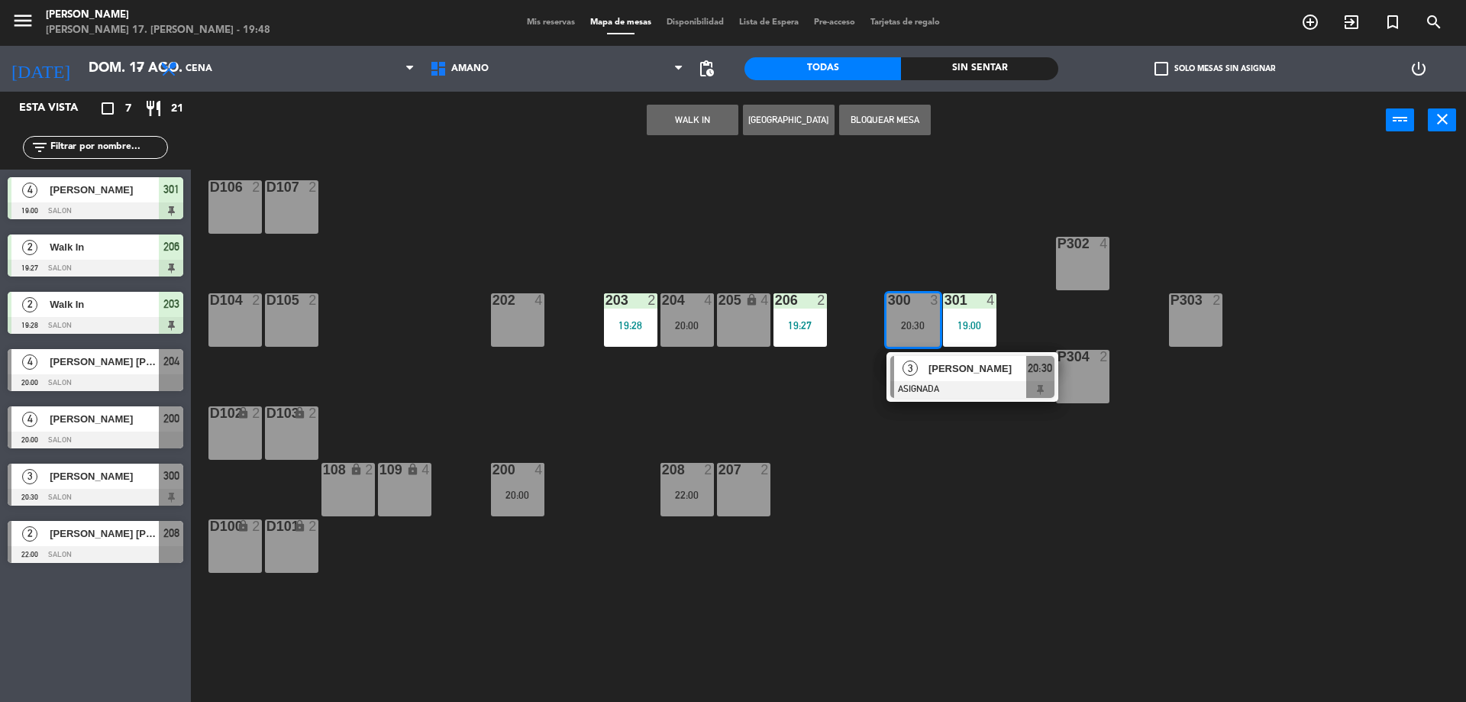
click at [899, 215] on div "D106 2 D107 2 P302 4 202 4 203 2 19:28 204 4 20:00 206 2 19:27 300 3 20:30 3 [P…" at bounding box center [835, 429] width 1261 height 553
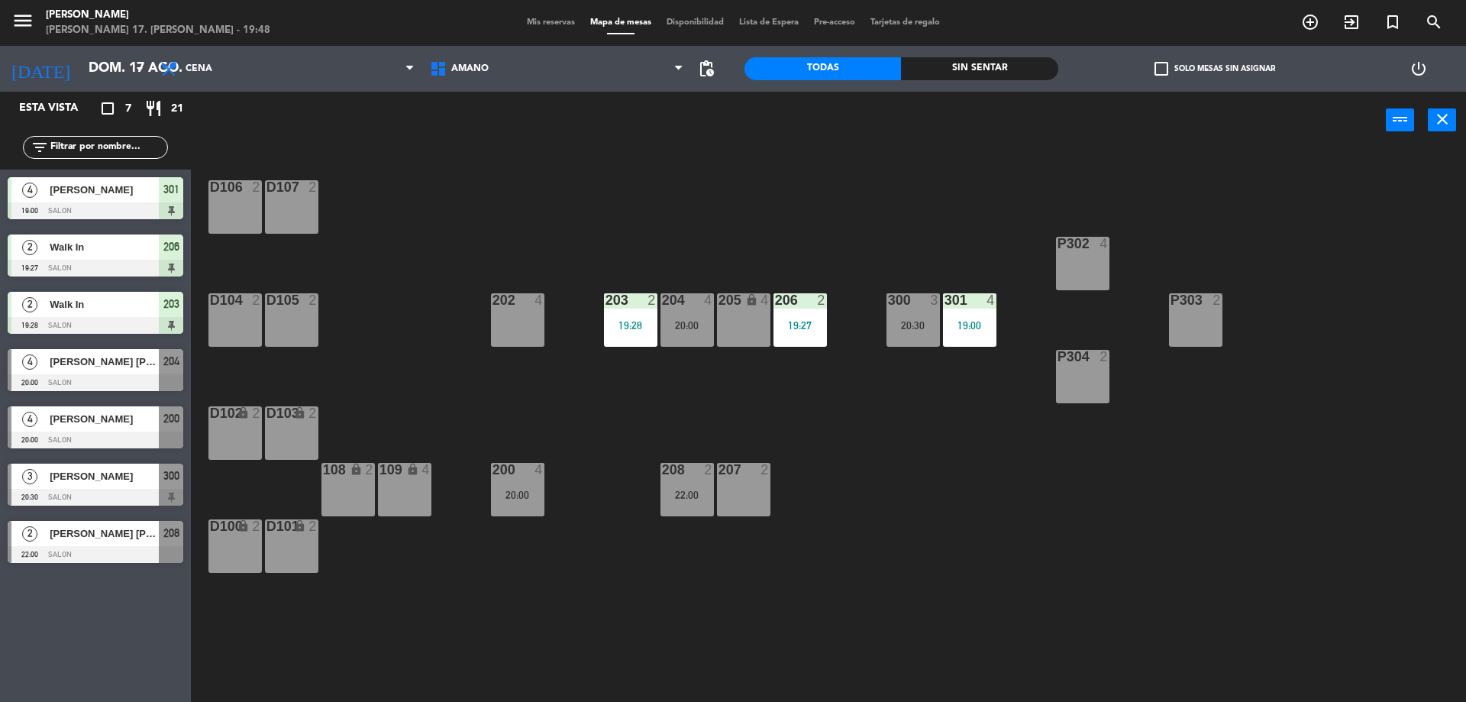
click at [706, 309] on div "204 4 20:00" at bounding box center [687, 319] width 53 height 53
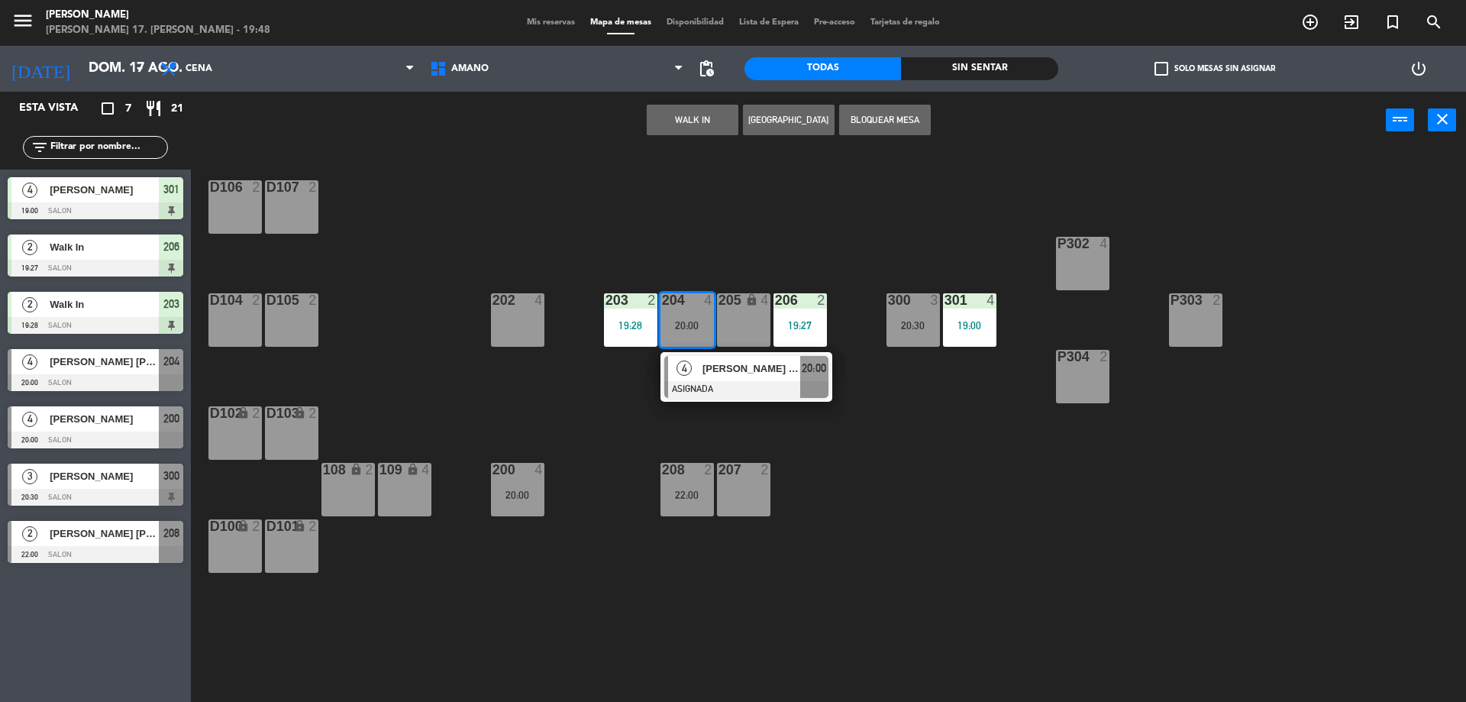
click at [745, 245] on div "D106 2 D107 2 P302 4 202 4 203 2 19:28 204 4 20:00 4 [PERSON_NAME] [PERSON_NAME…" at bounding box center [835, 429] width 1261 height 553
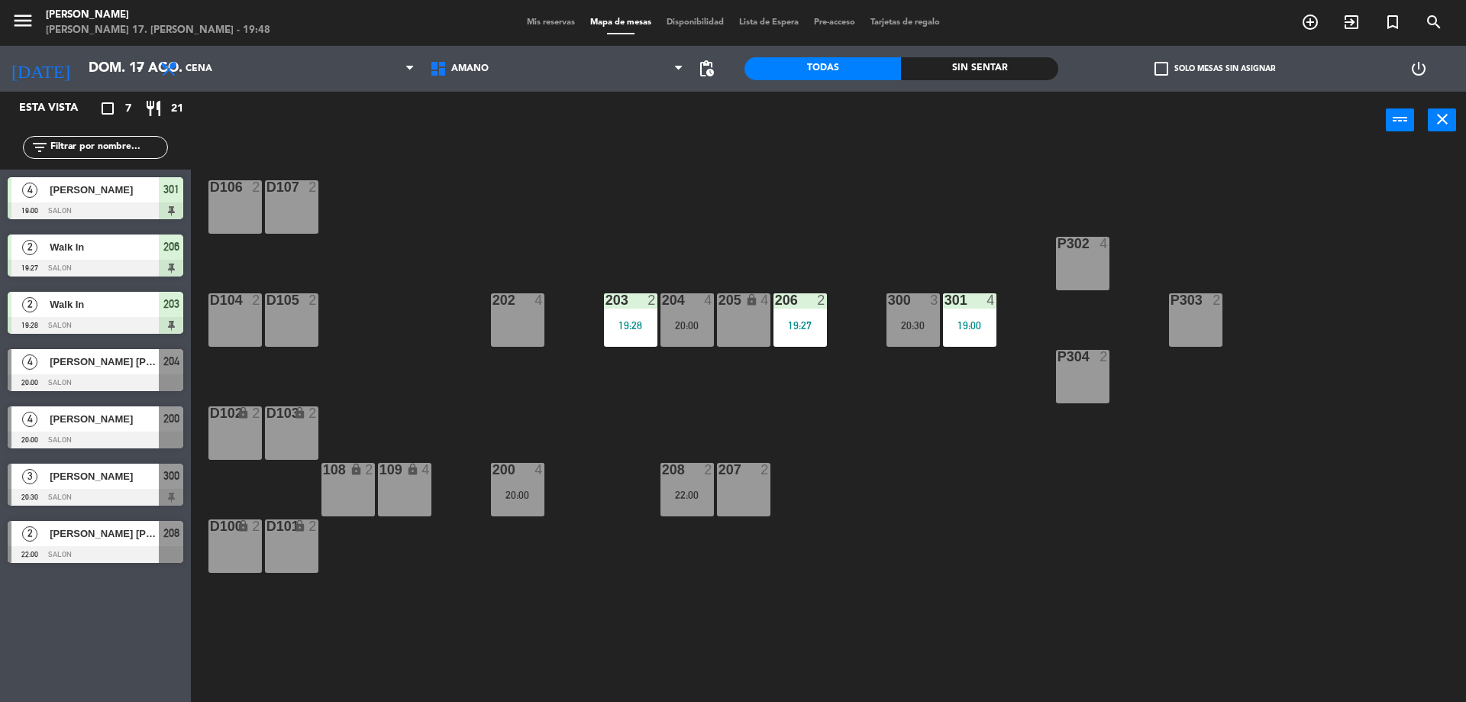
click at [683, 487] on div "208 2 22:00" at bounding box center [687, 489] width 53 height 53
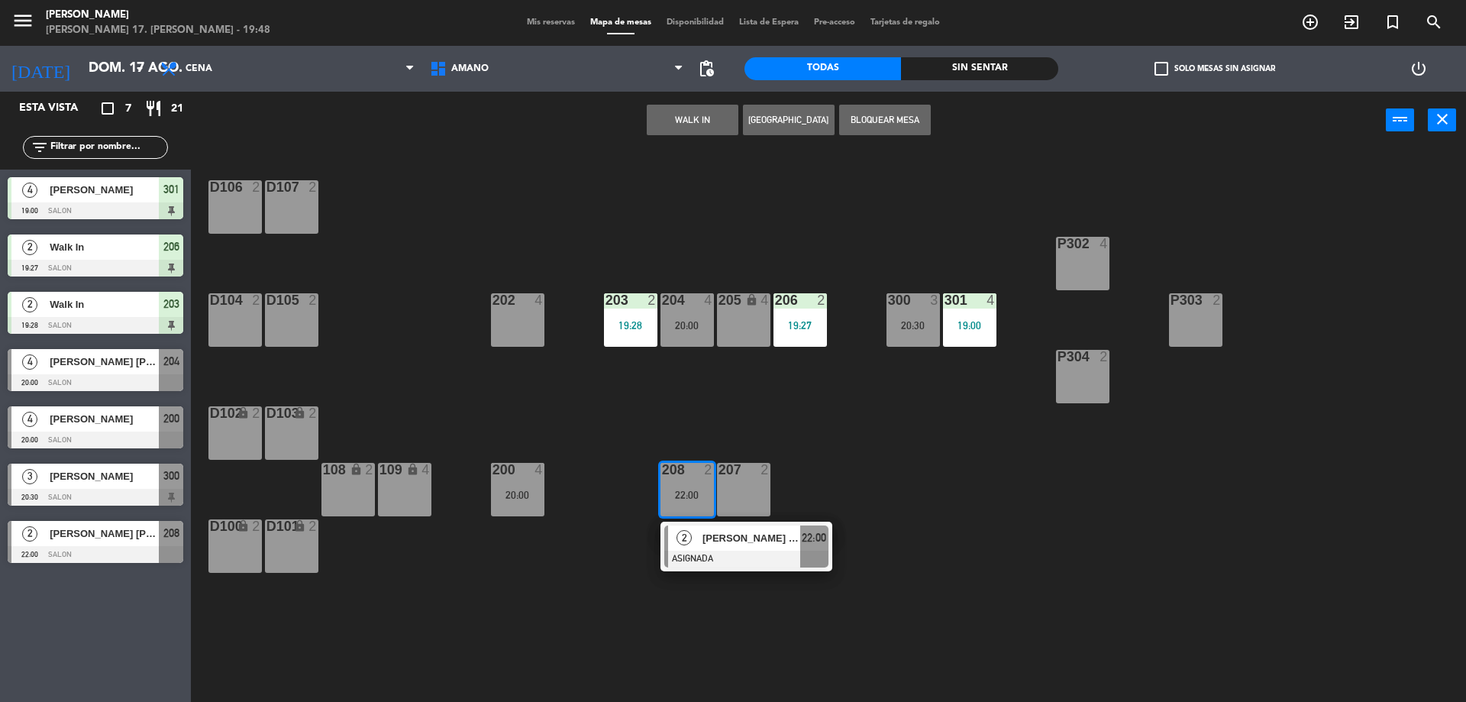
click at [728, 481] on div "207 2" at bounding box center [743, 489] width 53 height 53
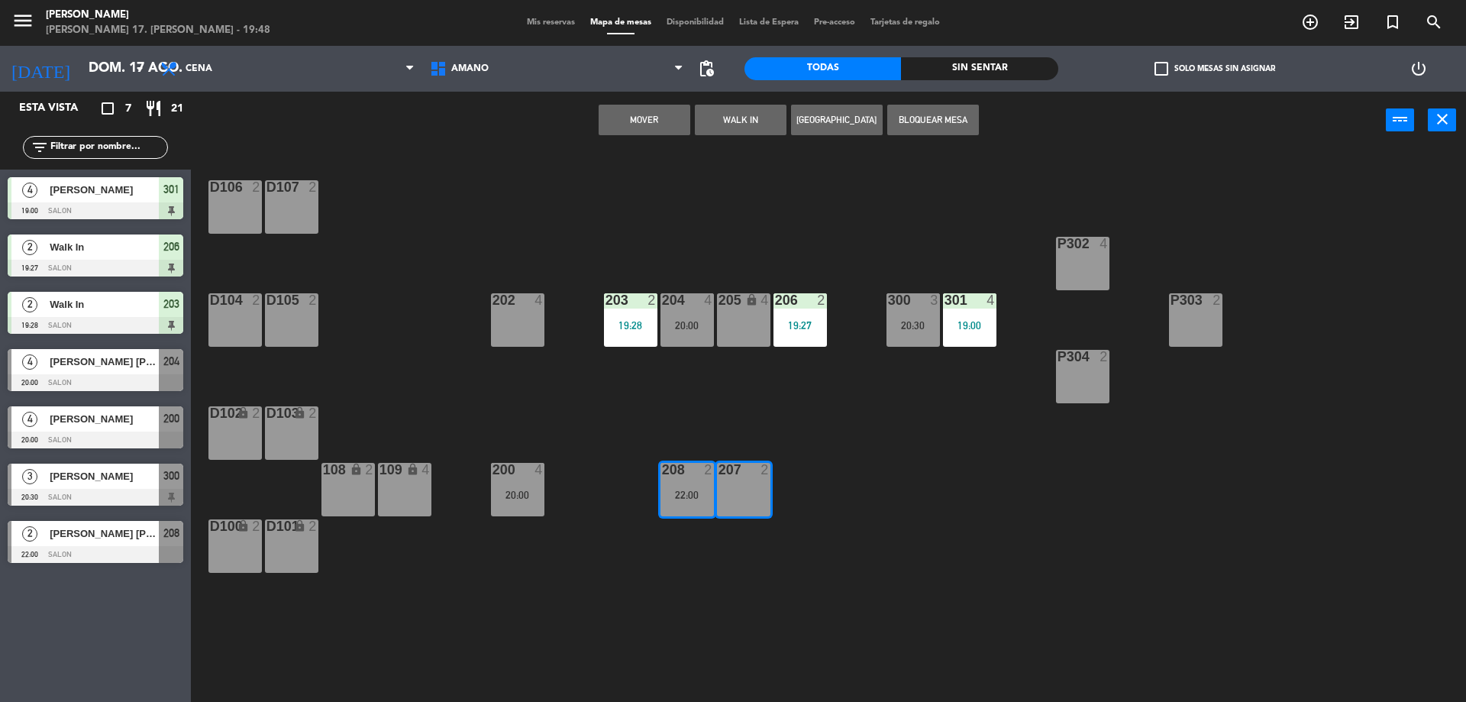
click at [729, 410] on div "D106 2 D107 2 P302 4 202 4 203 2 19:28 204 4 20:00 206 2 19:27 300 3 20:30 301 …" at bounding box center [835, 429] width 1261 height 553
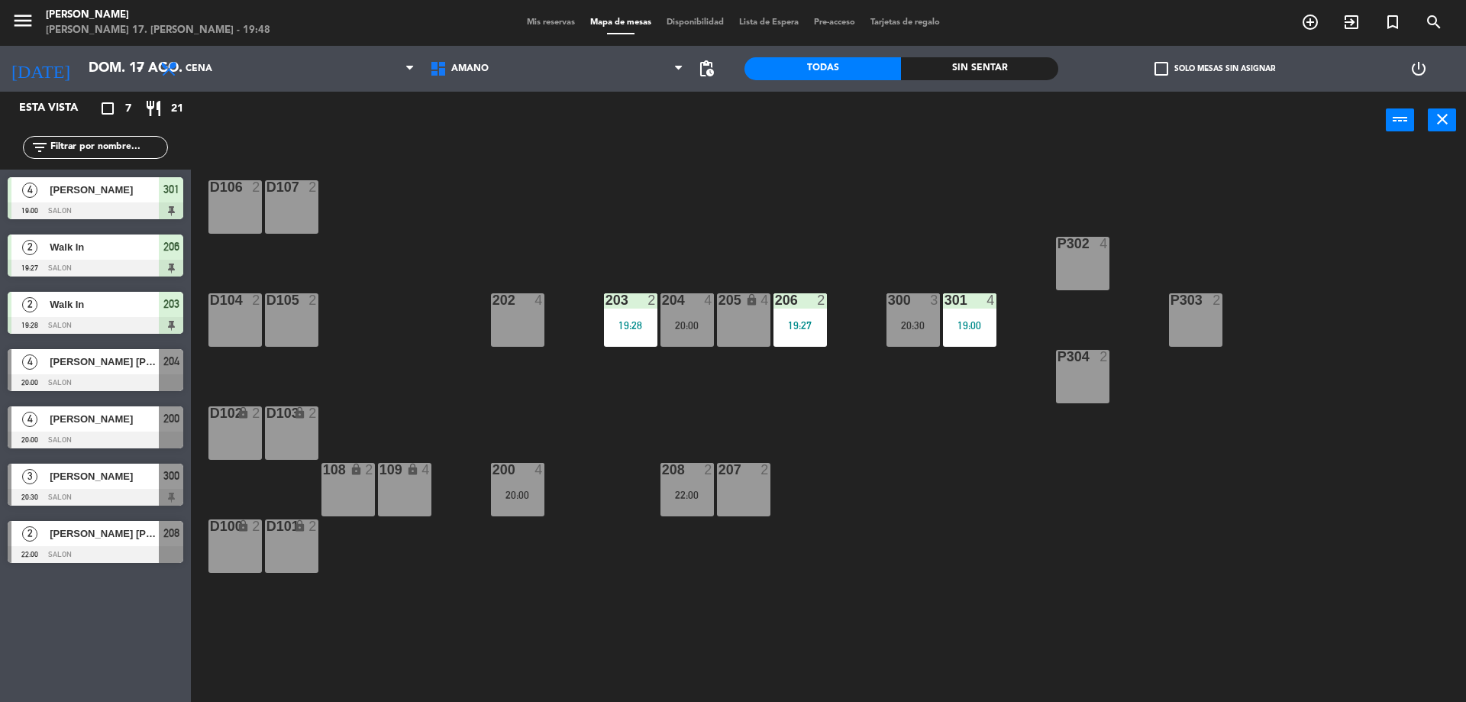
click at [490, 490] on div "D106 2 D107 2 P302 4 202 4 203 2 19:28 204 4 20:00 206 2 19:27 300 3 20:30 301 …" at bounding box center [835, 429] width 1261 height 553
click at [505, 489] on div "20:00" at bounding box center [517, 494] width 53 height 11
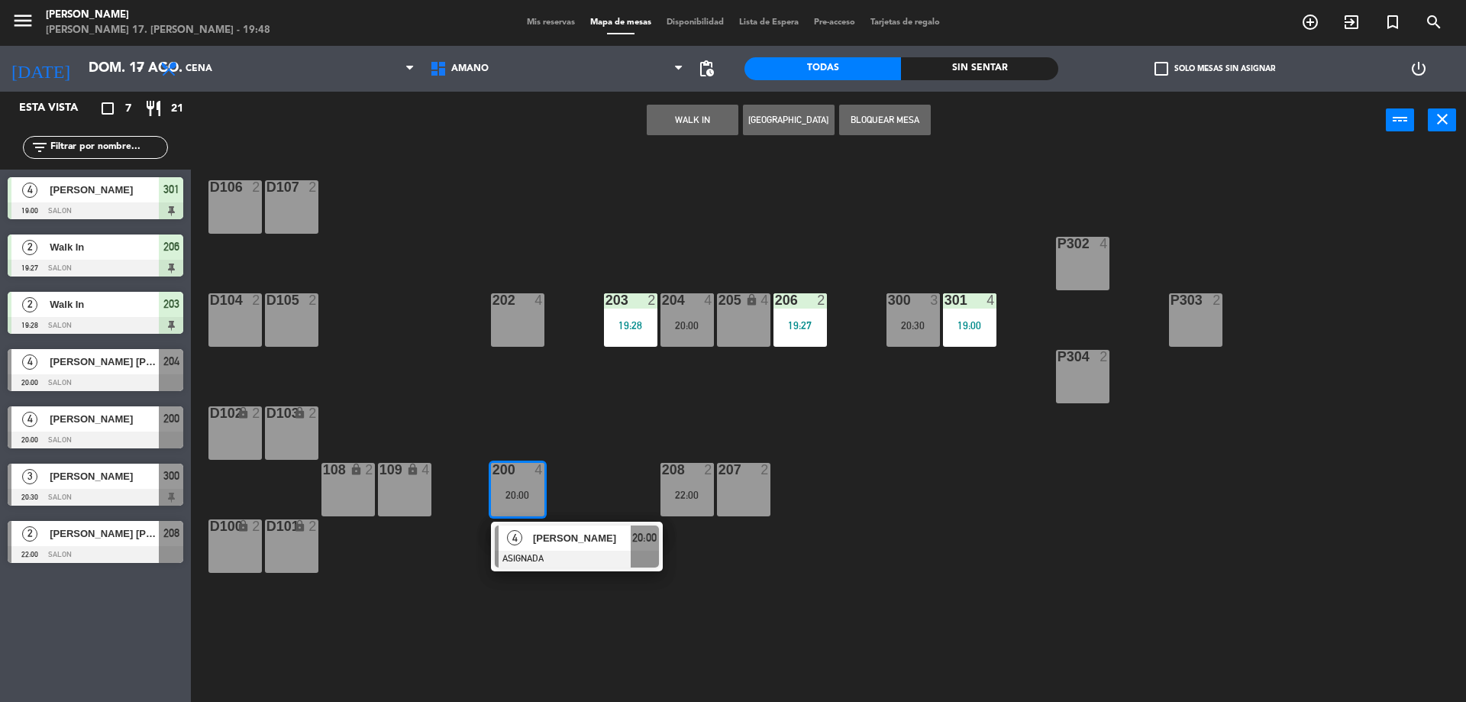
click at [522, 422] on div "D106 2 D107 2 P302 4 202 4 203 2 19:28 204 4 20:00 206 2 19:27 300 3 20:30 301 …" at bounding box center [835, 429] width 1261 height 553
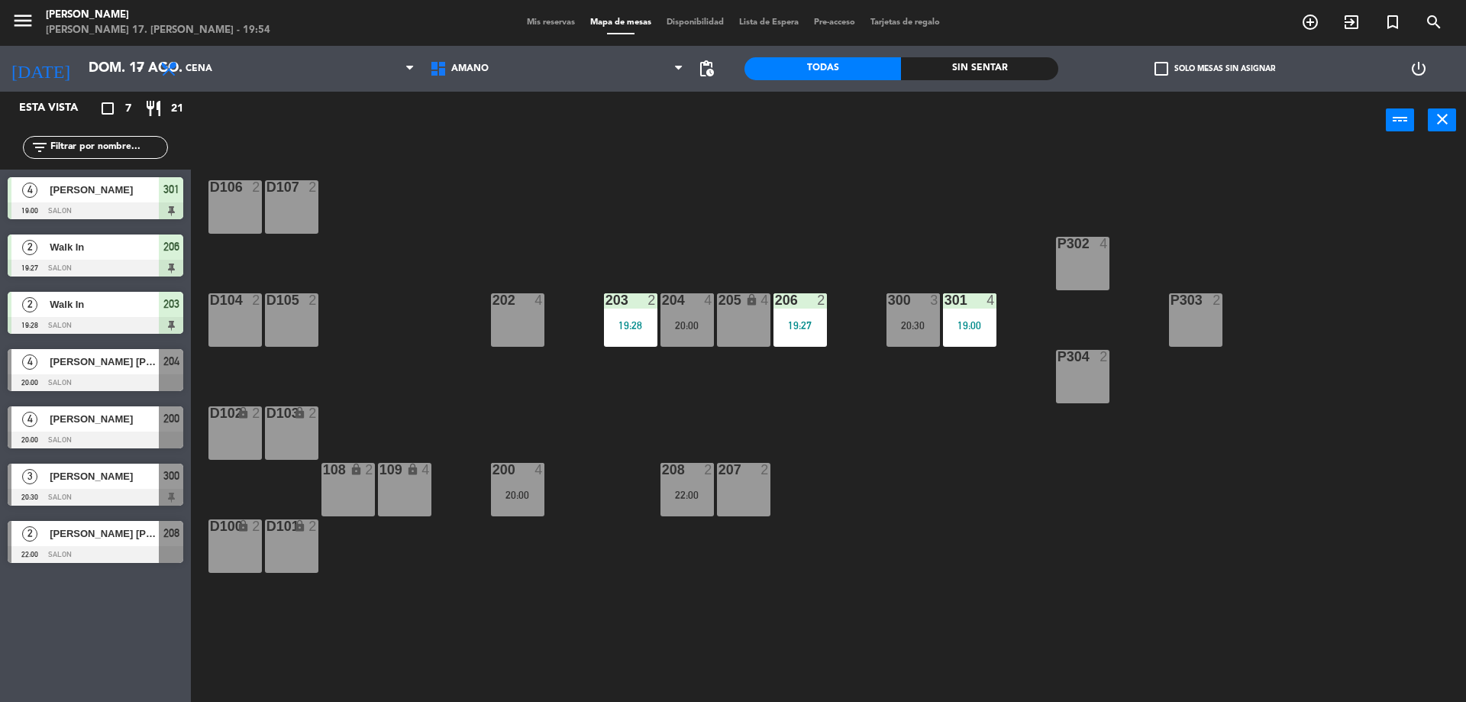
click at [547, 18] on span "Mis reservas" at bounding box center [550, 22] width 63 height 8
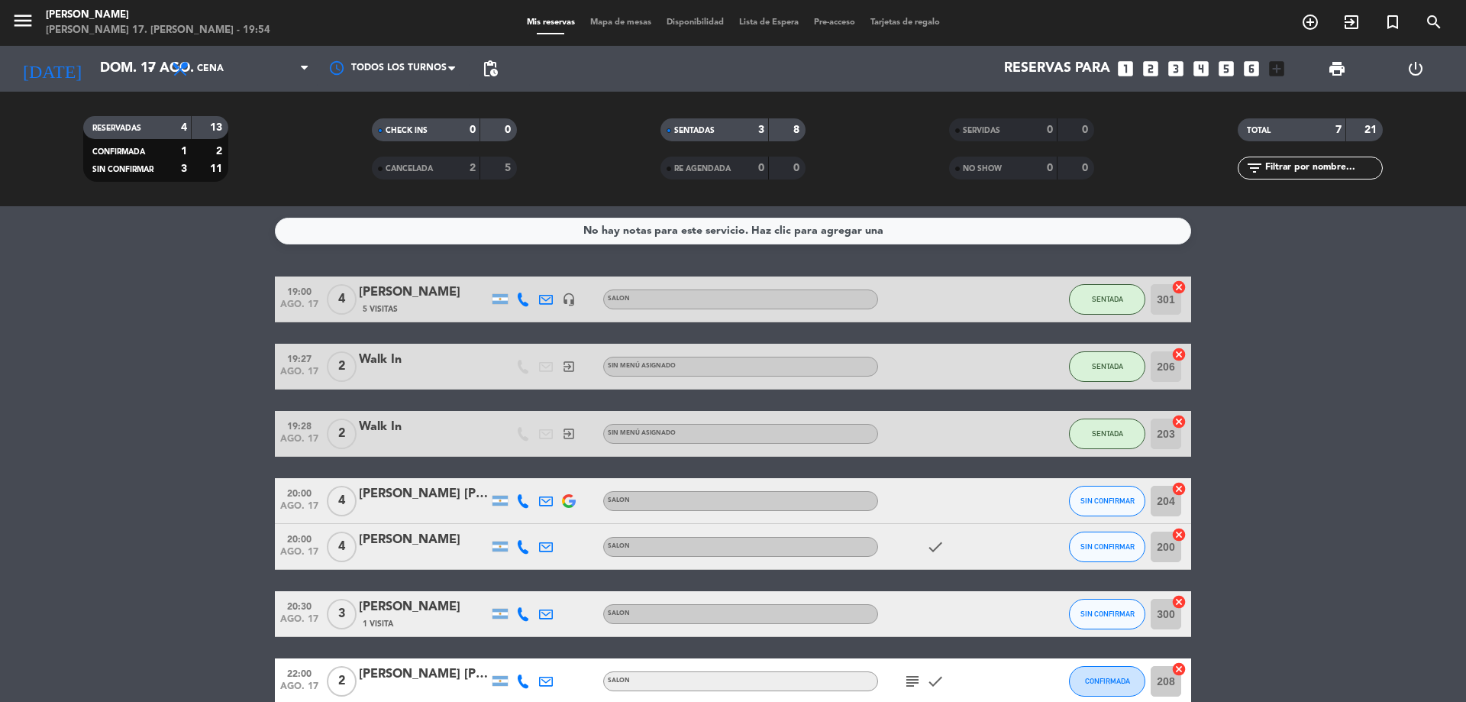
click at [628, 18] on span "Mapa de mesas" at bounding box center [621, 22] width 76 height 8
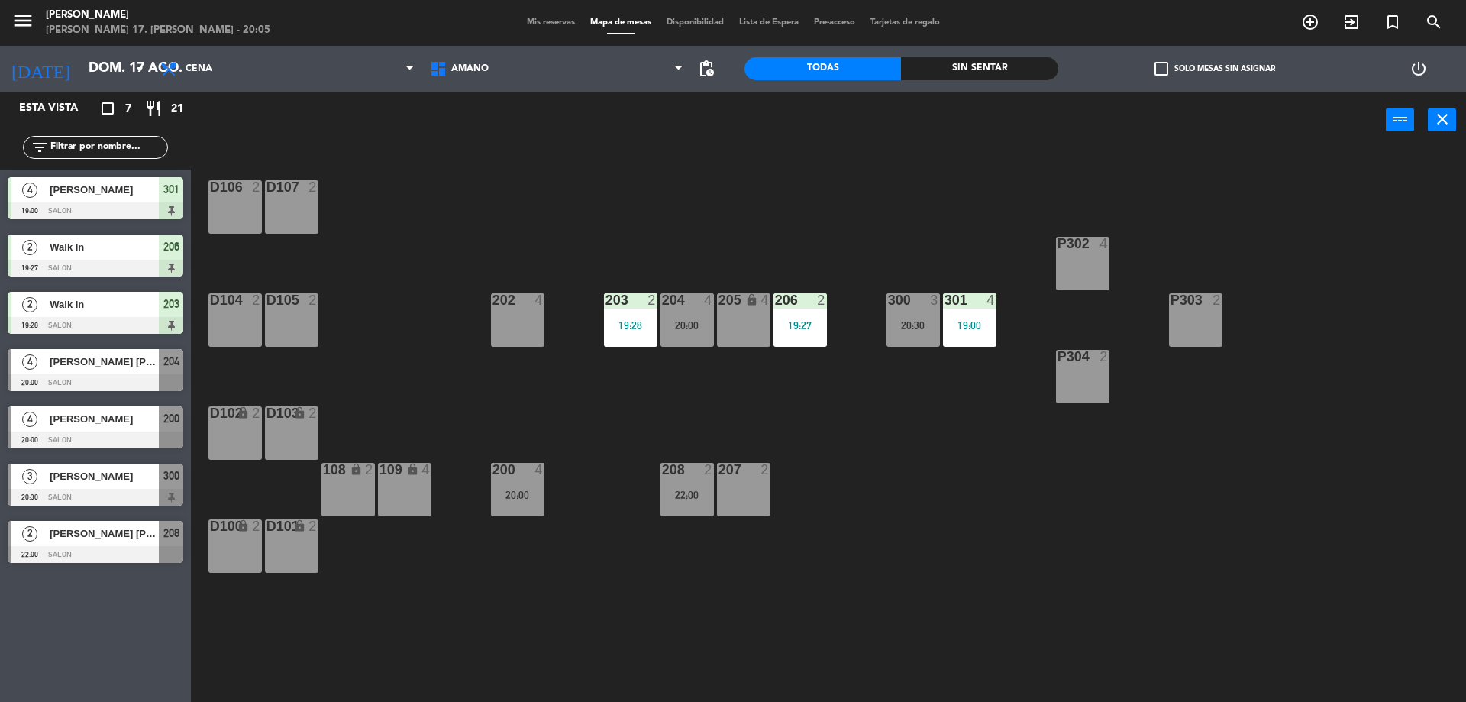
click at [523, 517] on div "D106 2 D107 2 P302 4 202 4 203 2 19:28 204 4 20:00 206 2 19:27 300 3 20:30 301 …" at bounding box center [835, 429] width 1261 height 553
click at [525, 507] on div "200 4 20:00" at bounding box center [517, 489] width 53 height 53
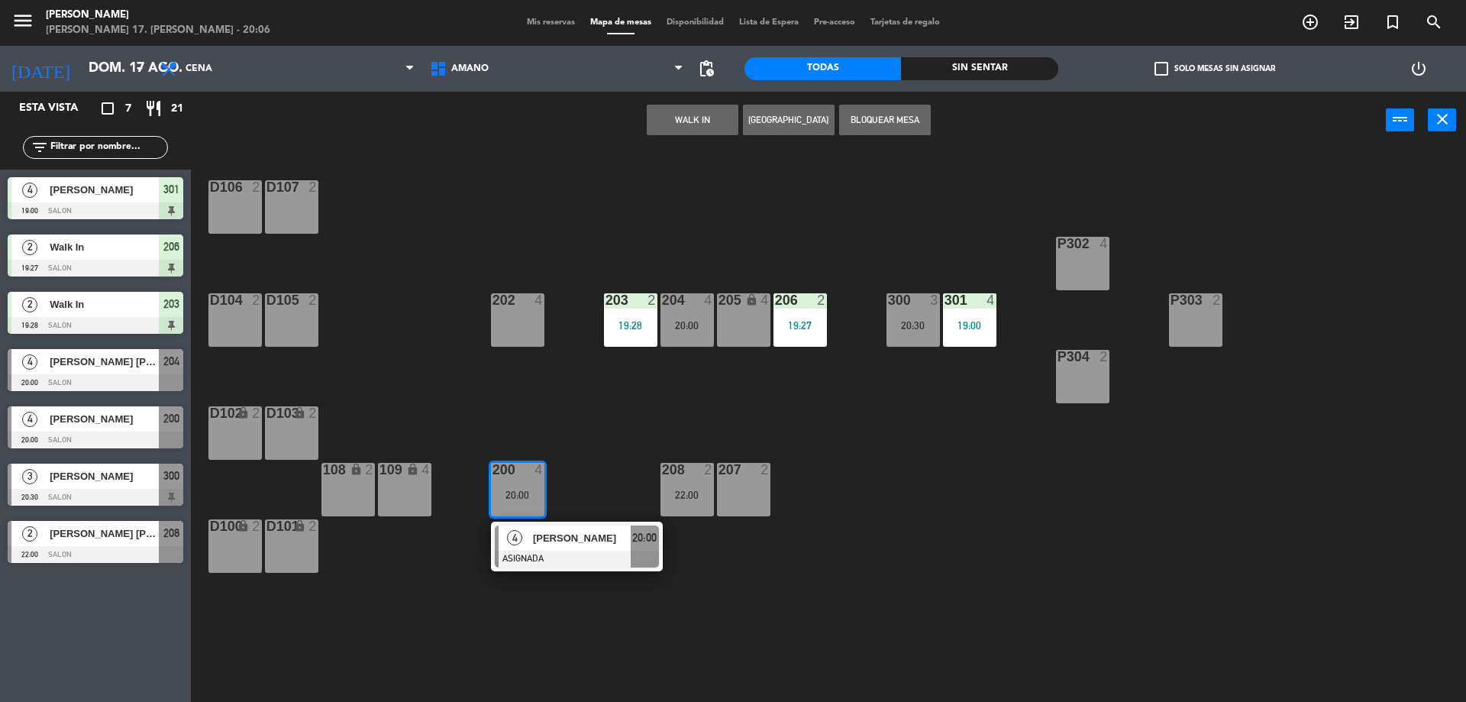
click at [525, 507] on div "200 4 20:00" at bounding box center [517, 489] width 53 height 53
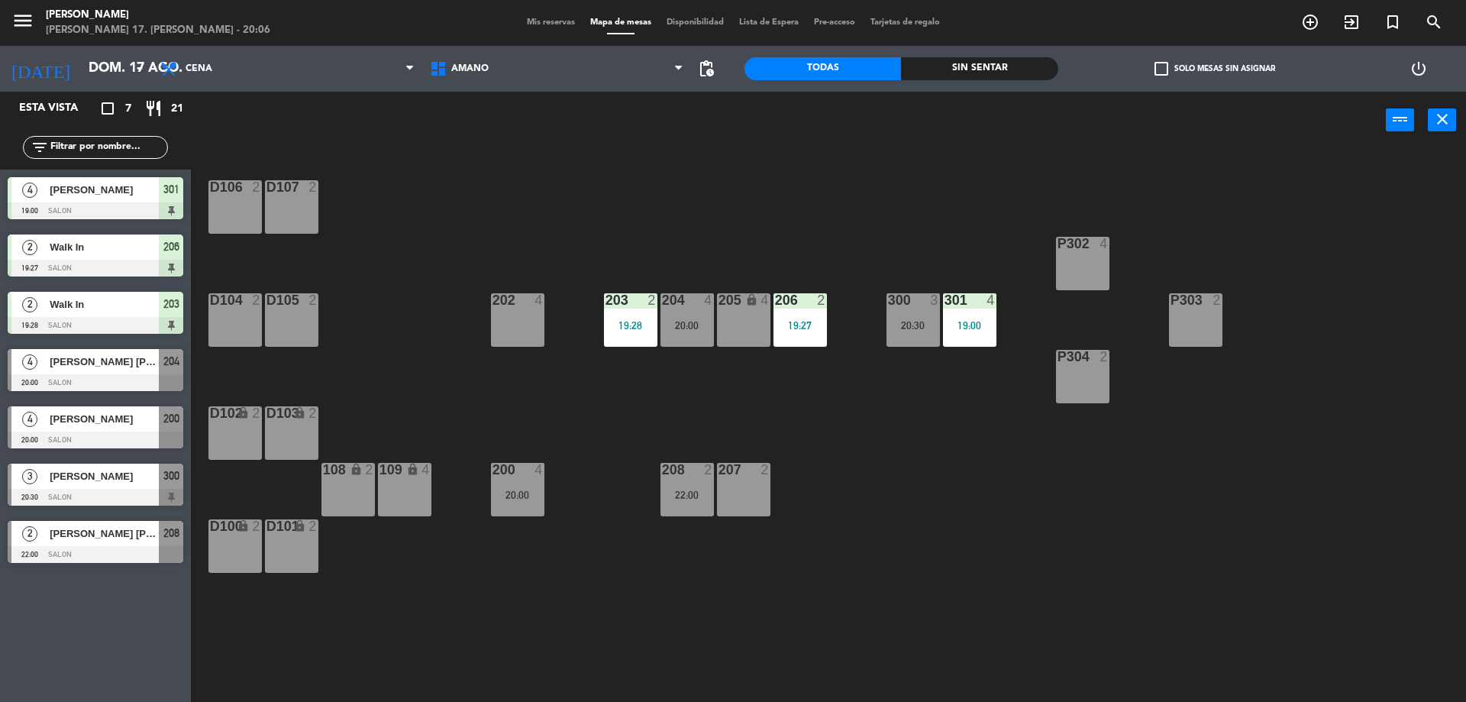
click at [529, 503] on div "200 4 20:00" at bounding box center [517, 489] width 53 height 53
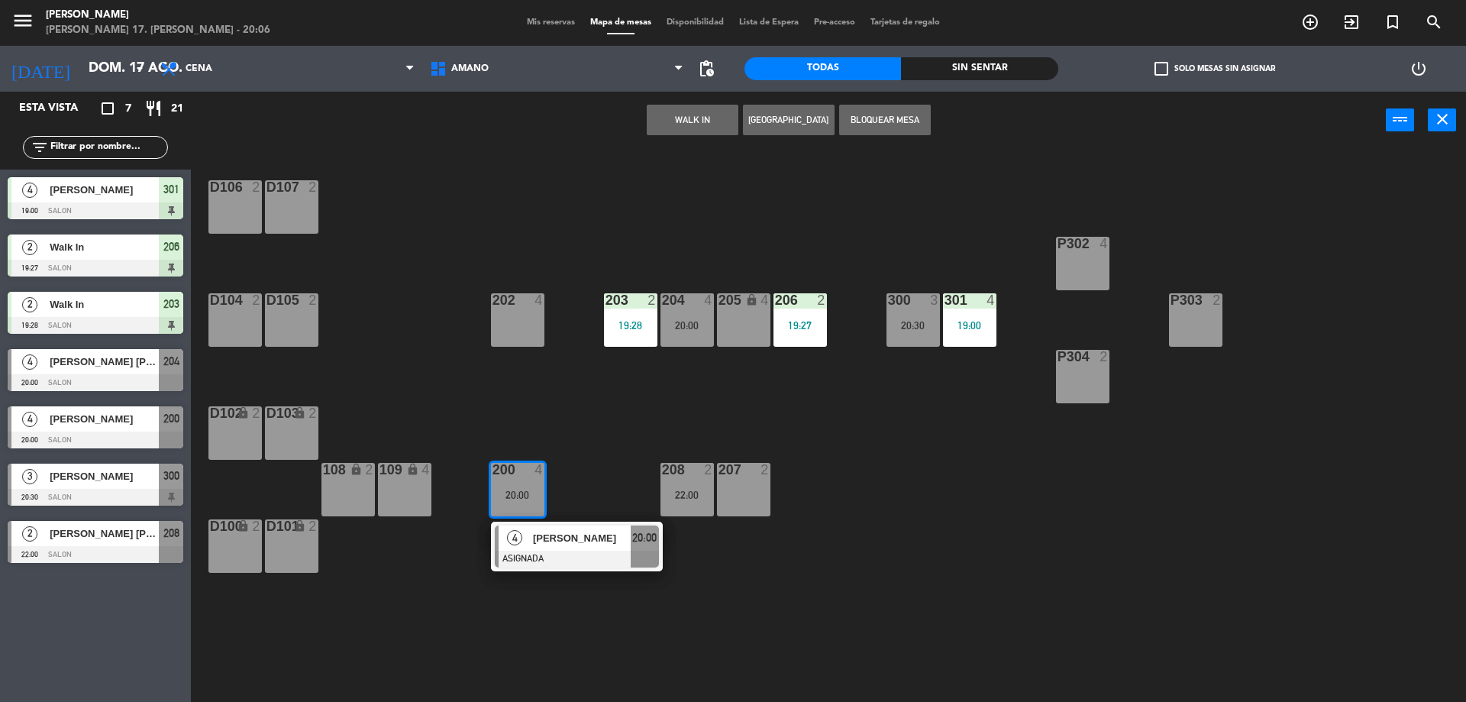
click at [568, 554] on div at bounding box center [577, 559] width 164 height 17
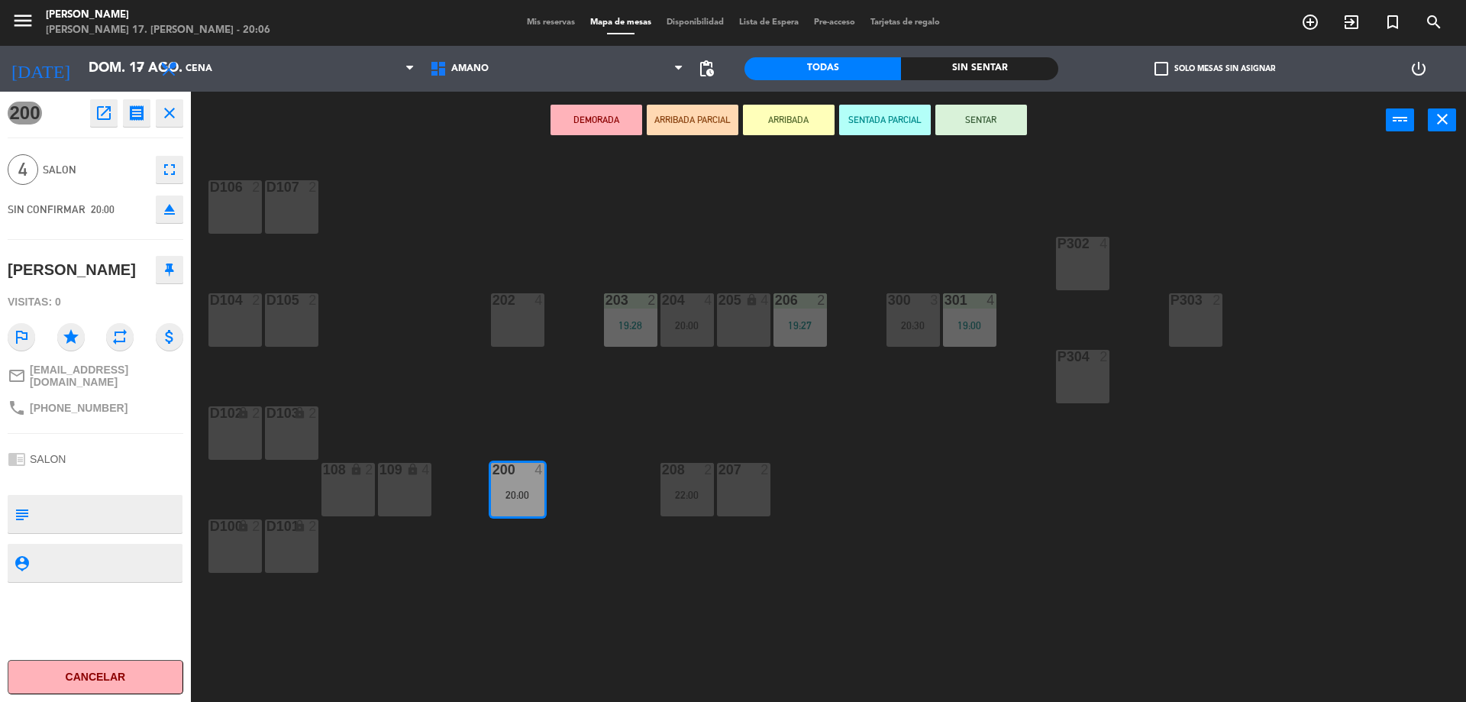
click at [974, 118] on button "SENTAR" at bounding box center [982, 120] width 92 height 31
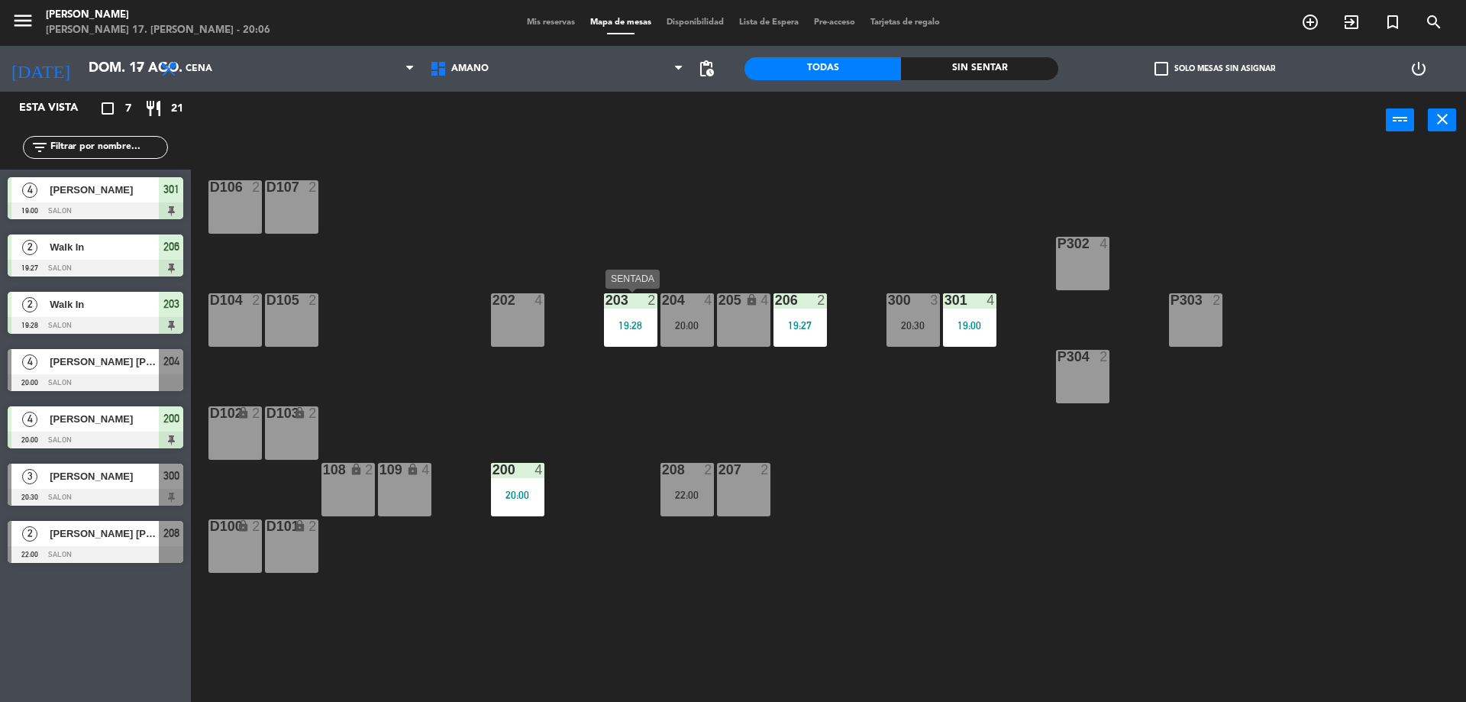
click at [630, 325] on div "19:28" at bounding box center [630, 325] width 53 height 11
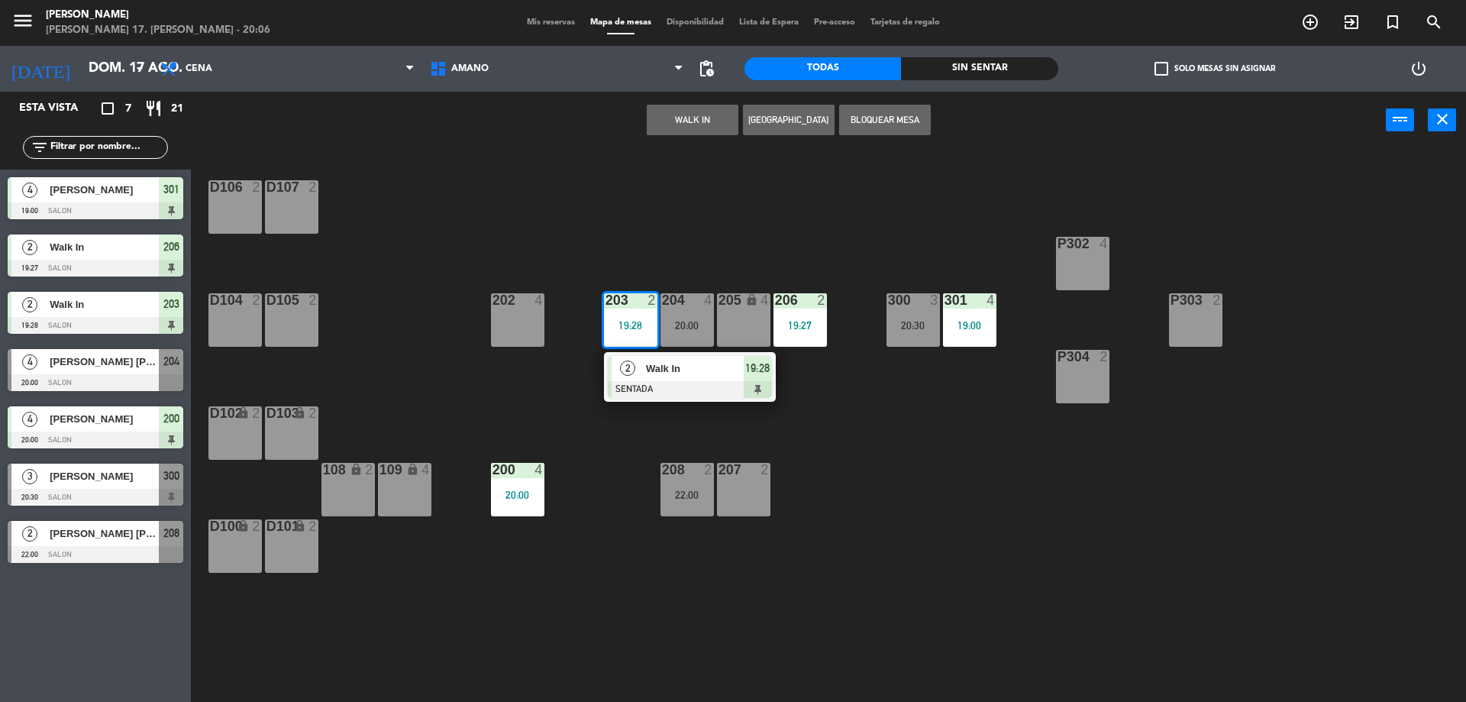
click at [662, 379] on div "Walk In" at bounding box center [694, 368] width 99 height 25
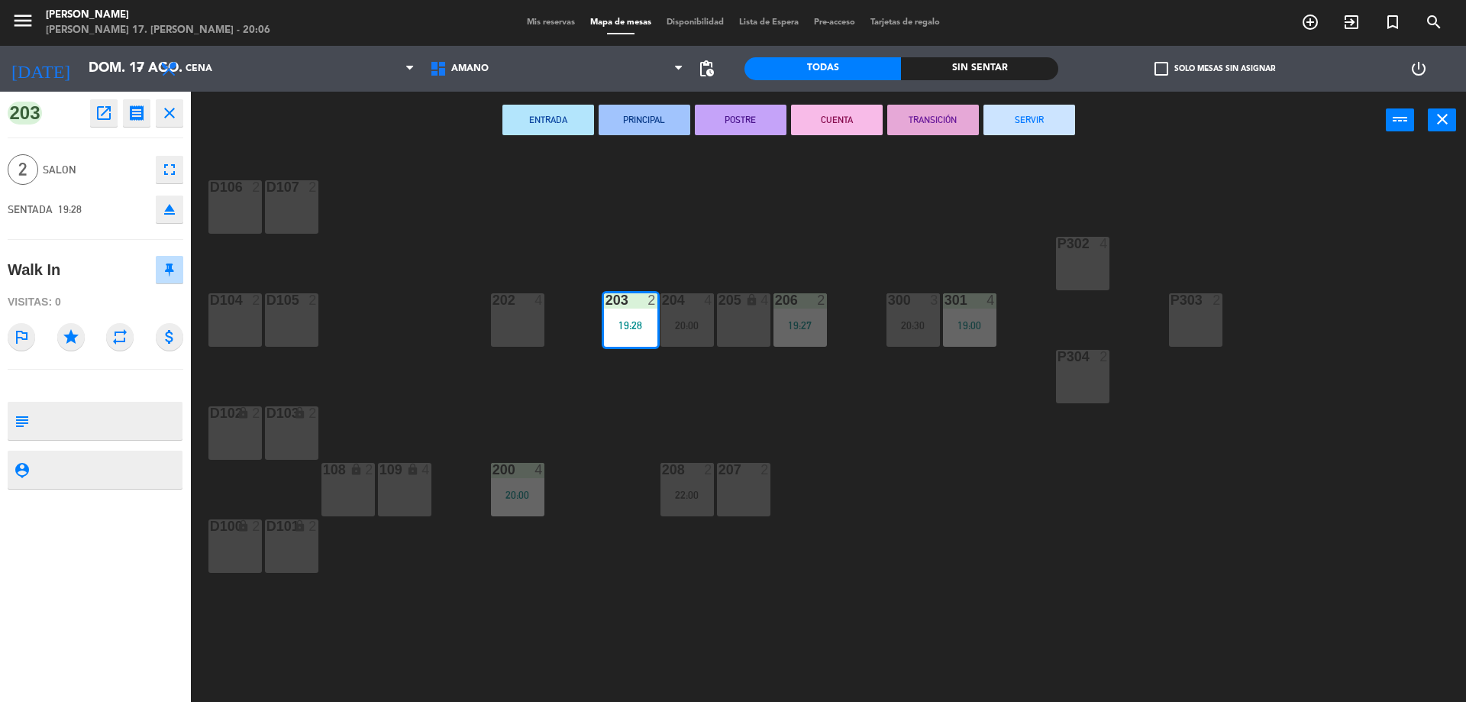
click at [1013, 119] on button "SERVIR" at bounding box center [1030, 120] width 92 height 31
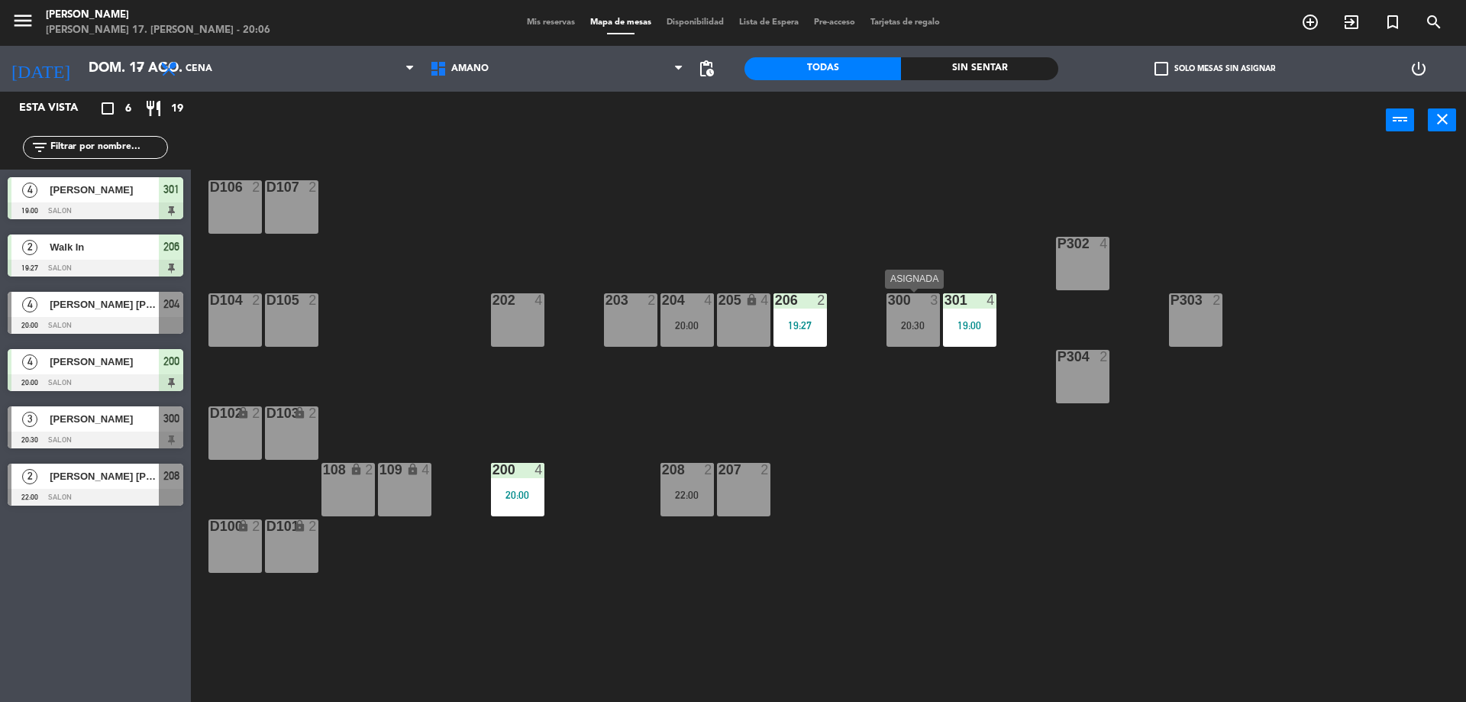
click at [910, 321] on div "20:30" at bounding box center [913, 325] width 53 height 11
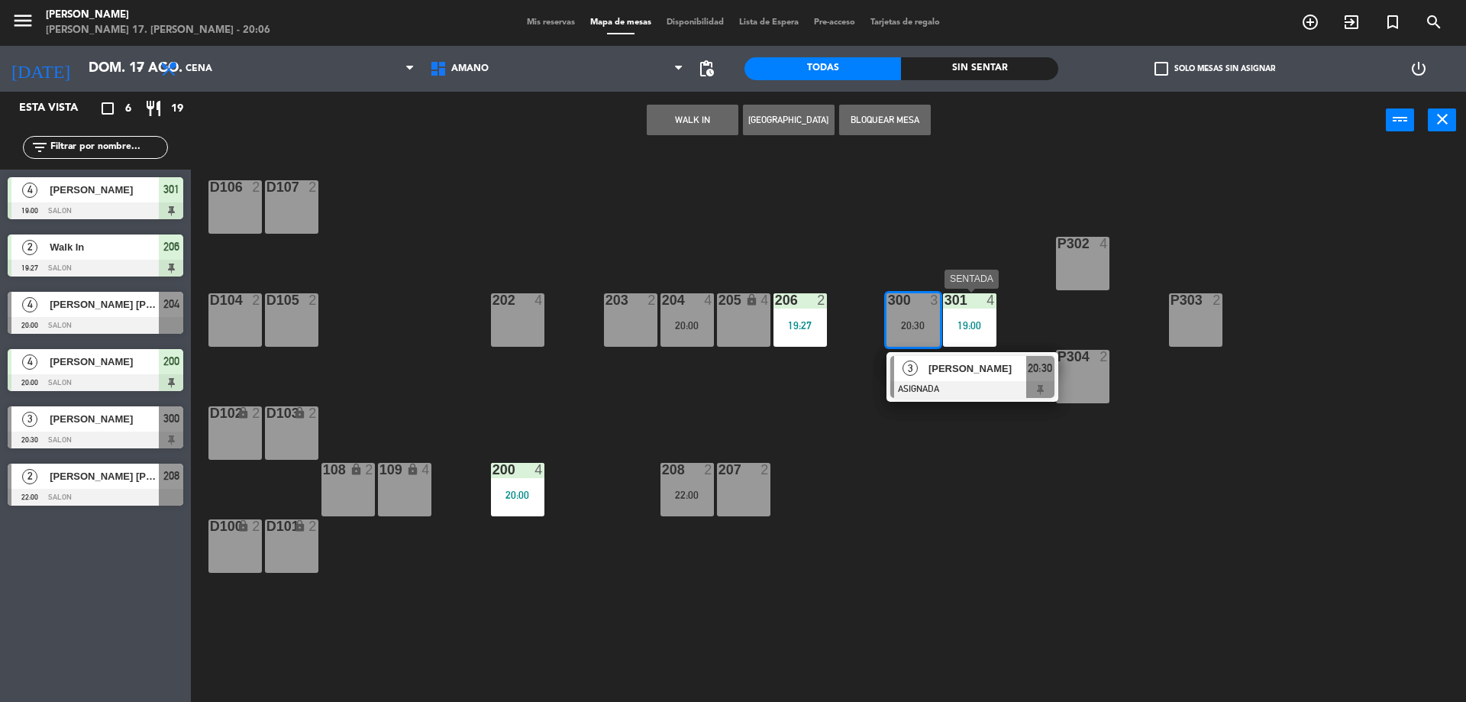
click at [965, 322] on div "19:00" at bounding box center [969, 325] width 53 height 11
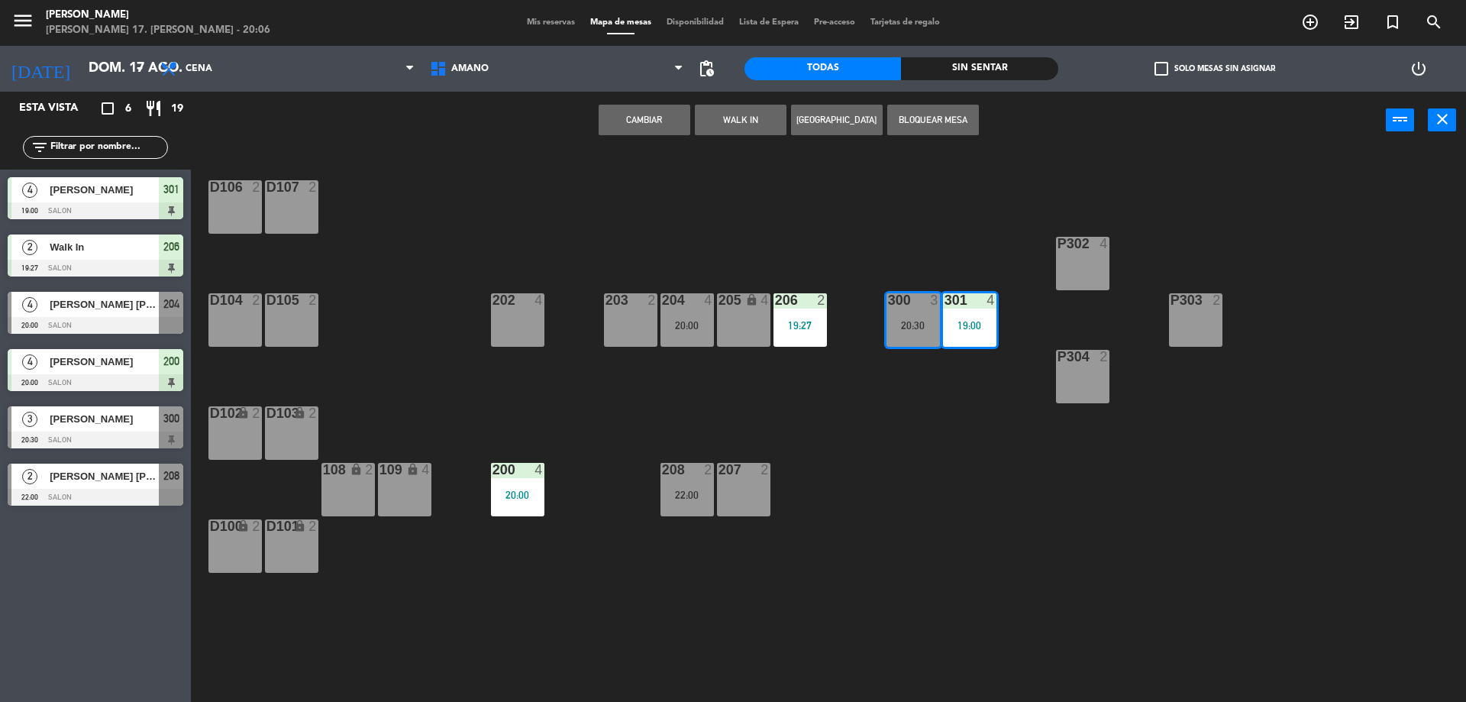
click at [946, 415] on div "D106 2 D107 2 P302 4 202 4 203 2 204 4 20:00 206 2 19:27 300 3 20:30 301 4 19:0…" at bounding box center [835, 429] width 1261 height 553
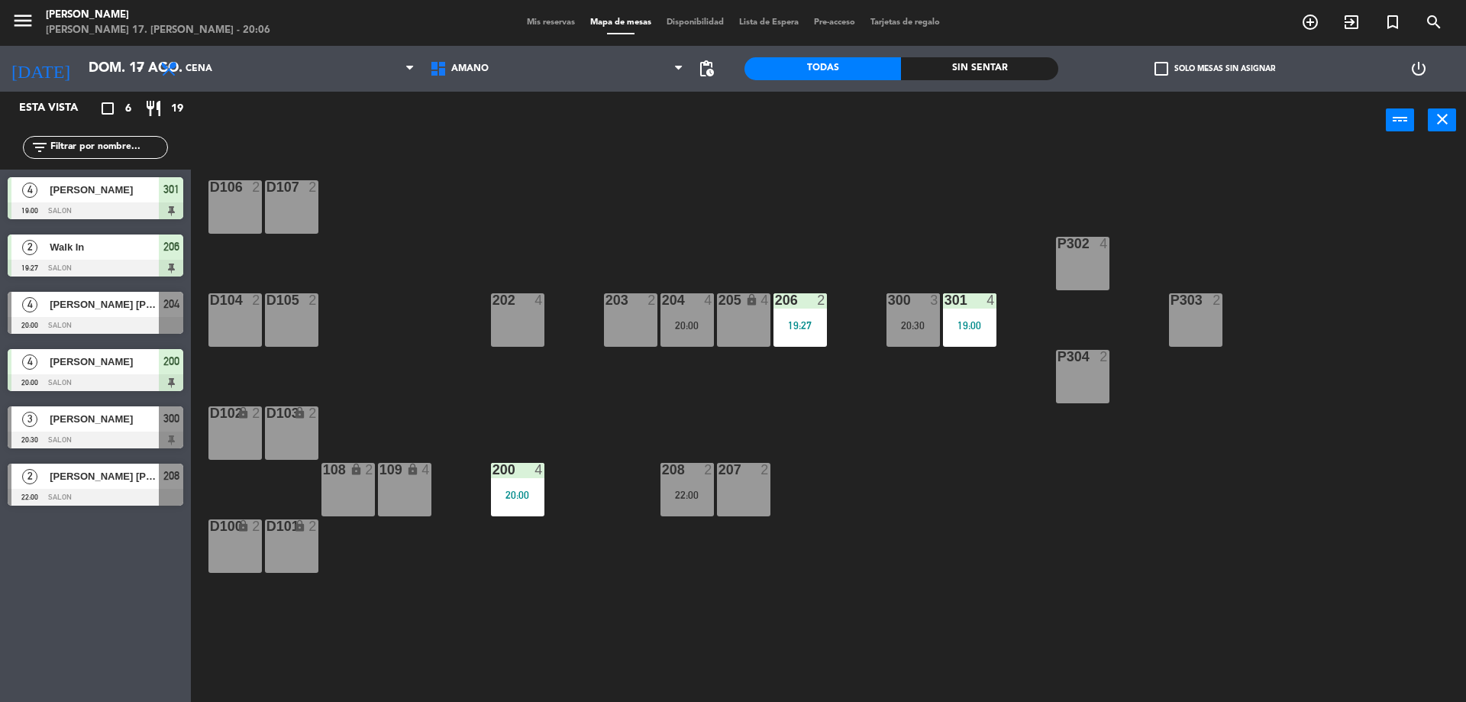
click at [955, 320] on div "19:00" at bounding box center [969, 325] width 53 height 11
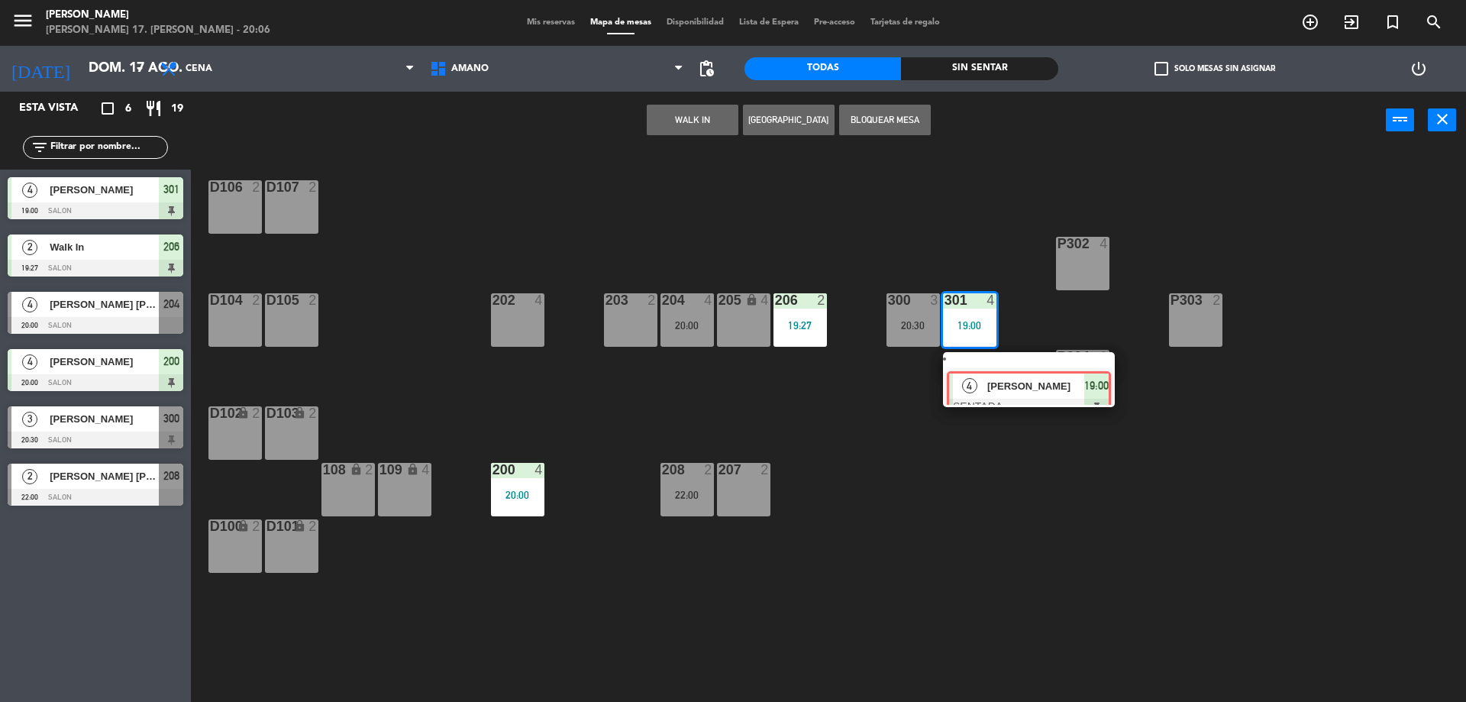
drag, startPoint x: 972, startPoint y: 385, endPoint x: 970, endPoint y: 364, distance: 20.7
click at [972, 382] on div "4 [PERSON_NAME] SENTADA 19:00" at bounding box center [1029, 379] width 195 height 55
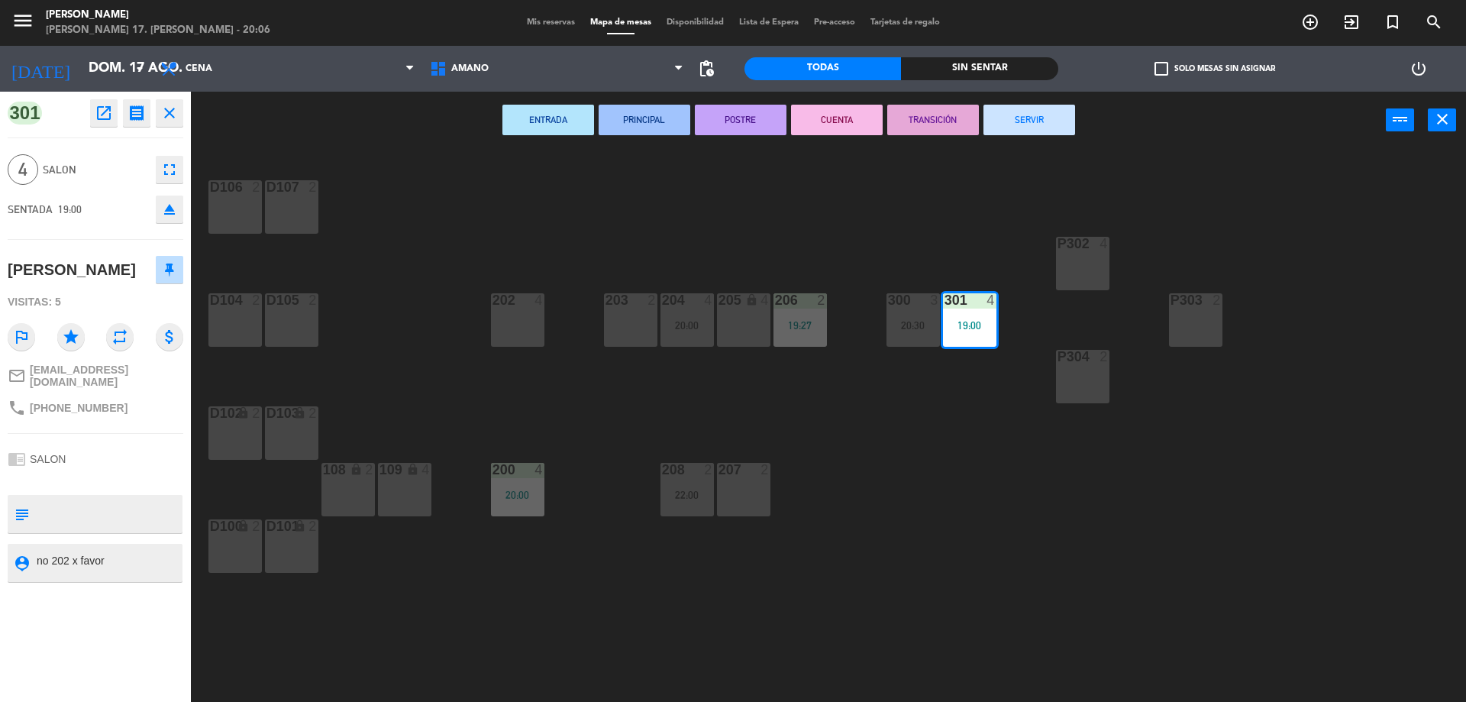
click at [1023, 122] on button "SERVIR" at bounding box center [1030, 120] width 92 height 31
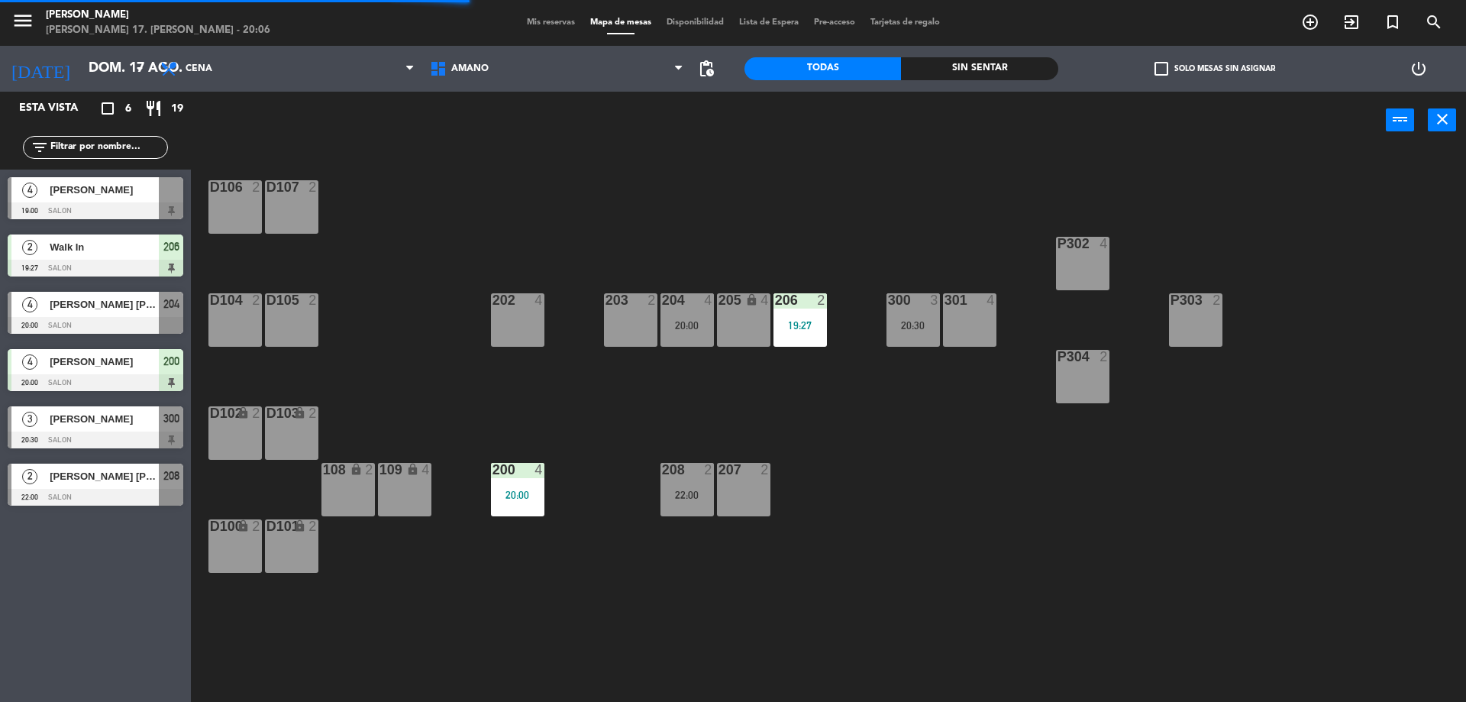
click at [925, 341] on div "300 3 20:30" at bounding box center [913, 319] width 53 height 53
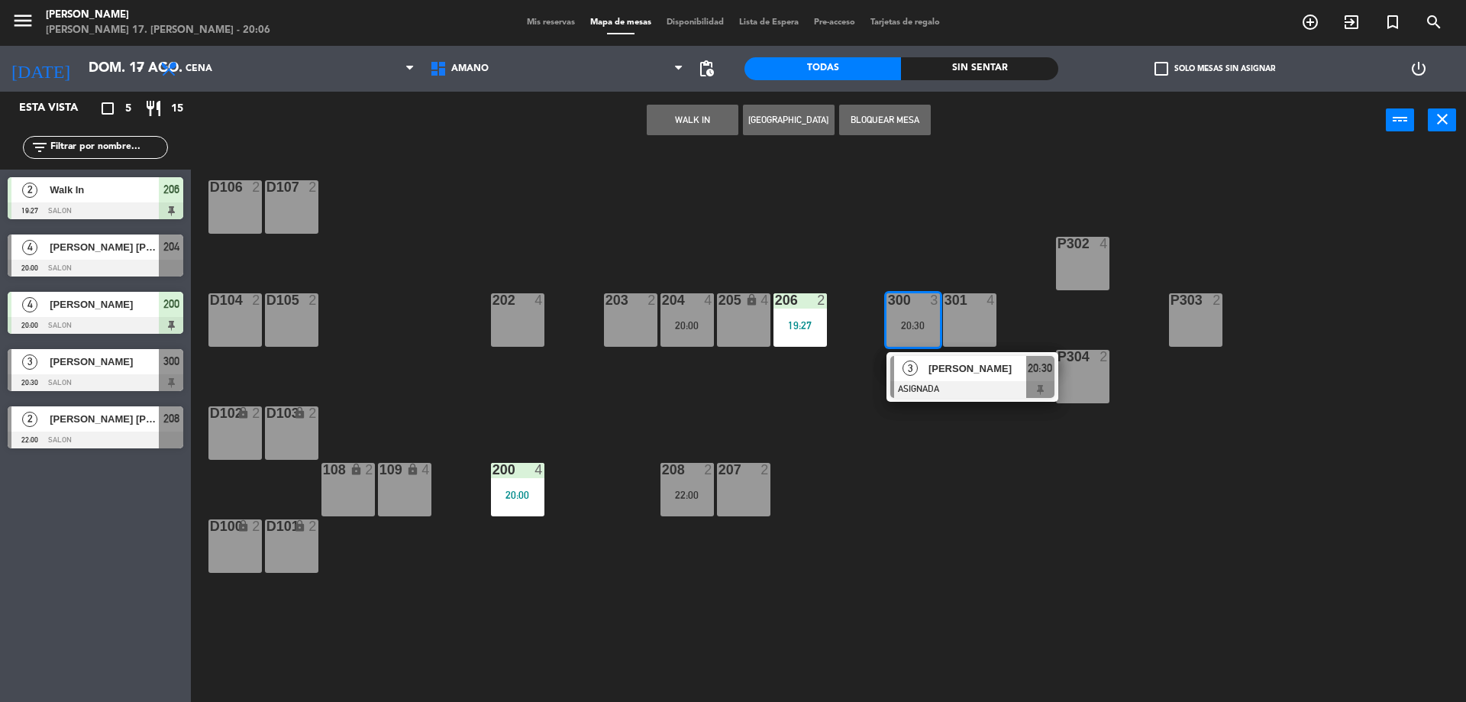
click at [699, 111] on button "WALK IN" at bounding box center [693, 120] width 92 height 31
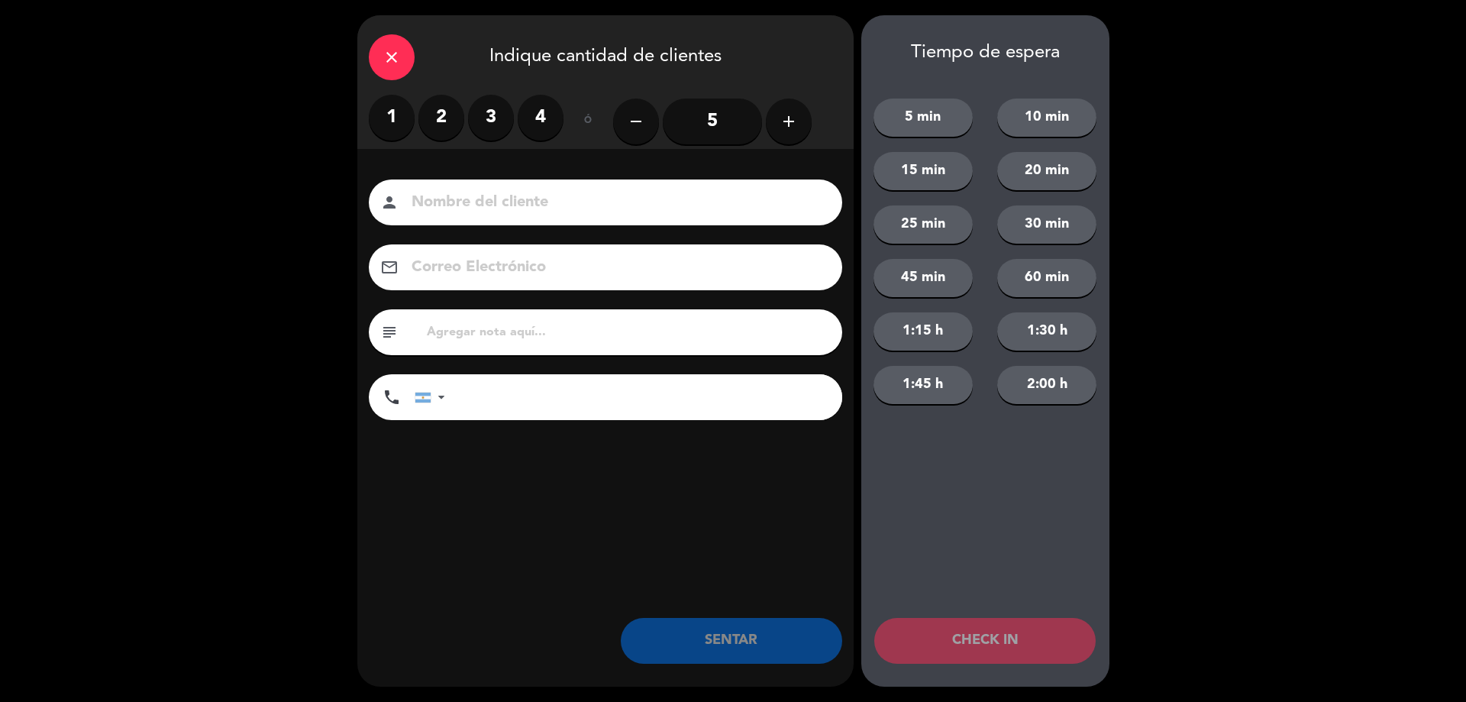
click at [1139, 346] on div "close Indique cantidad de clientes 1 2 3 4 ó remove 5 add Nombre del cliente pe…" at bounding box center [733, 351] width 1466 height 702
click at [398, 68] on div "close" at bounding box center [392, 57] width 46 height 46
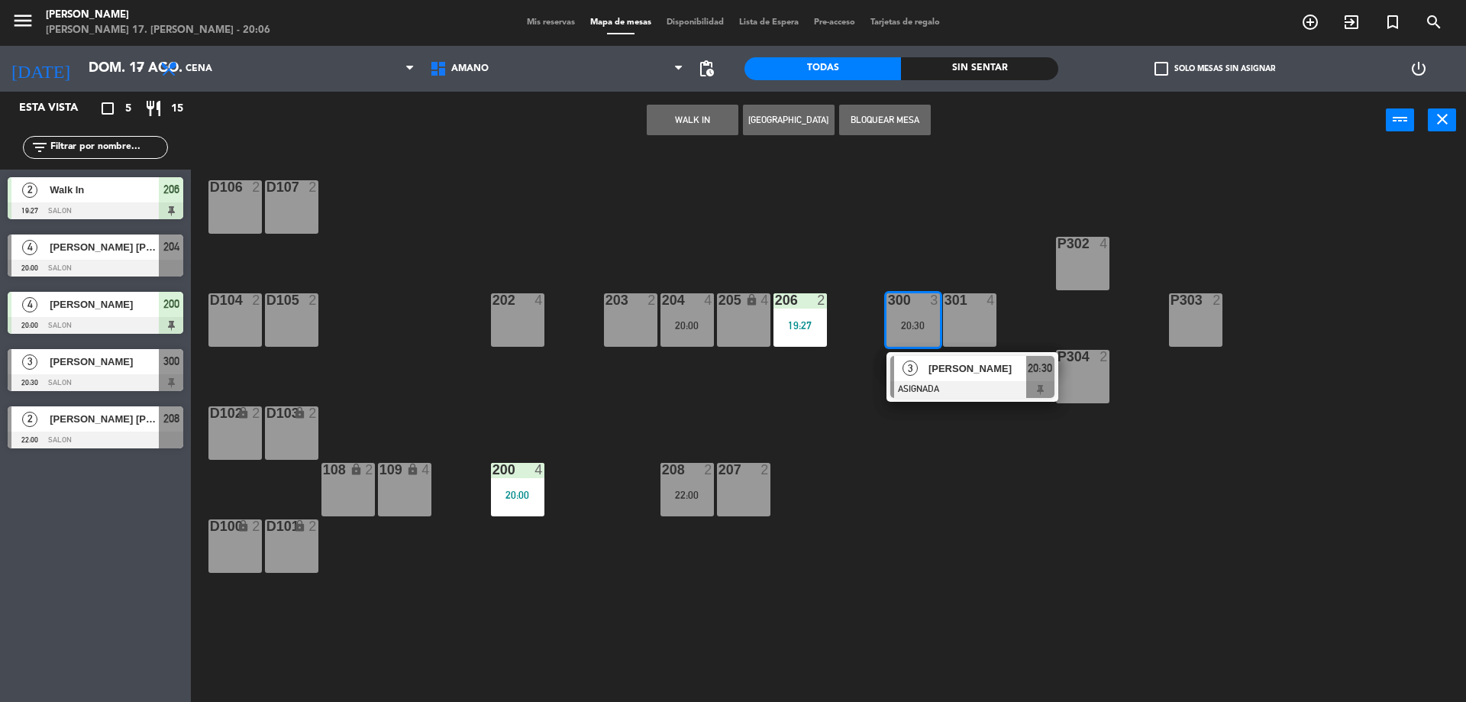
click at [983, 322] on div "301 4" at bounding box center [969, 319] width 53 height 53
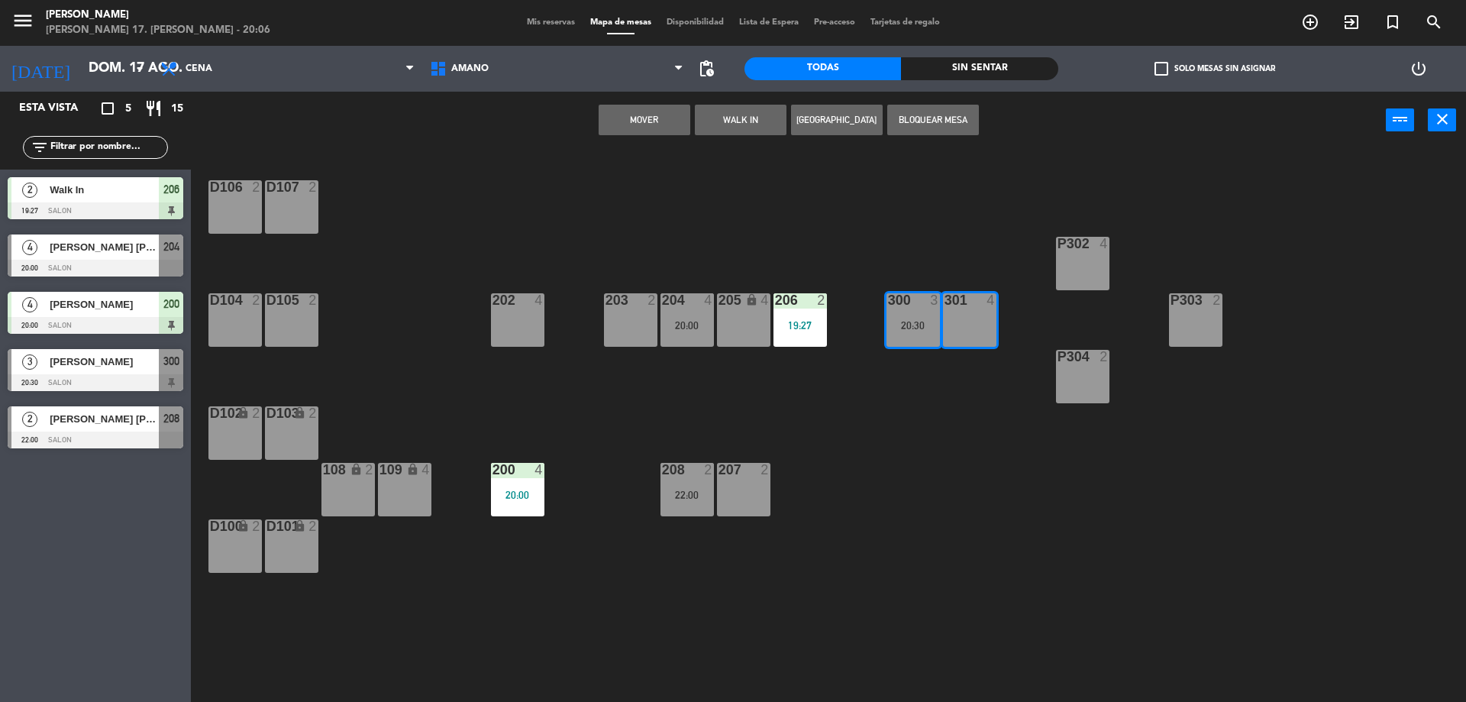
click at [653, 124] on button "Mover" at bounding box center [645, 120] width 92 height 31
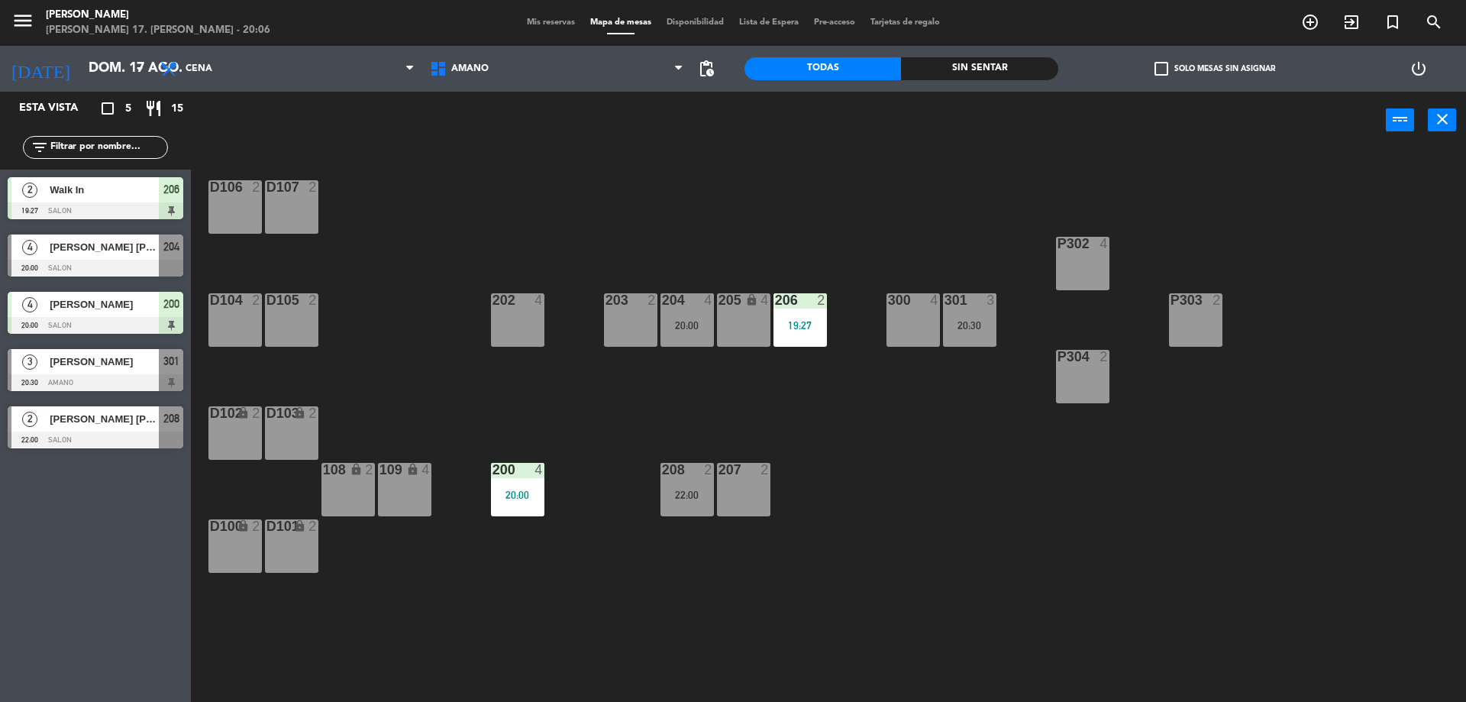
click at [933, 329] on div "300 4" at bounding box center [913, 319] width 53 height 53
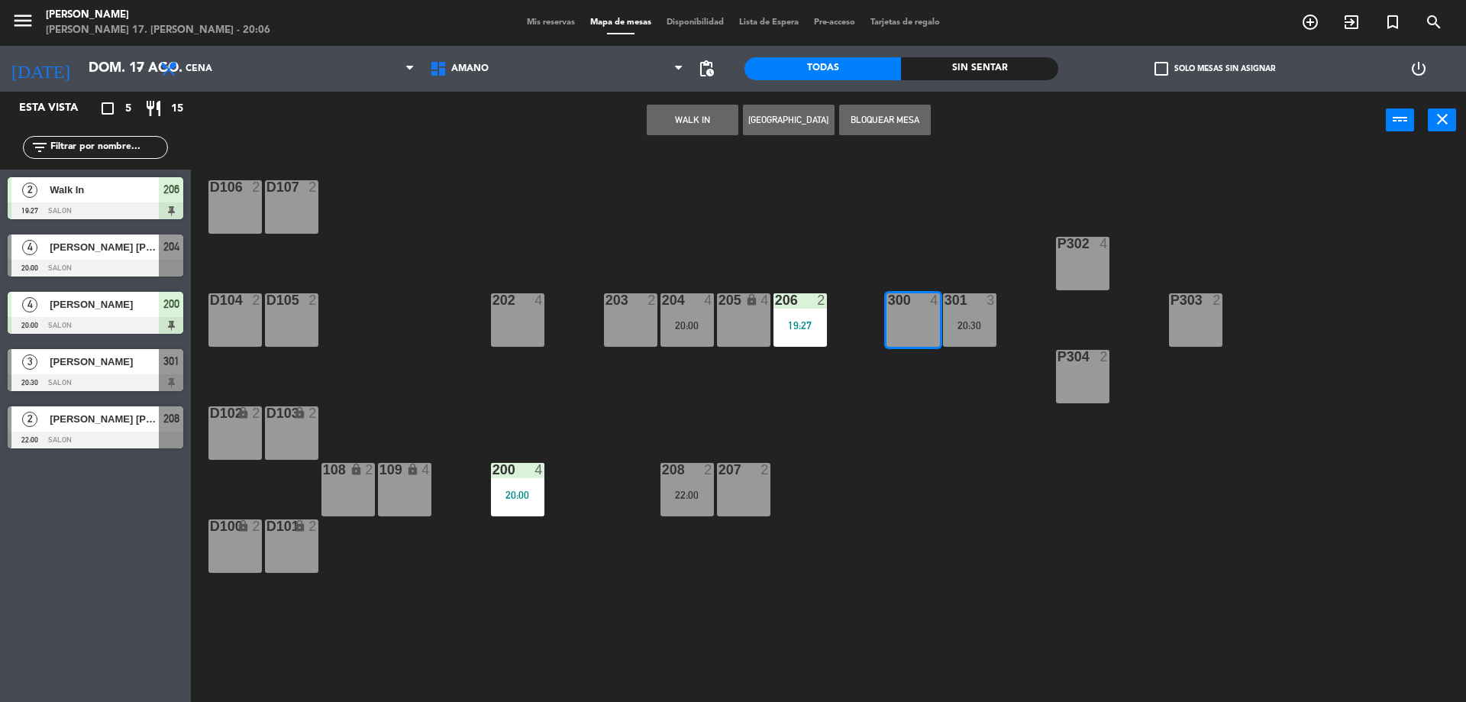
click at [701, 113] on button "WALK IN" at bounding box center [693, 120] width 92 height 31
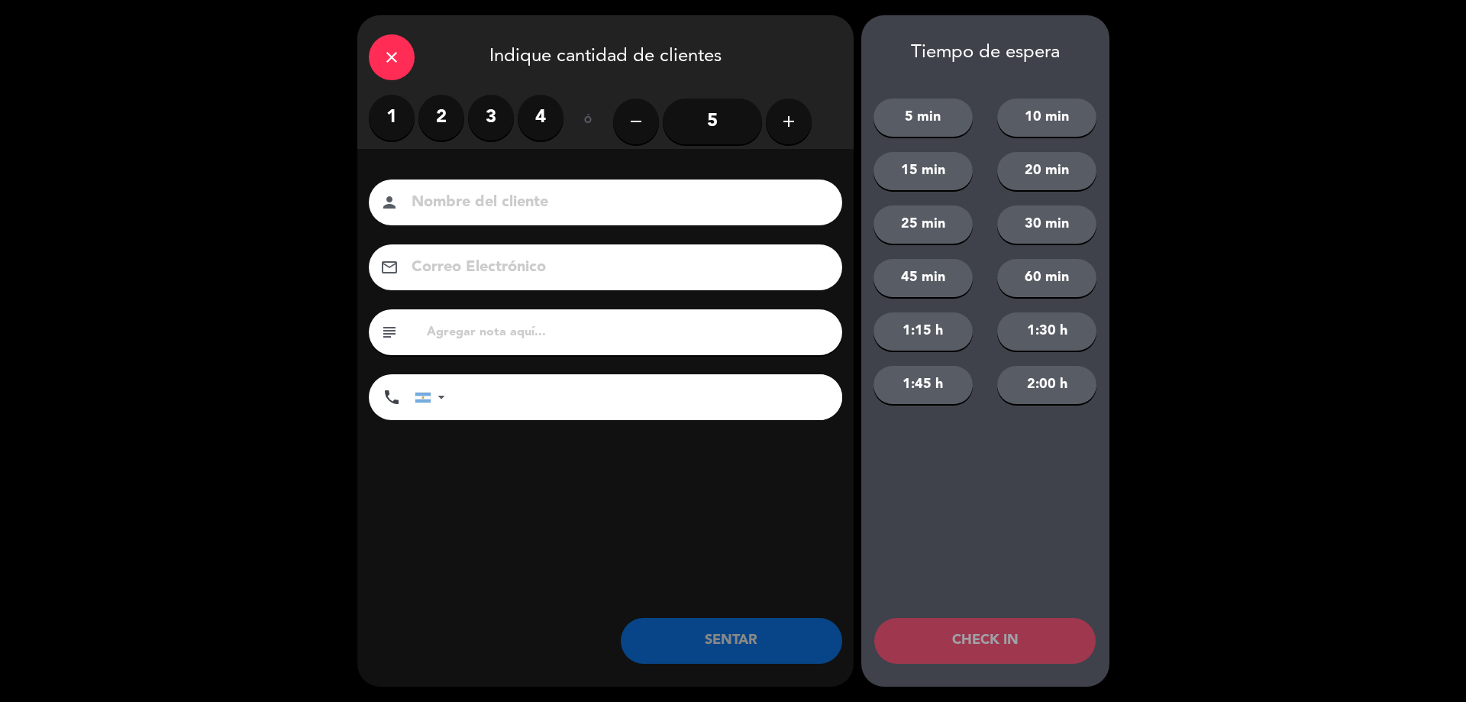
click at [535, 114] on label "4" at bounding box center [541, 118] width 46 height 46
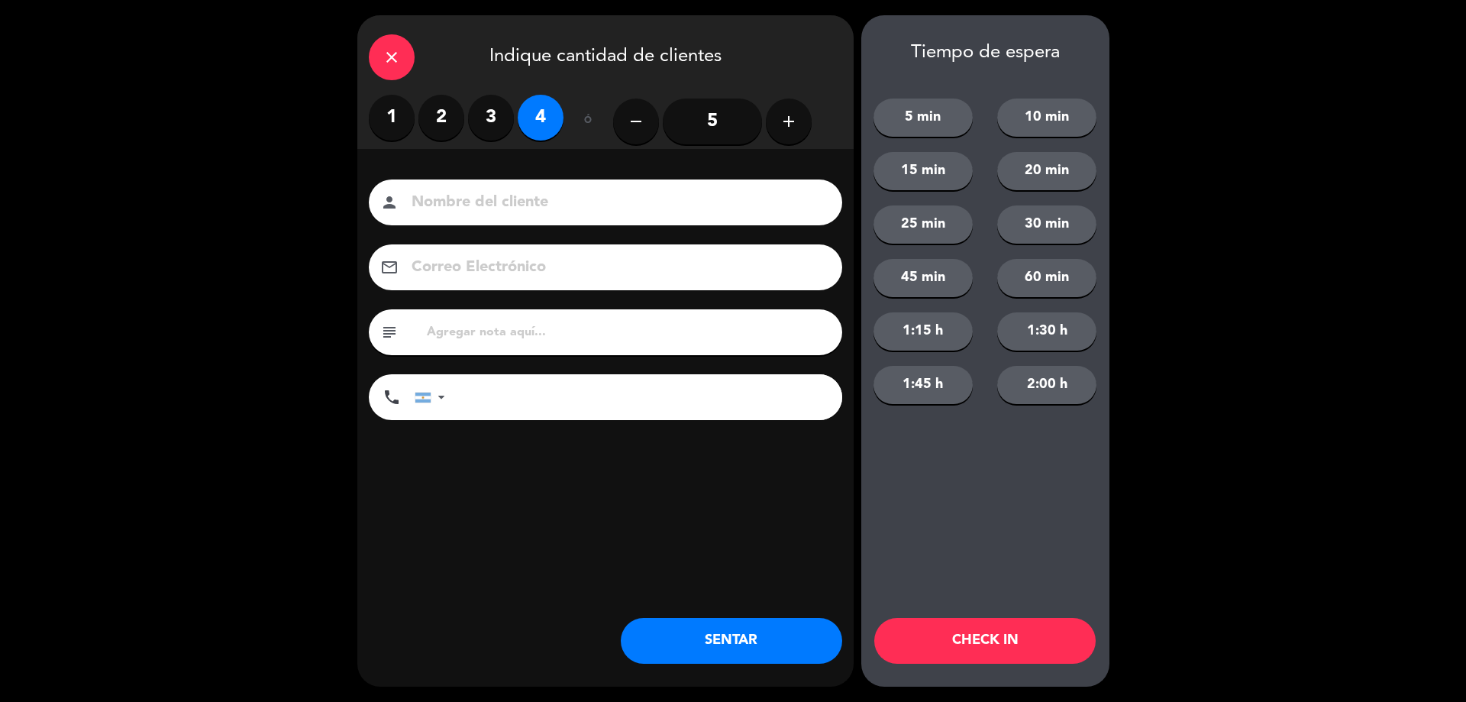
click at [794, 657] on button "SENTAR" at bounding box center [731, 641] width 221 height 46
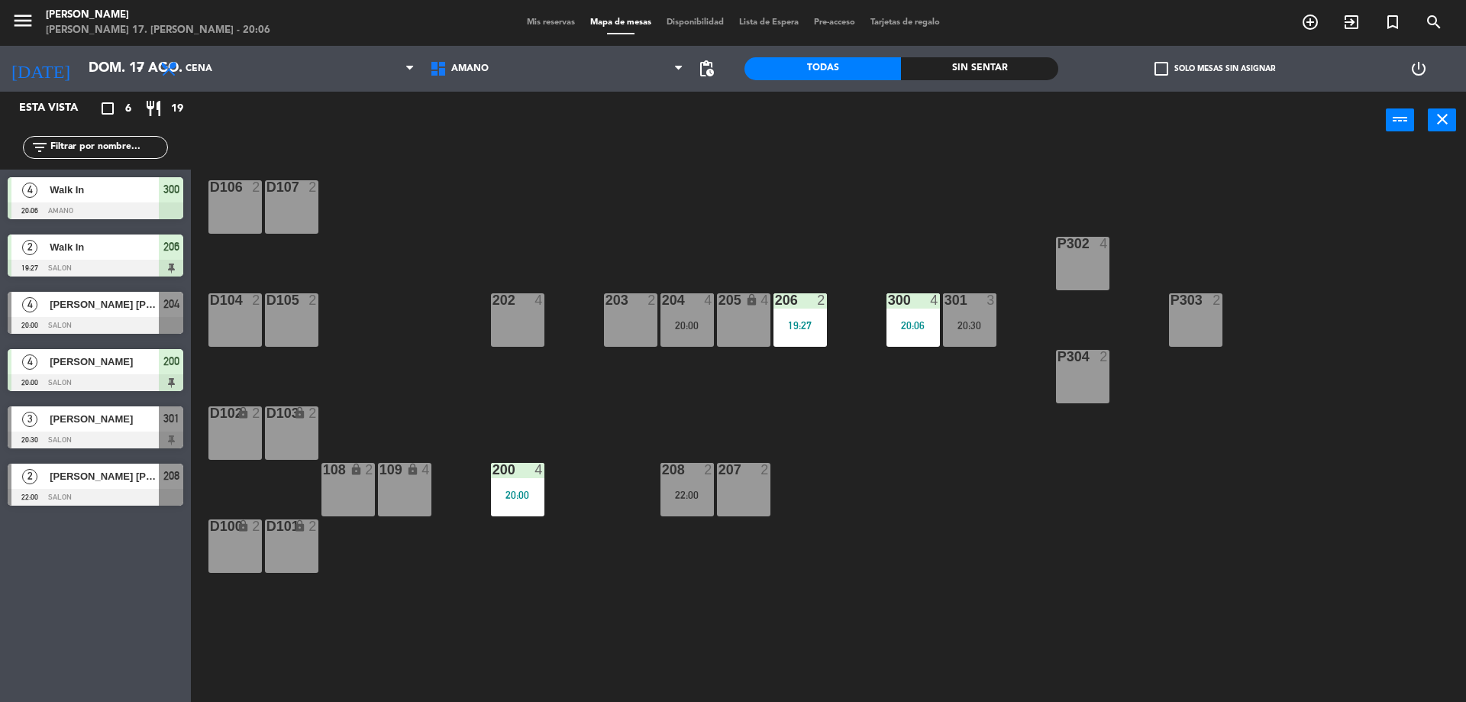
click at [1043, 502] on div "D106 2 D107 2 P302 4 202 4 203 2 204 4 20:00 206 2 19:27 300 4 20:06 301 3 20:3…" at bounding box center [835, 429] width 1261 height 553
